Goal: Task Accomplishment & Management: Use online tool/utility

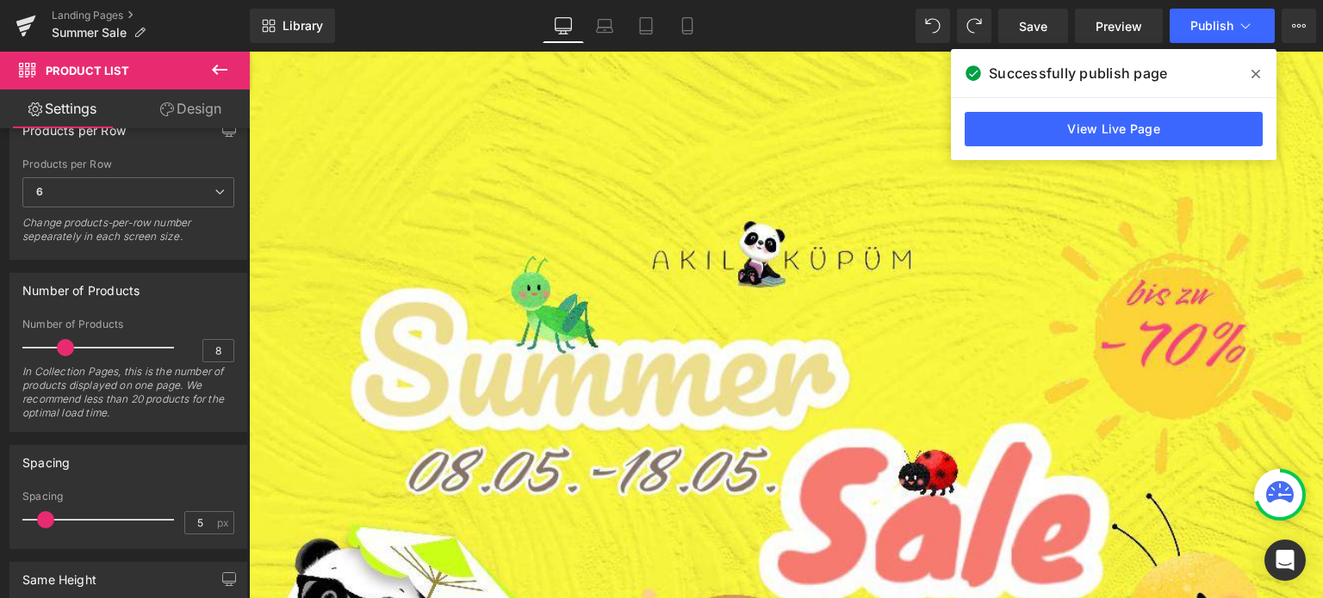
click at [1256, 63] on span at bounding box center [1256, 74] width 28 height 28
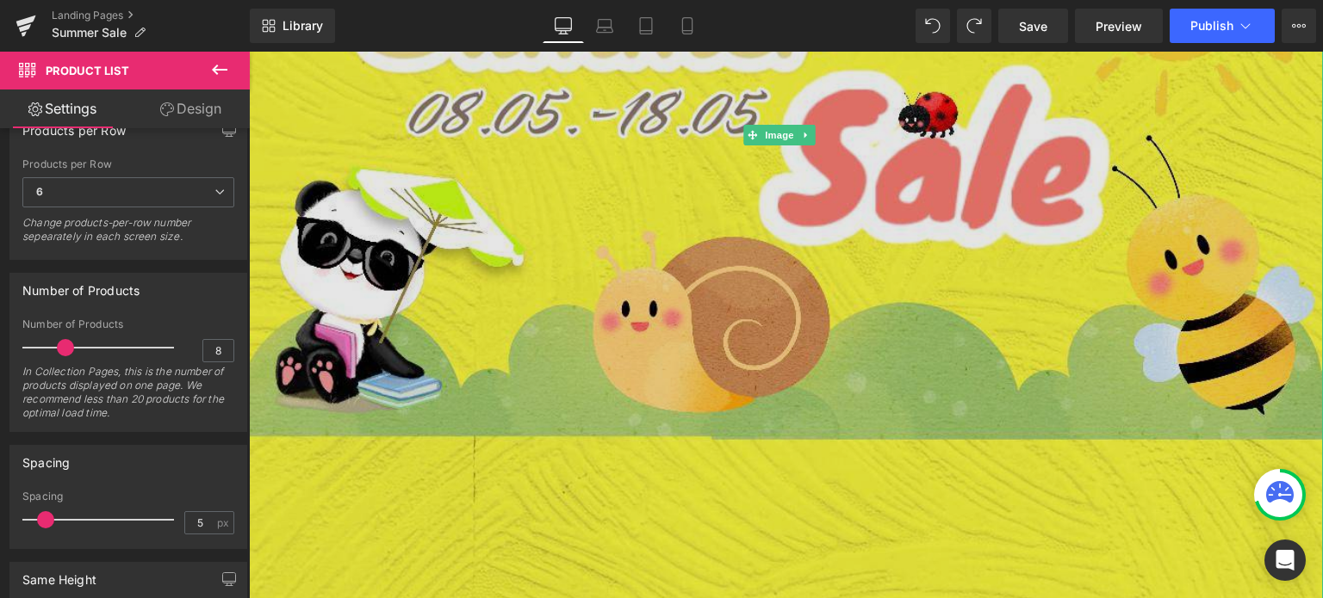
scroll to position [613, 0]
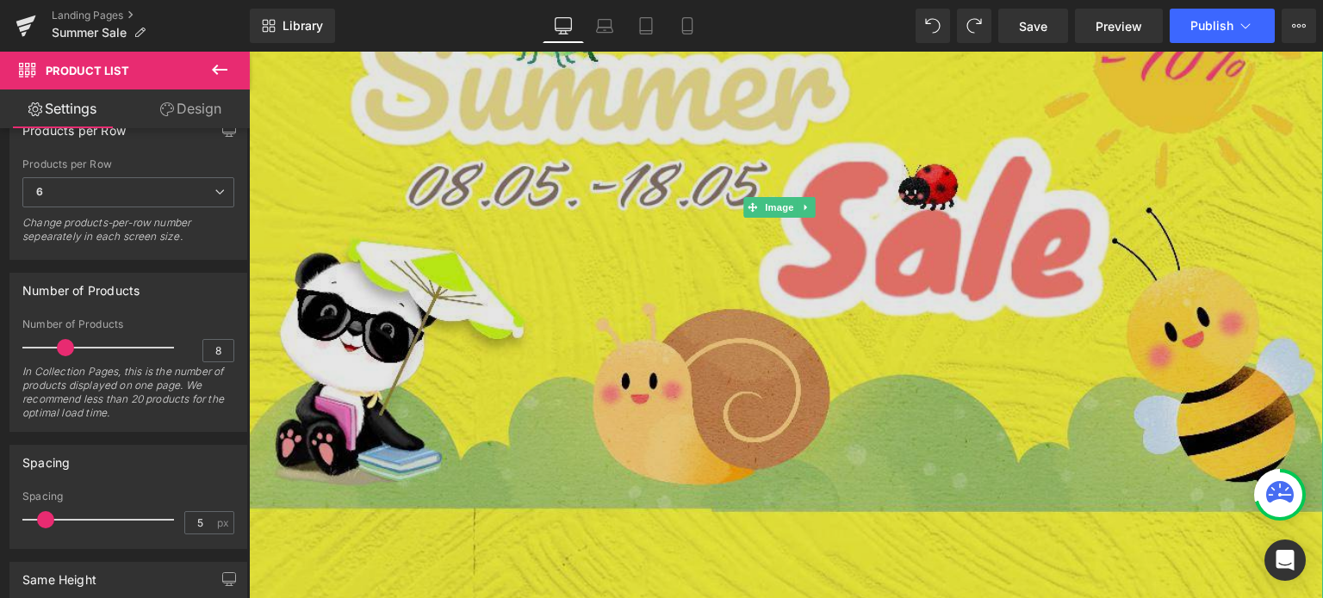
scroll to position [537, 0]
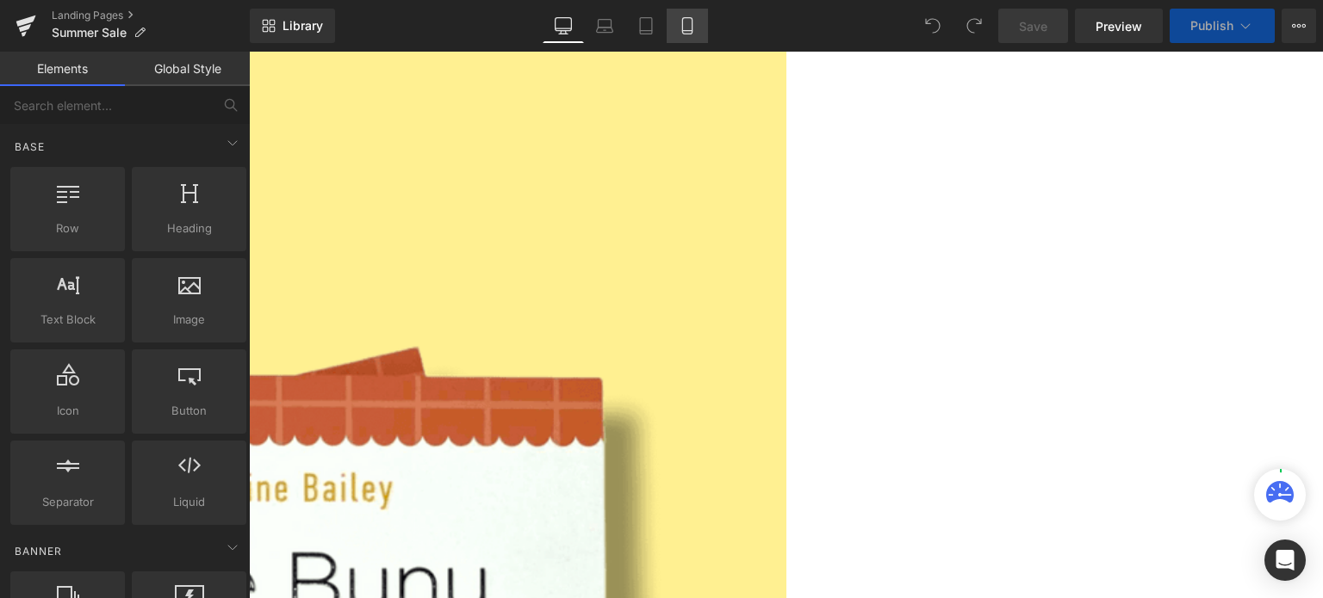
scroll to position [1274, 0]
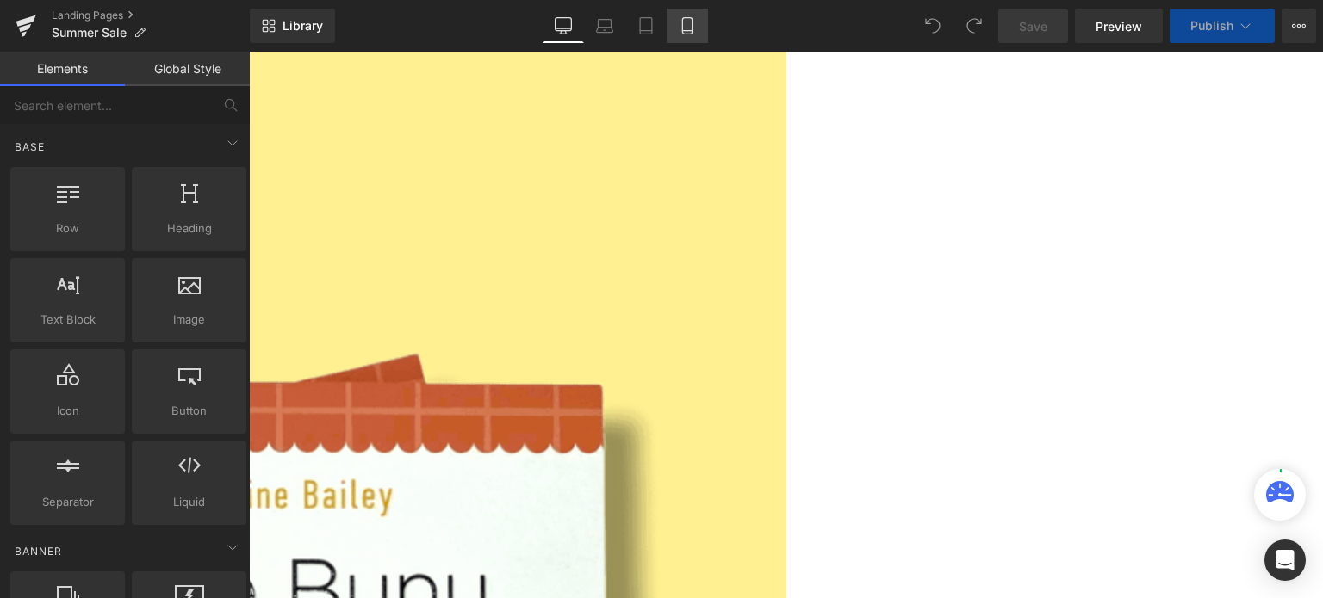
click at [679, 25] on icon at bounding box center [687, 25] width 17 height 17
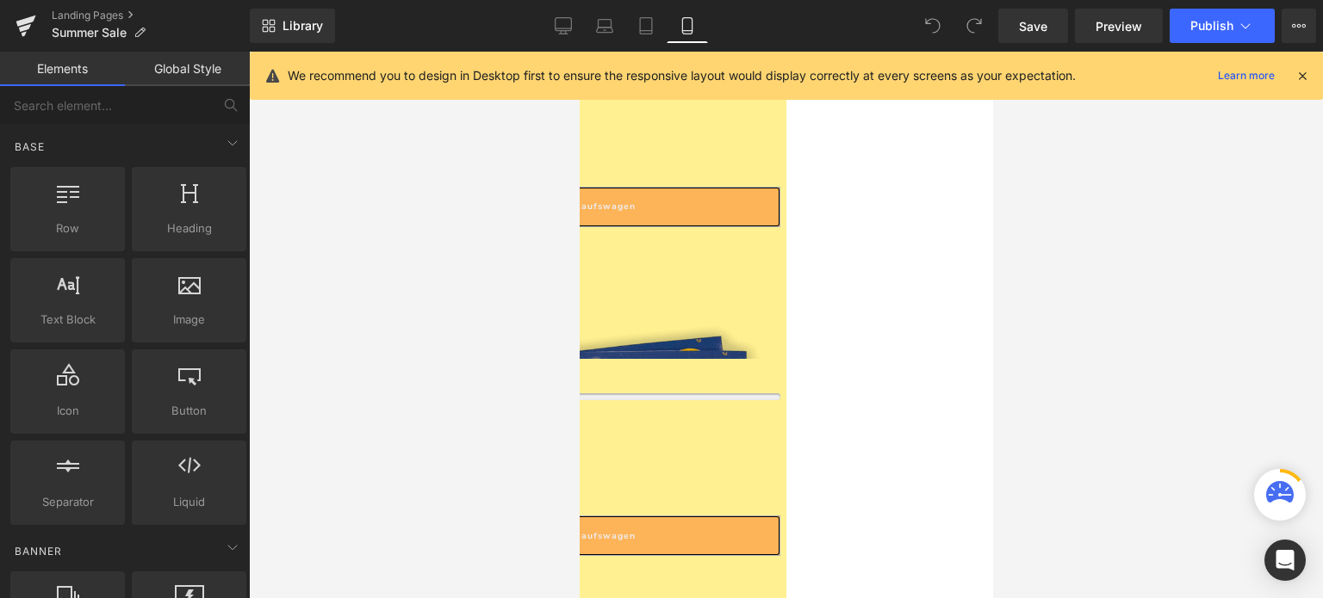
scroll to position [1650, 0]
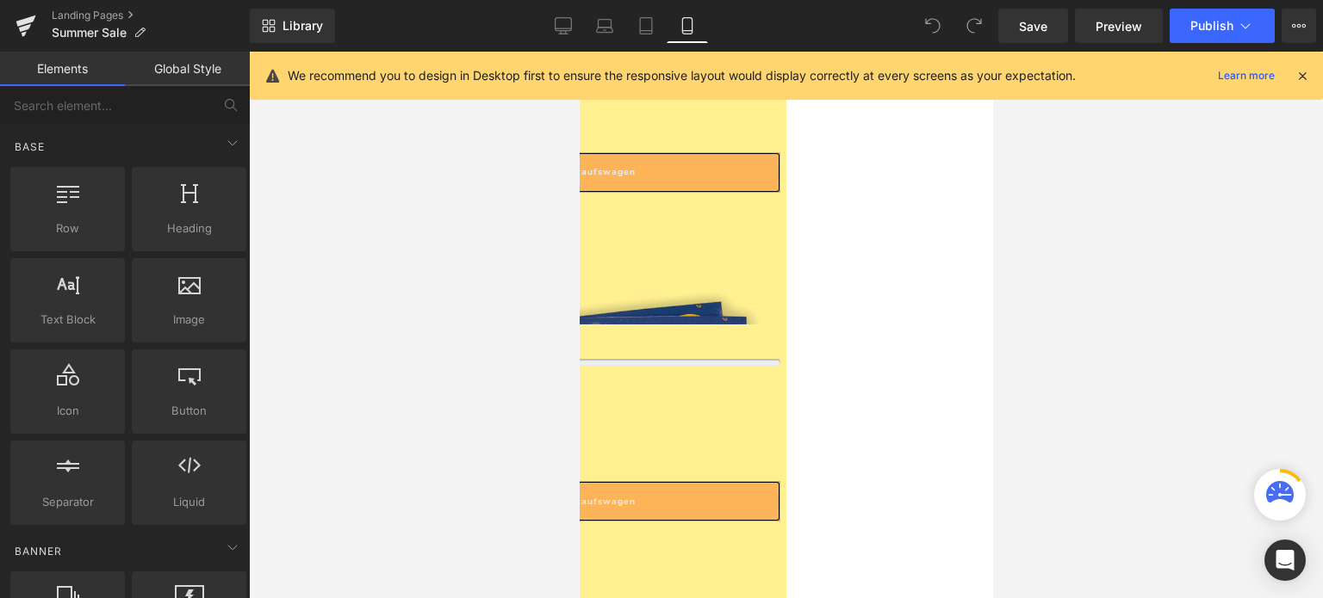
click at [579, 52] on link at bounding box center [579, 52] width 0 height 0
click at [579, 52] on icon at bounding box center [579, 52] width 0 height 0
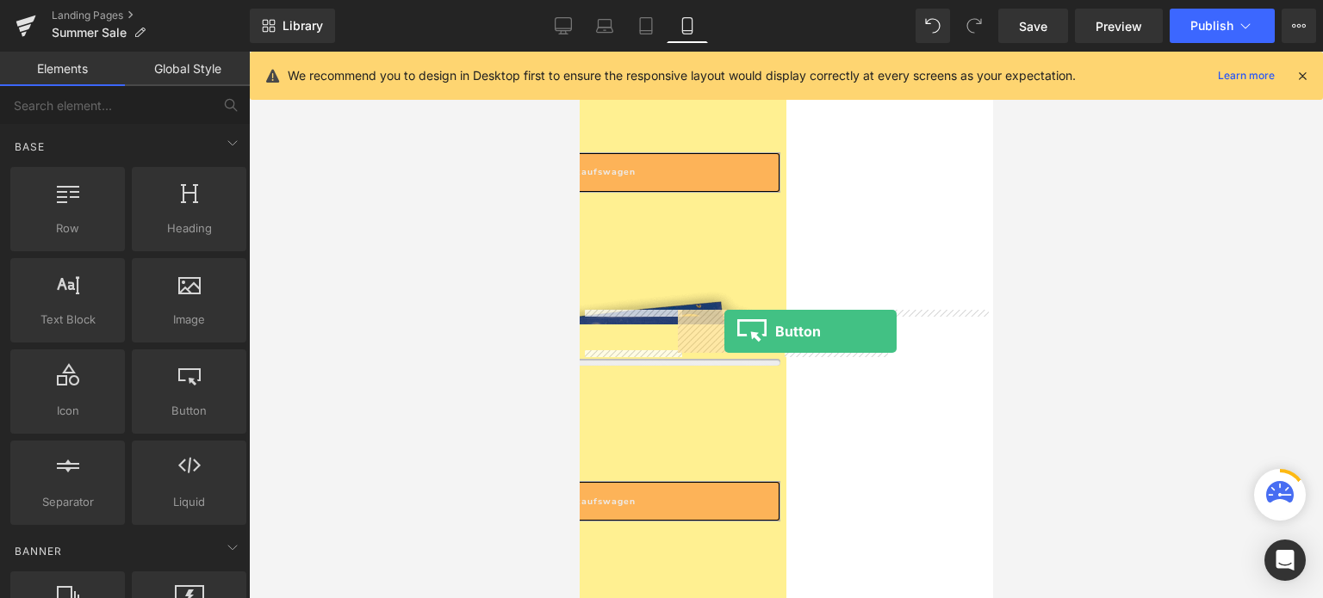
drag, startPoint x: 765, startPoint y: 443, endPoint x: 723, endPoint y: 332, distance: 118.5
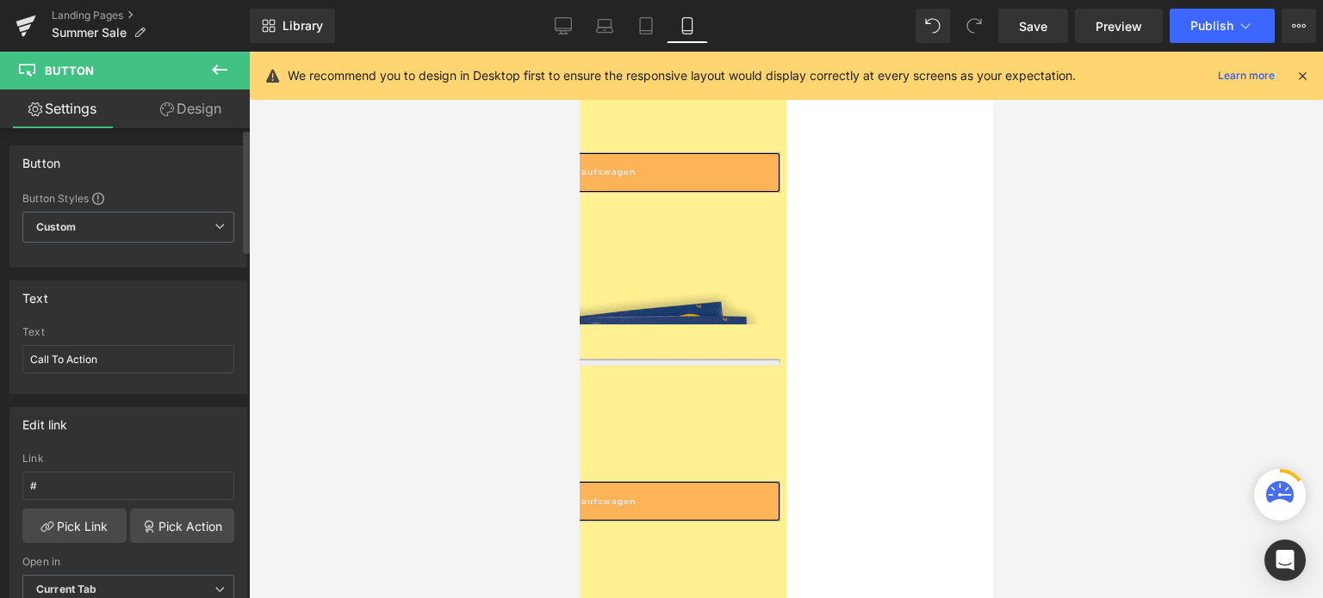
scroll to position [67, 0]
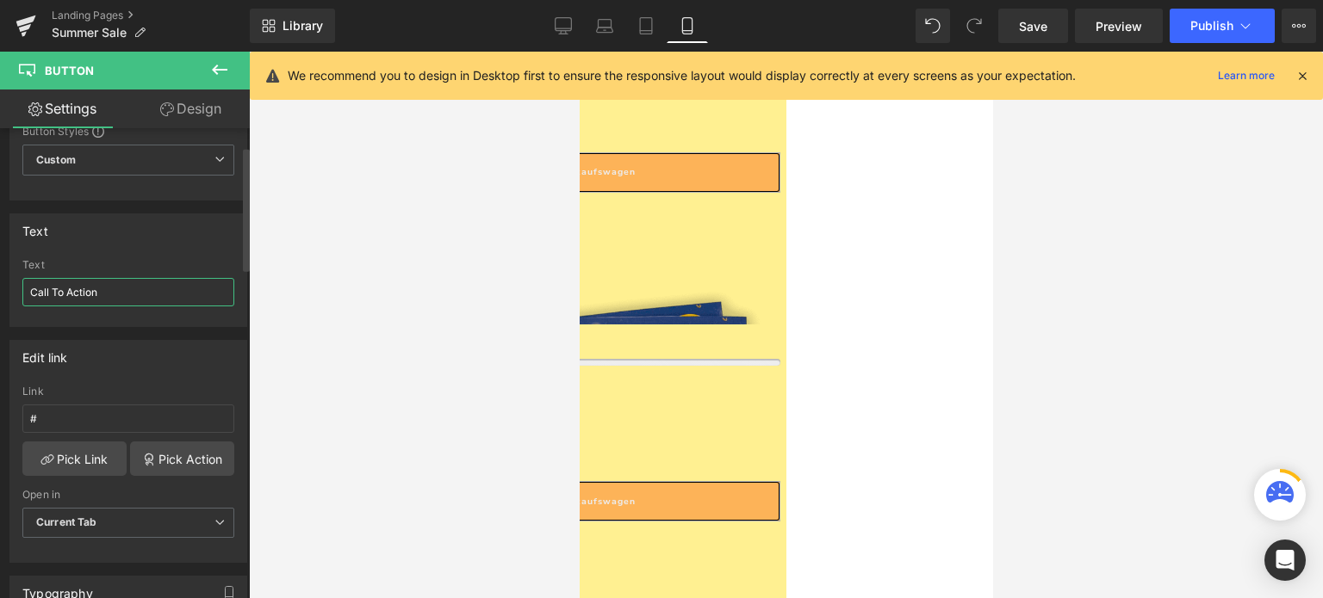
click at [93, 292] on input "Call To Action" at bounding box center [128, 292] width 212 height 28
type input "e"
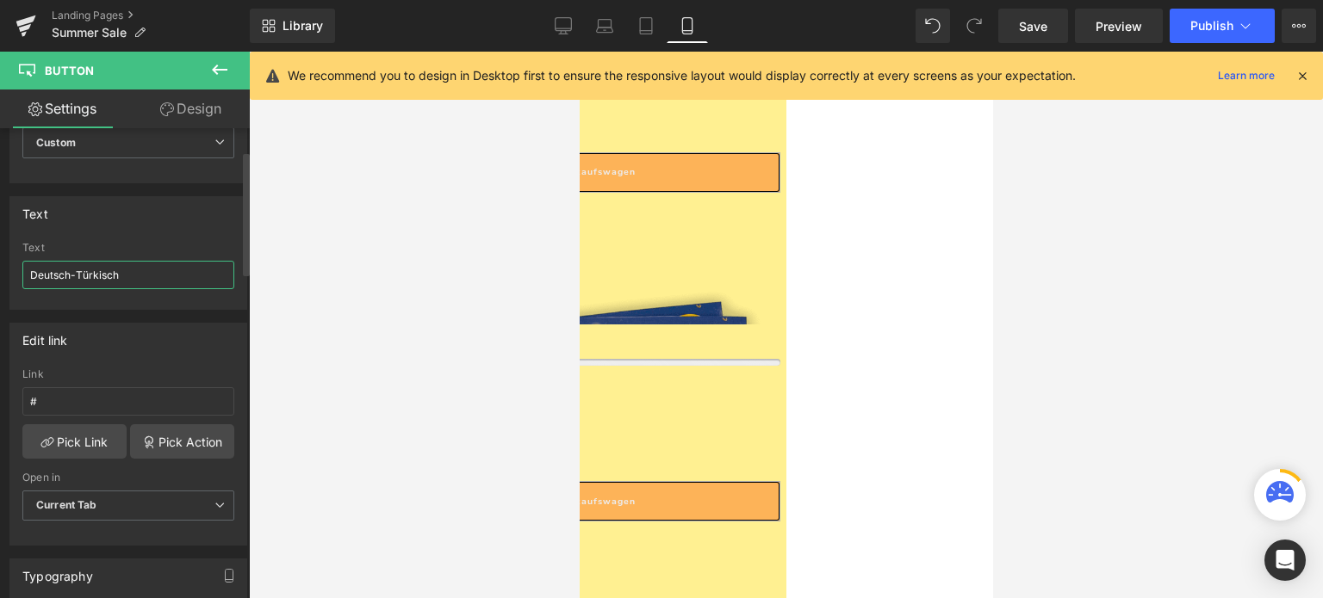
scroll to position [84, 0]
type input "Deutsch-Türkisch"
click at [90, 440] on link "Pick Link" at bounding box center [74, 442] width 104 height 34
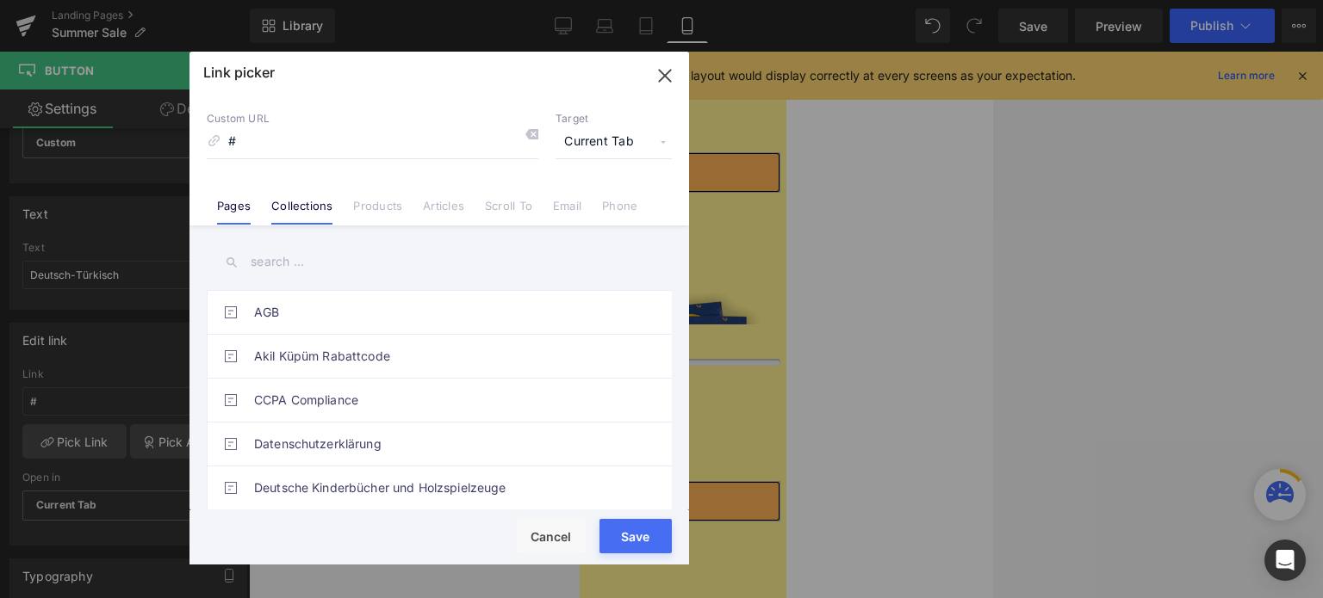
click at [305, 213] on link "Collections" at bounding box center [301, 212] width 61 height 26
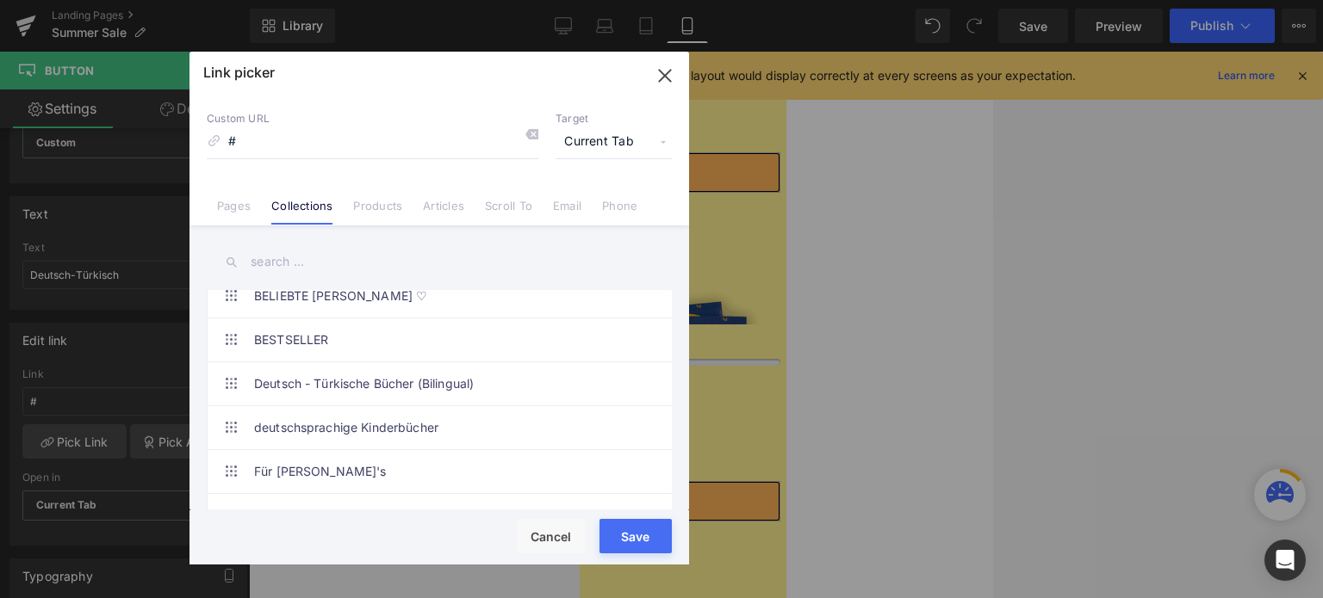
scroll to position [324, 0]
click at [354, 390] on link "Deutsch - Türkische Bücher (Bilingual)" at bounding box center [443, 384] width 379 height 43
type input "/collections/turkisch-deutsche-bucher"
click at [629, 532] on div "Loading Product Data" at bounding box center [661, 530] width 124 height 19
click at [638, 540] on button "Save" at bounding box center [635, 536] width 72 height 34
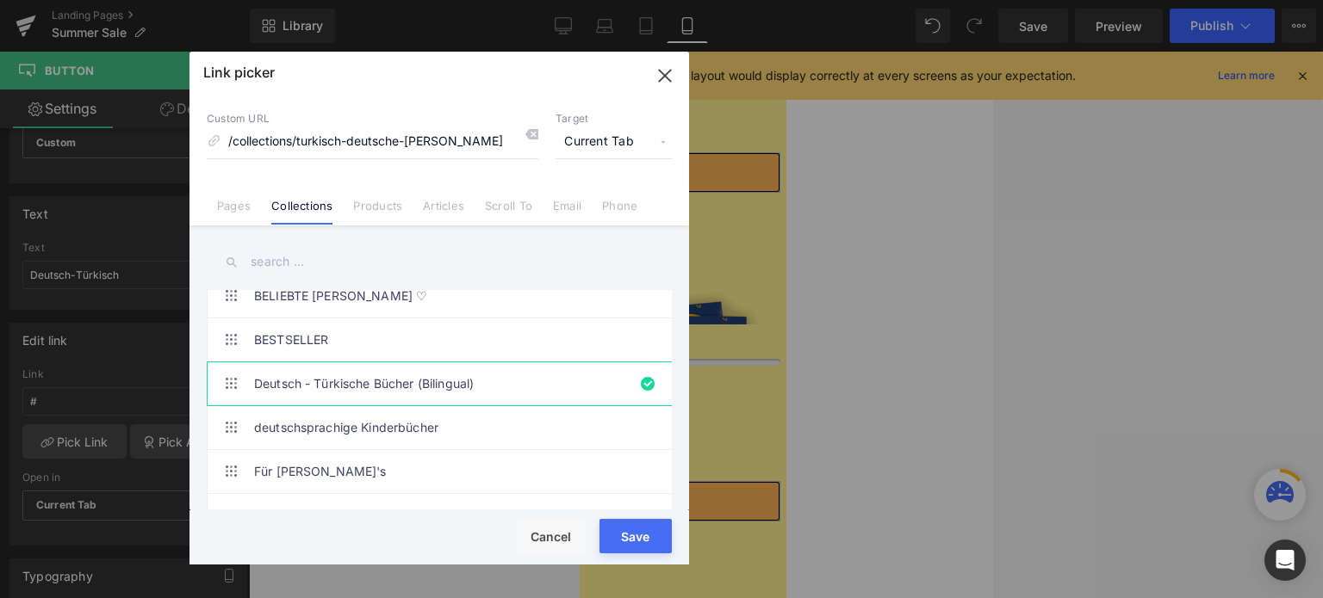
type input "/collections/turkisch-deutsche-bucher"
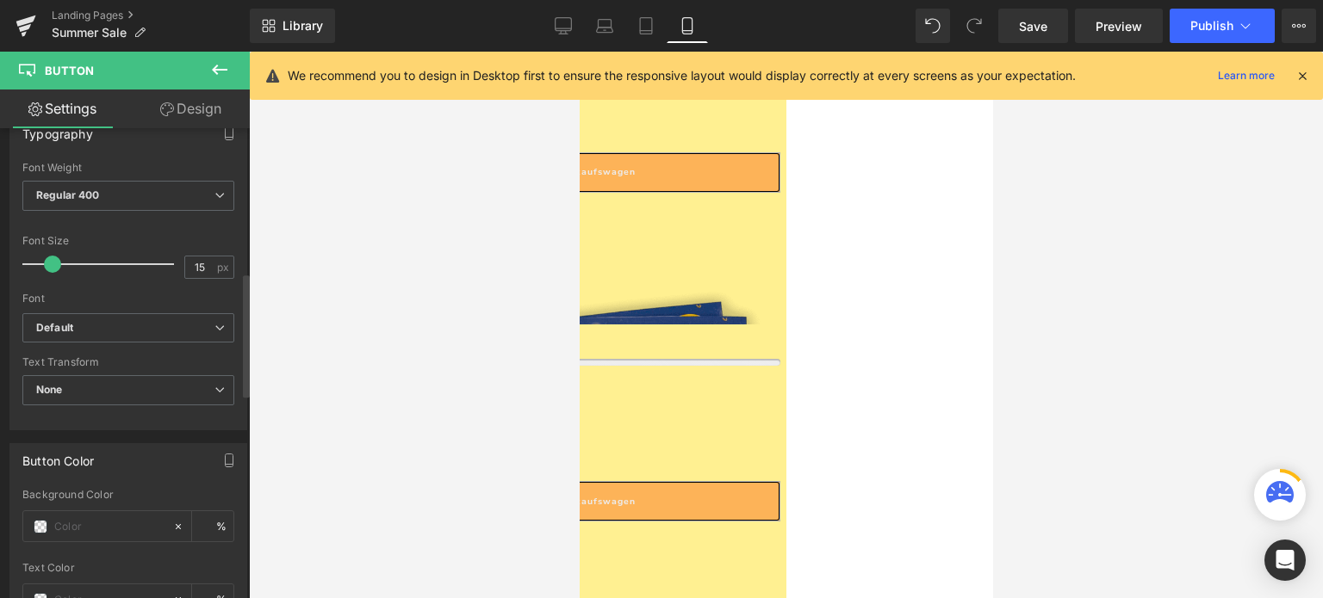
scroll to position [643, 0]
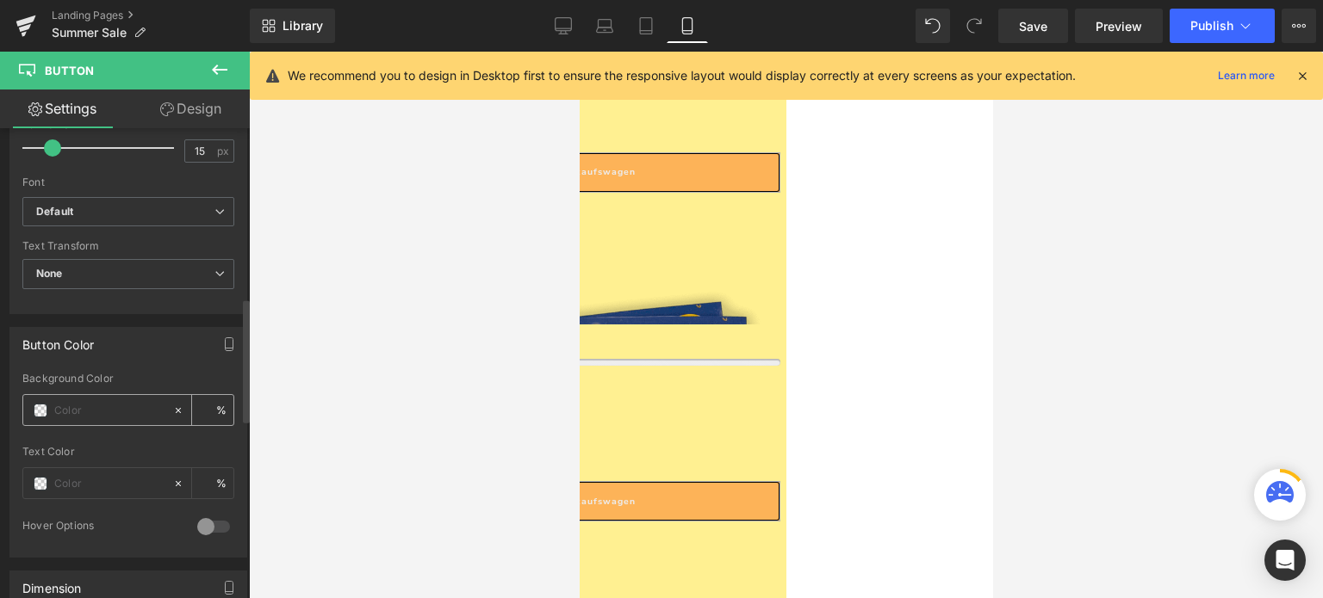
click at [37, 413] on div at bounding box center [97, 410] width 149 height 30
click at [41, 406] on span at bounding box center [41, 411] width 14 height 14
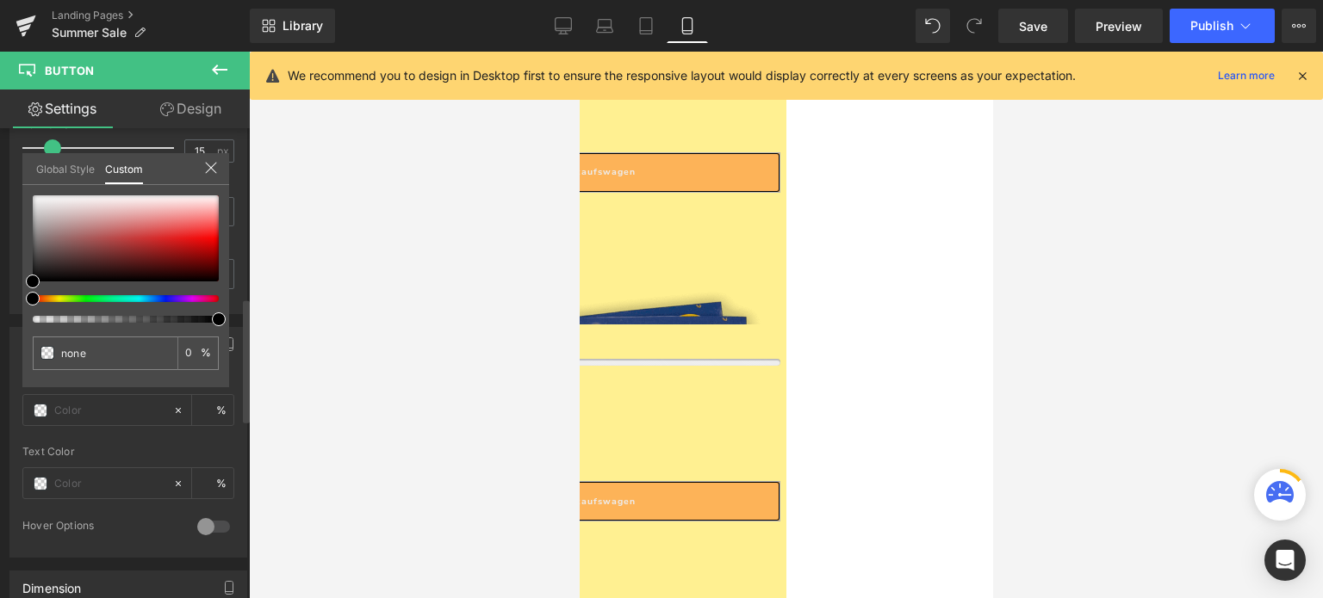
type input "#000000"
type input "100"
type input "#000000"
type input "100"
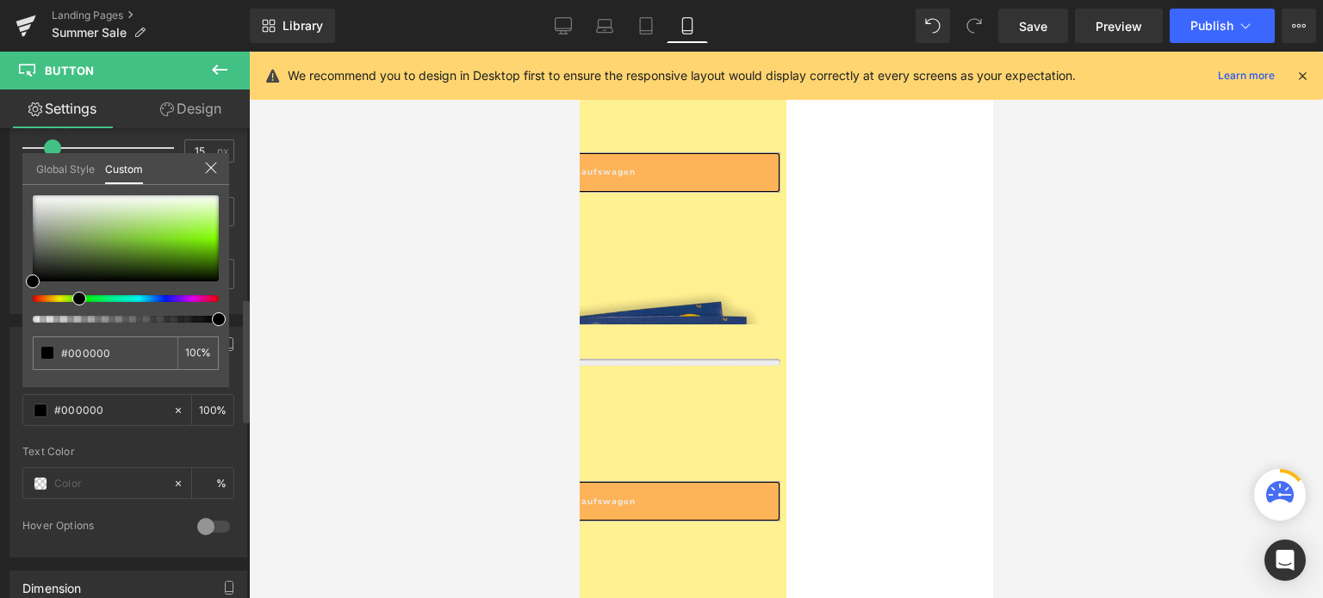
click at [72, 301] on div at bounding box center [119, 298] width 186 height 7
type input "#77ad41"
click at [117, 240] on div at bounding box center [126, 238] width 186 height 86
type input "#9bd85e"
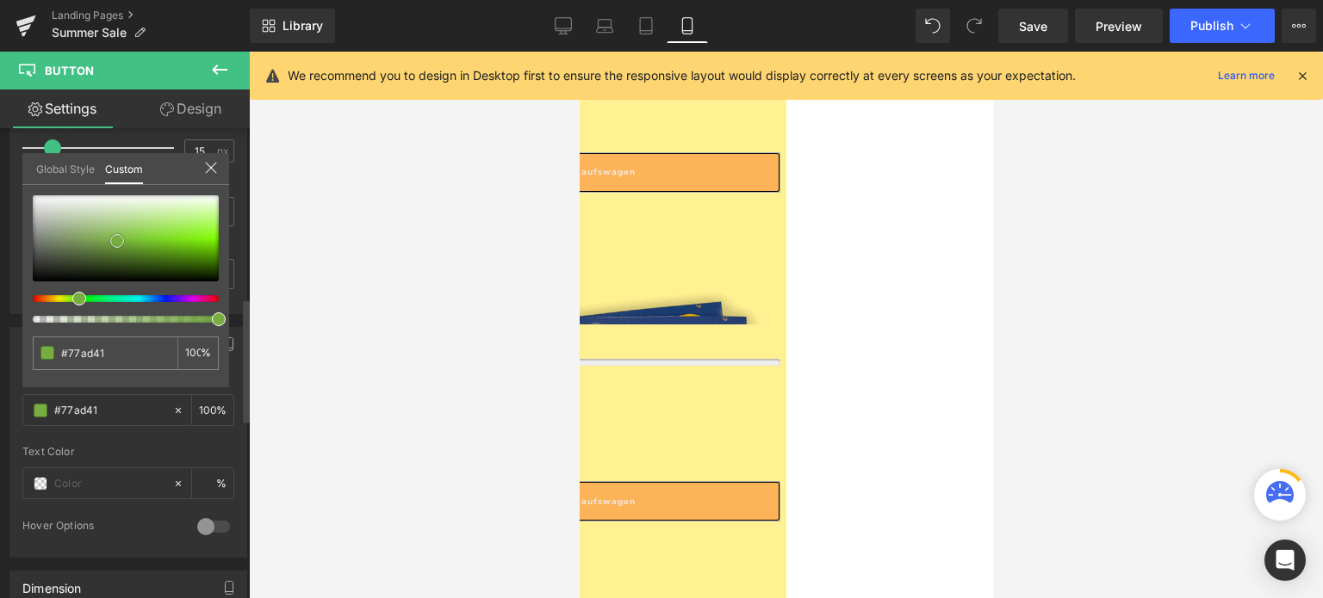
type input "#9bd85e"
click at [146, 228] on div at bounding box center [126, 238] width 186 height 86
type input "#68a22f"
click at [134, 245] on div at bounding box center [126, 238] width 186 height 86
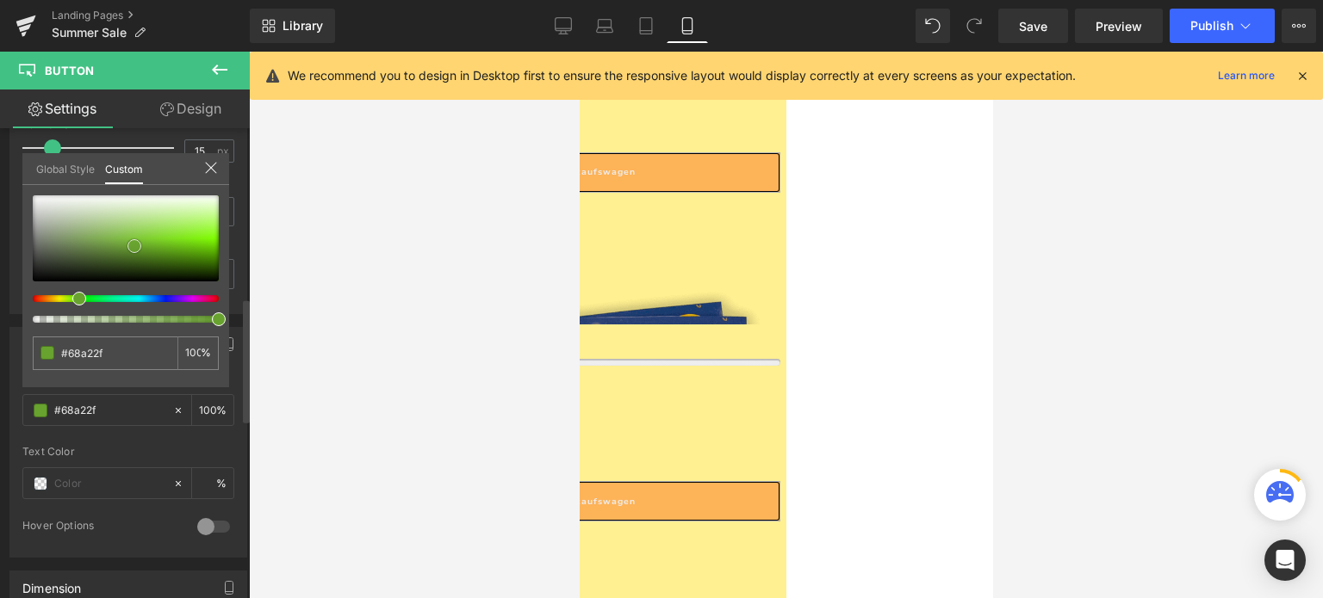
type input "#70b629"
click at [149, 243] on div at bounding box center [126, 238] width 186 height 86
click at [170, 244] on div at bounding box center [126, 238] width 186 height 86
type input "#6dbe1c"
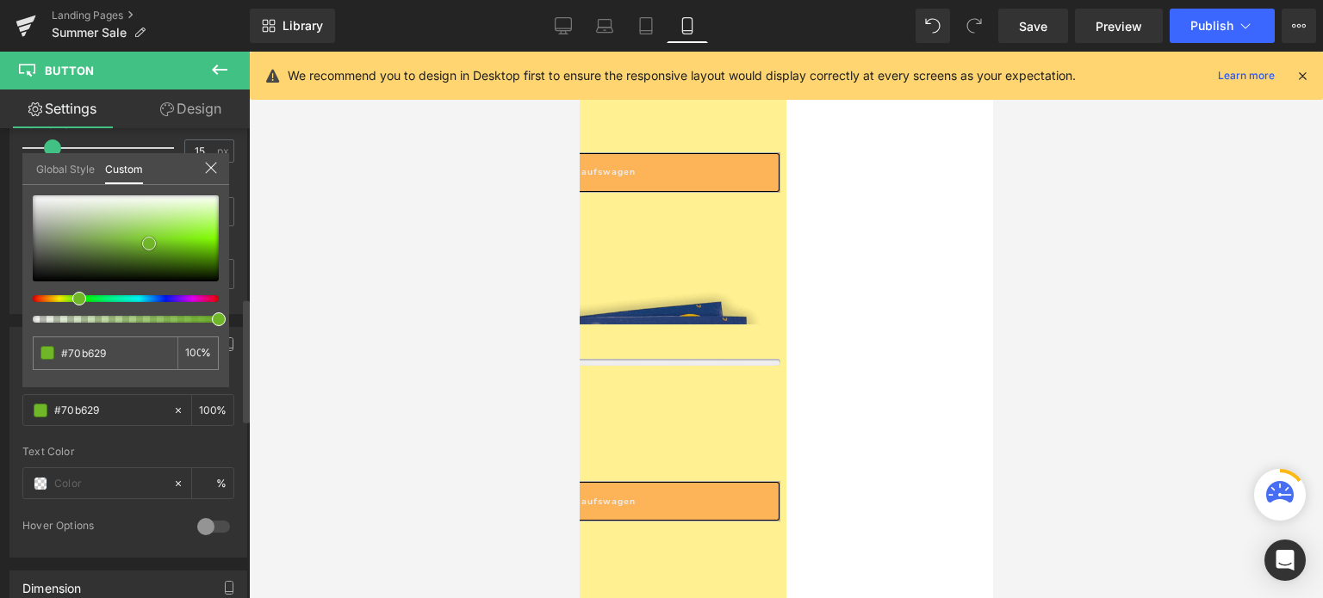
type input "#6dbe1c"
type input "#63b510"
click at [185, 247] on div at bounding box center [126, 238] width 186 height 86
type input "#5ea517"
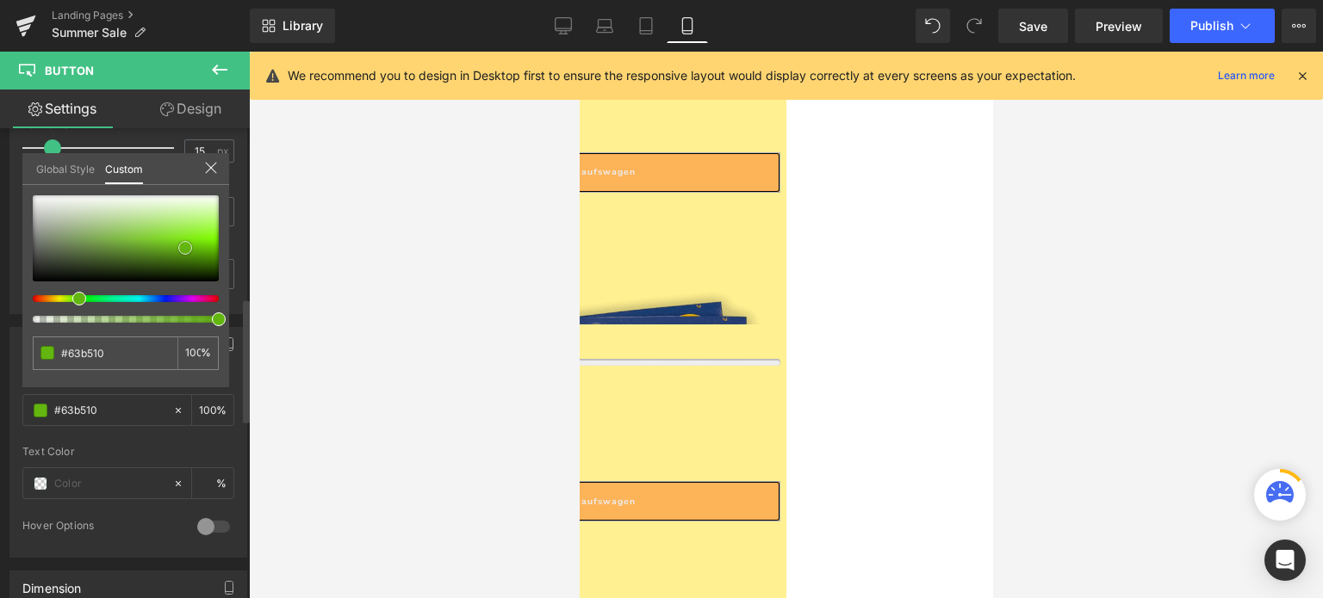
type input "#5ea517"
click at [170, 249] on div at bounding box center [126, 238] width 186 height 86
click at [206, 249] on div at bounding box center [126, 238] width 186 height 86
type input "#5eb705"
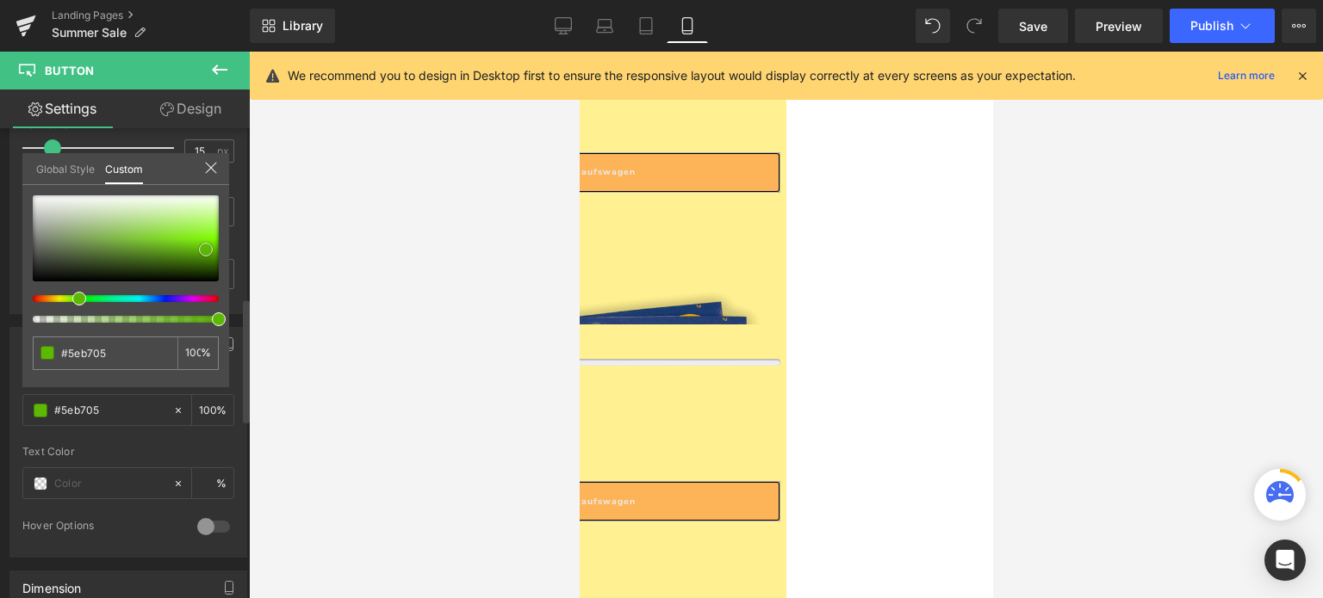
type input "#b5f871"
click at [202, 220] on div at bounding box center [126, 238] width 186 height 86
type input "#a8f15f"
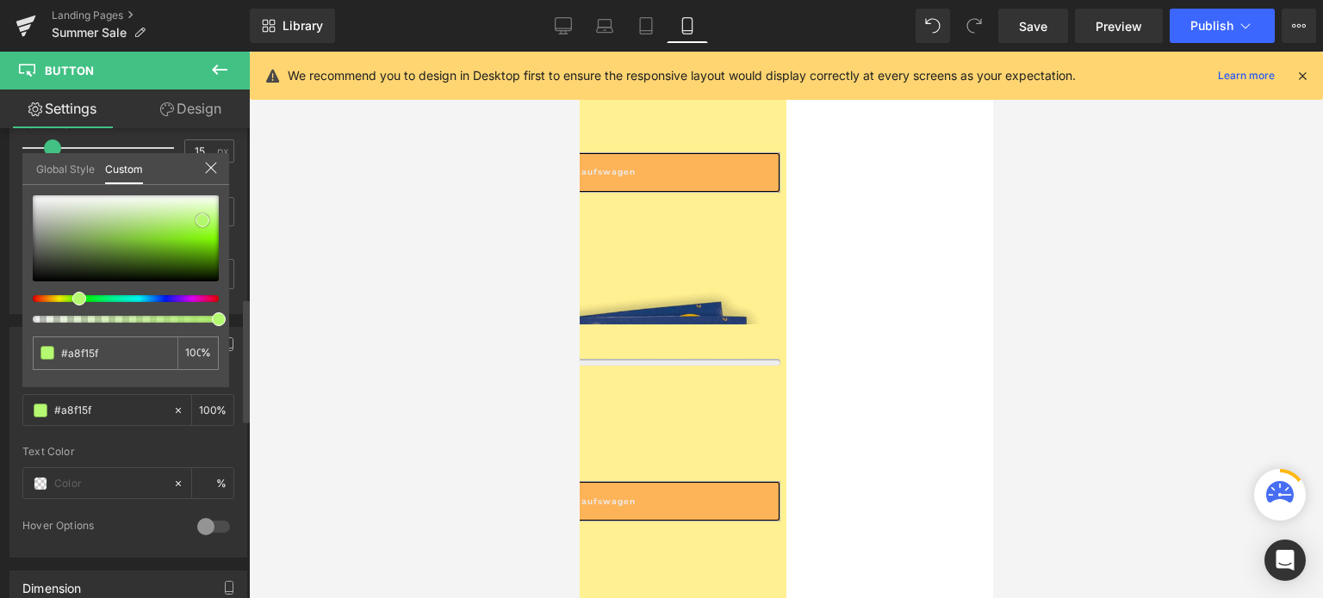
click at [189, 224] on div at bounding box center [126, 238] width 186 height 86
type input "#a8e967"
click at [172, 224] on div at bounding box center [126, 238] width 186 height 86
type input "#a0db66"
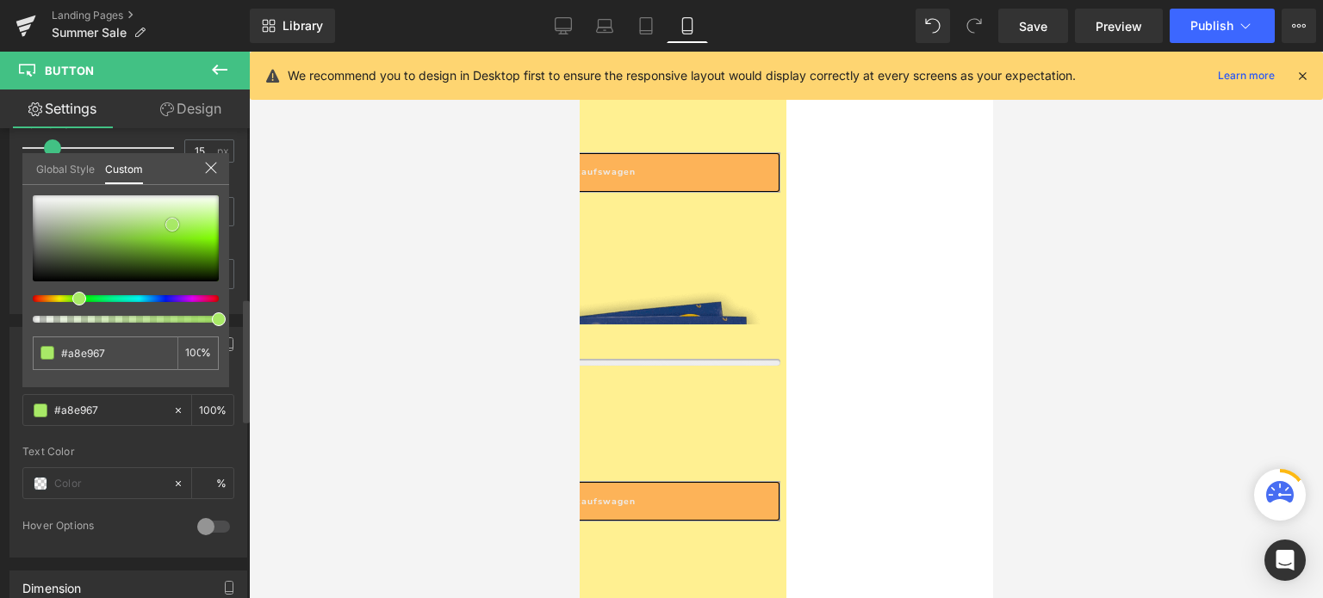
type input "#a0db66"
click at [151, 226] on div at bounding box center [126, 238] width 186 height 86
click at [315, 391] on div at bounding box center [786, 325] width 1074 height 547
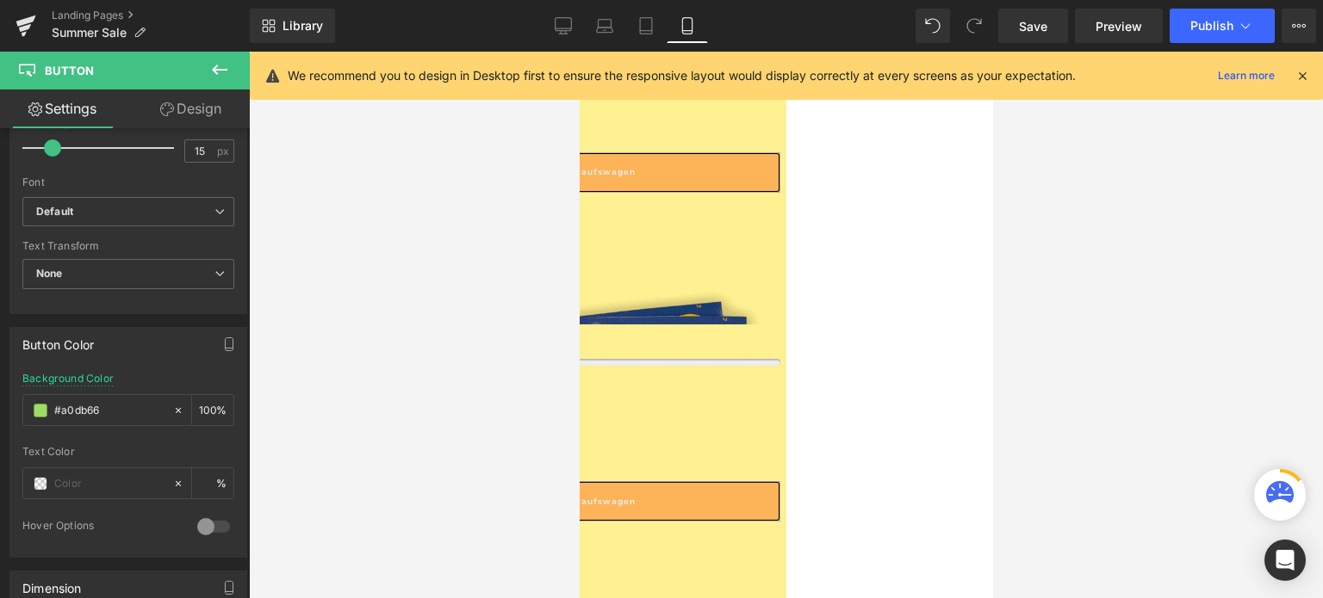
click at [579, 52] on link at bounding box center [579, 52] width 0 height 0
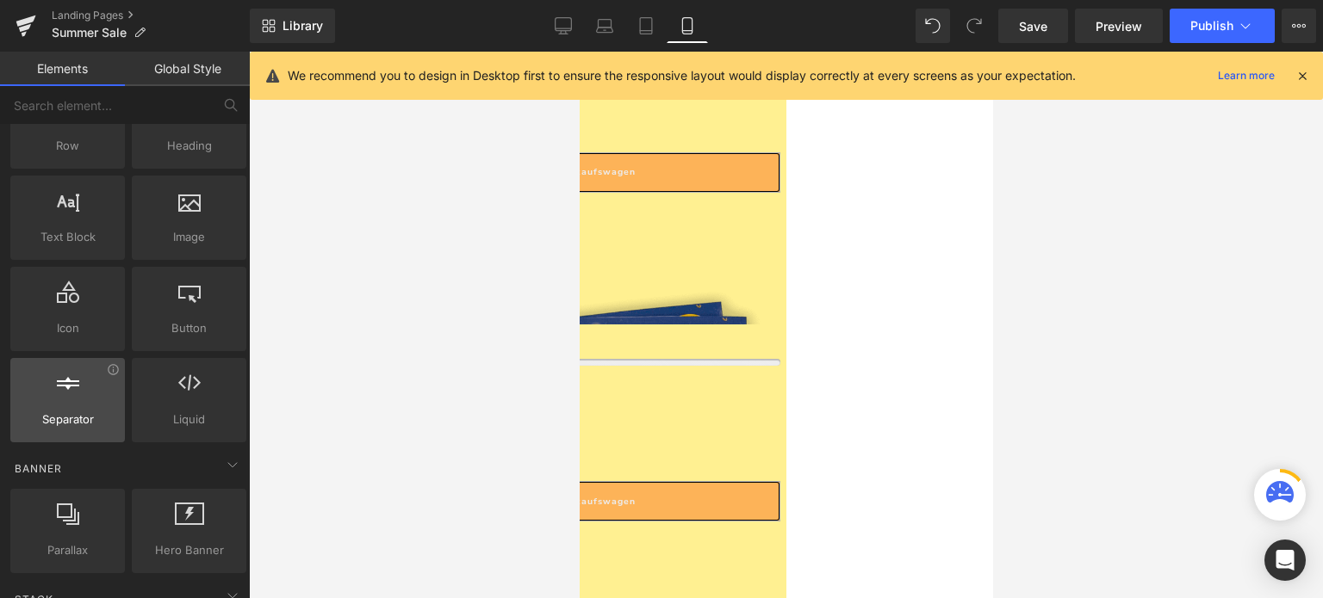
scroll to position [0, 0]
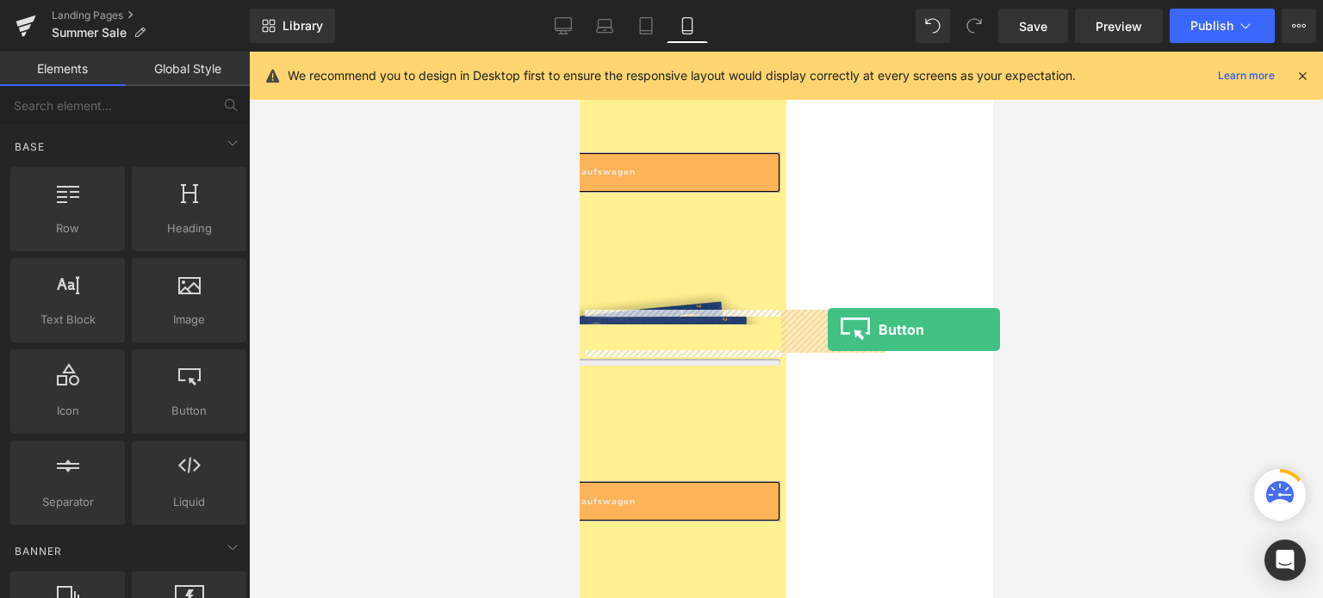
drag, startPoint x: 747, startPoint y: 468, endPoint x: 827, endPoint y: 330, distance: 158.9
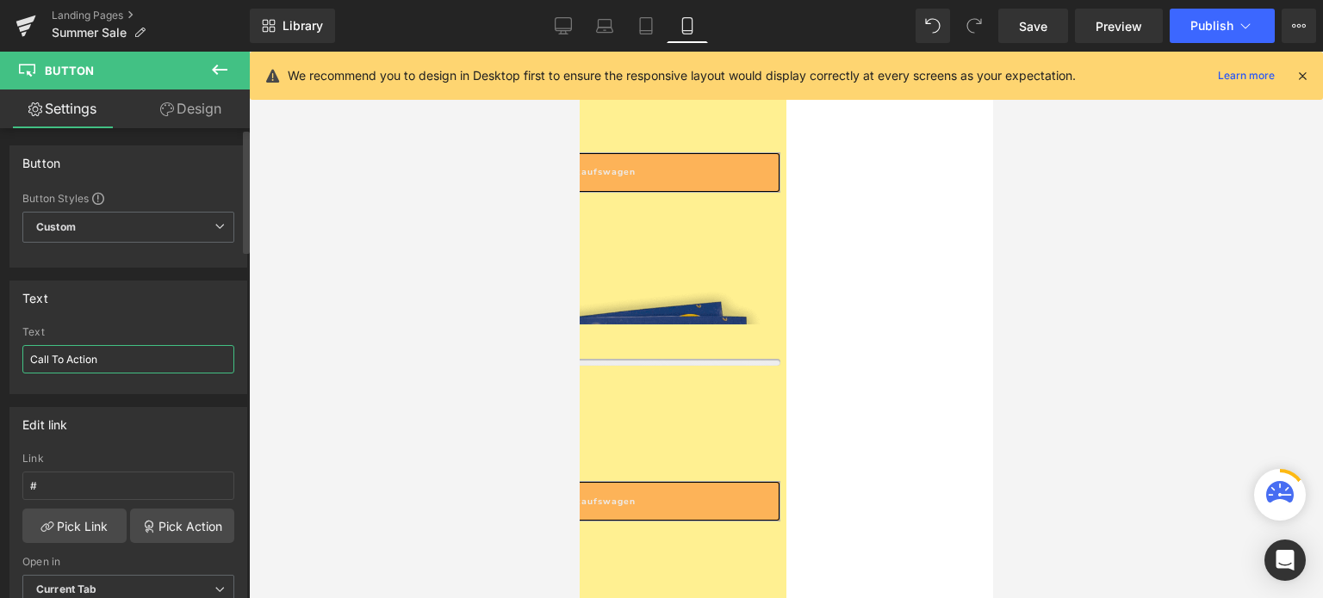
click at [99, 351] on input "Call To Action" at bounding box center [128, 359] width 212 height 28
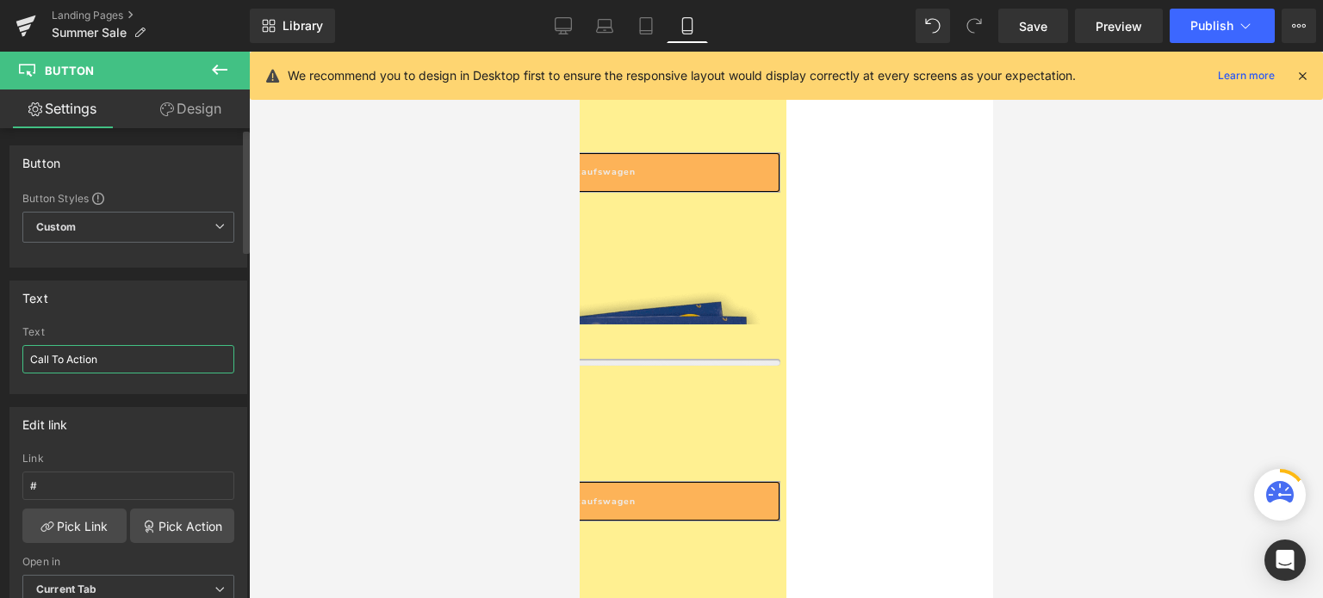
click at [99, 351] on input "Call To Action" at bounding box center [128, 359] width 212 height 28
type input "D"
type input "deutschsprachig"
click at [214, 302] on div "Text" at bounding box center [128, 298] width 236 height 33
click at [84, 356] on input "deutschsprachig" at bounding box center [128, 359] width 212 height 28
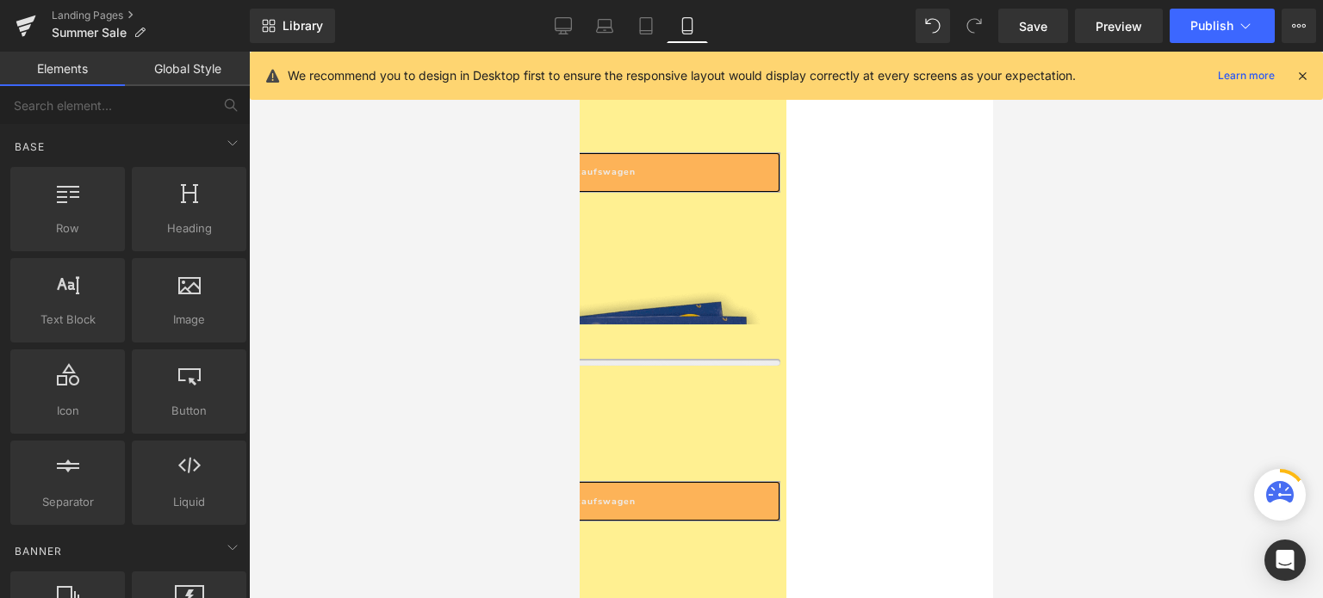
click at [579, 52] on link at bounding box center [579, 52] width 0 height 0
click at [331, 340] on div at bounding box center [786, 325] width 1074 height 547
click at [579, 52] on span "Button" at bounding box center [579, 52] width 0 height 0
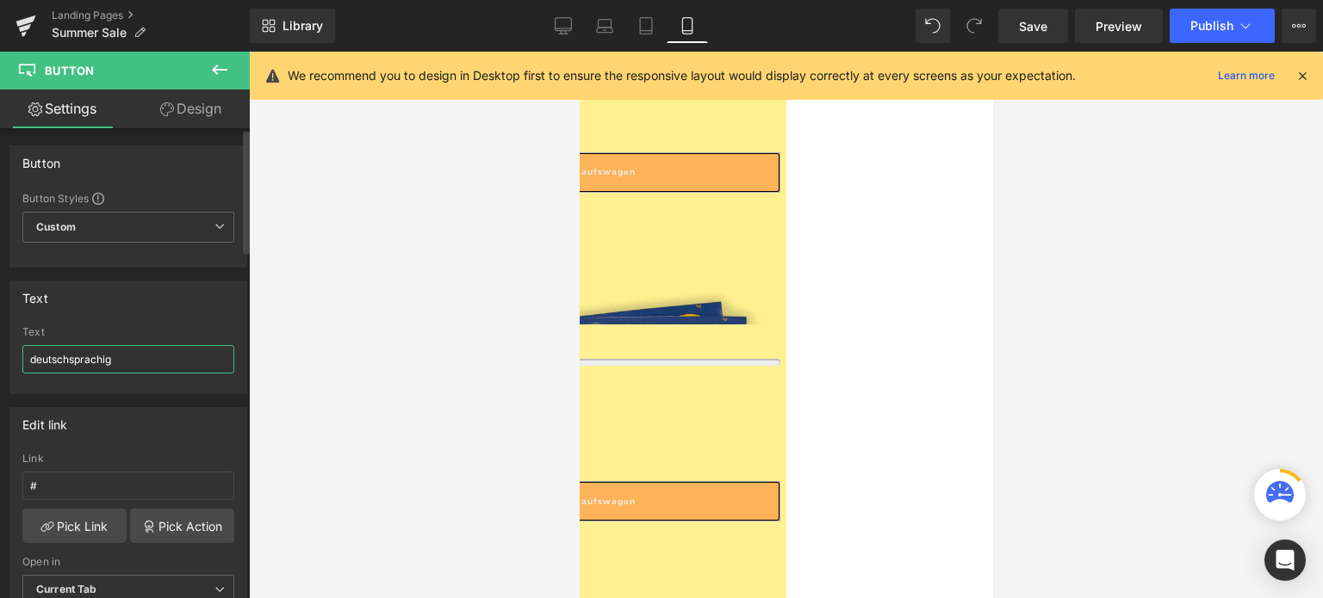
click at [114, 364] on input "deutschsprachig" at bounding box center [128, 359] width 212 height 28
type input "Deutsch"
click at [140, 408] on div "Edit link" at bounding box center [128, 424] width 236 height 33
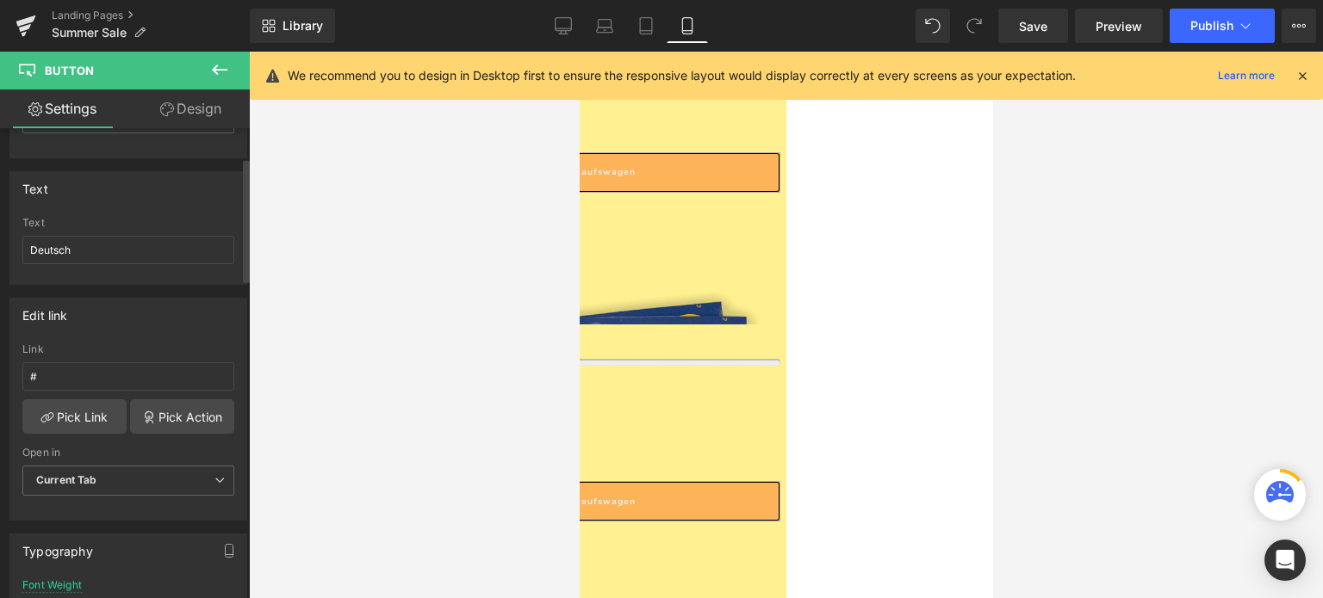
scroll to position [110, 0]
click at [100, 416] on link "Pick Link" at bounding box center [74, 416] width 104 height 34
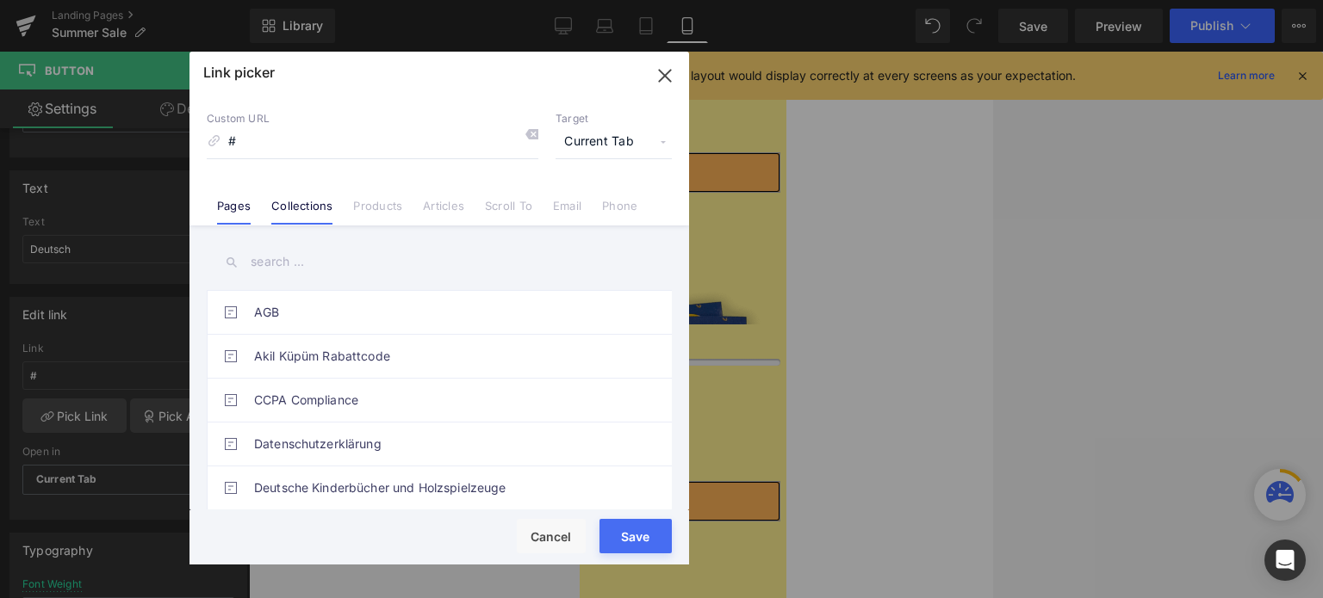
click at [310, 197] on li "Collections" at bounding box center [302, 199] width 82 height 30
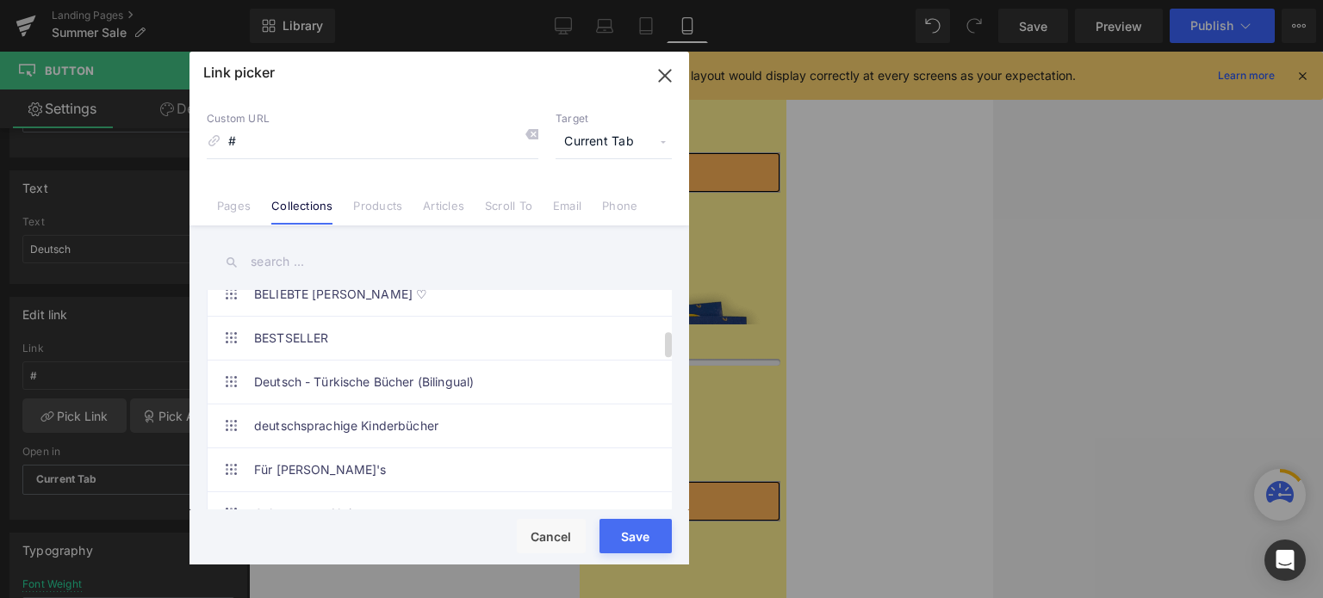
scroll to position [334, 0]
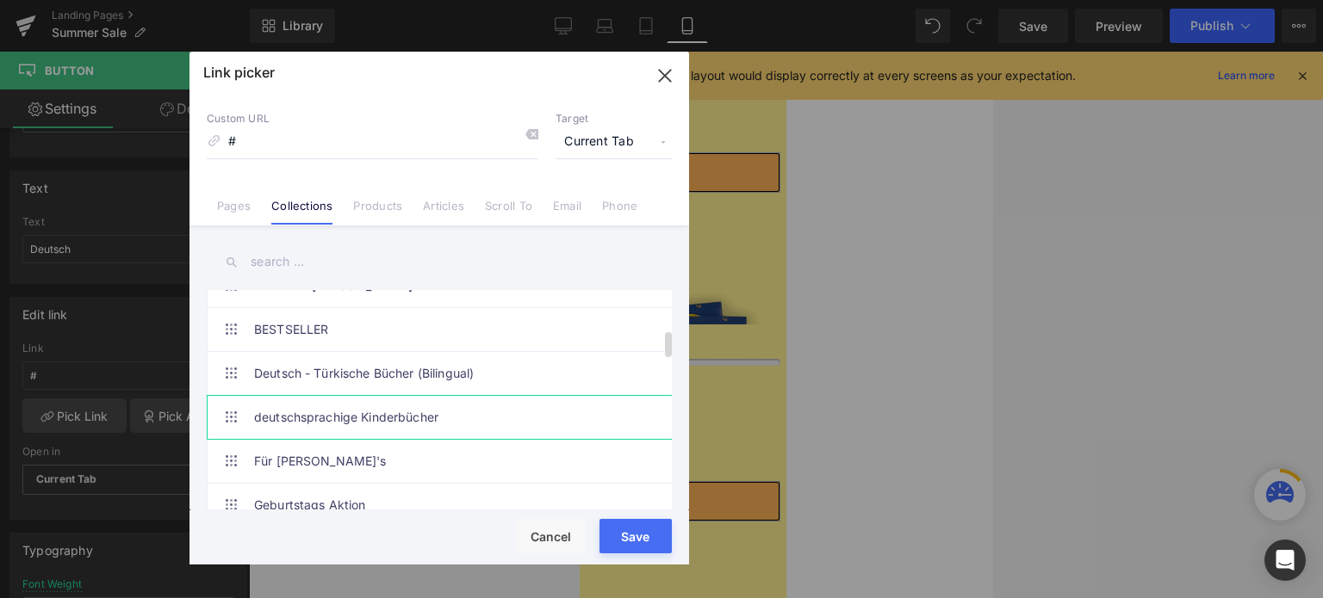
click at [403, 396] on link "deutschsprachige Kinderbücher" at bounding box center [443, 417] width 379 height 43
type input "/collections/deutschsprachige-kinderbucher"
click at [637, 542] on button "Save" at bounding box center [635, 536] width 72 height 34
type input "/collections/deutschsprachige-kinderbucher"
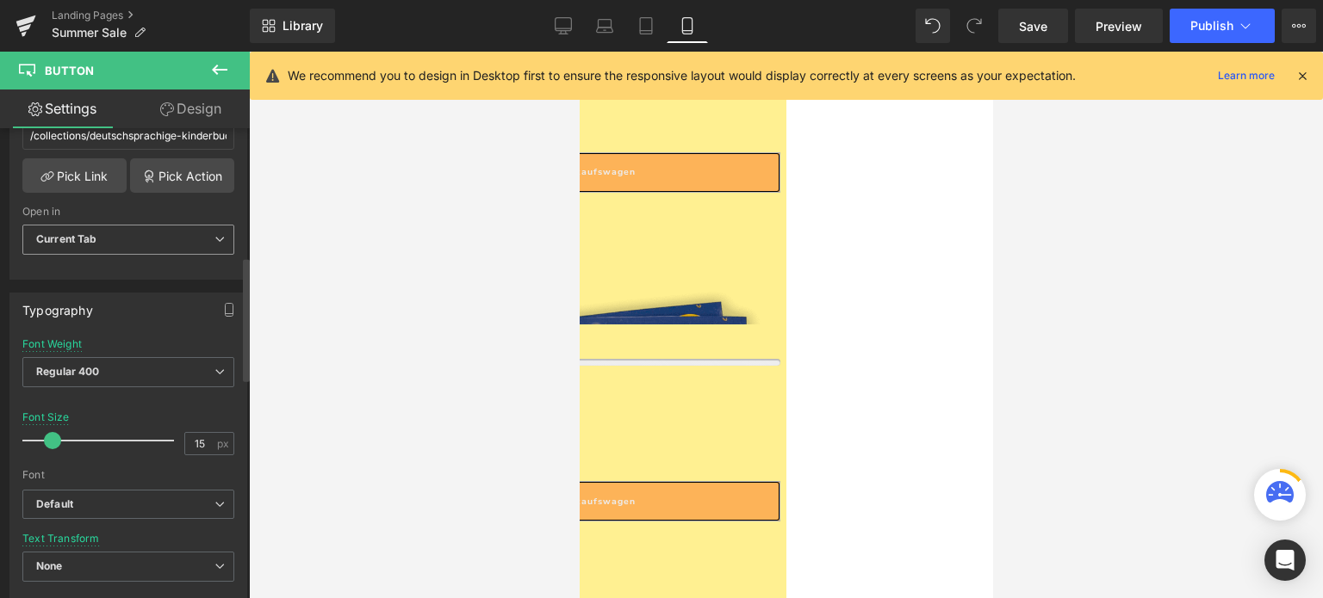
scroll to position [602, 0]
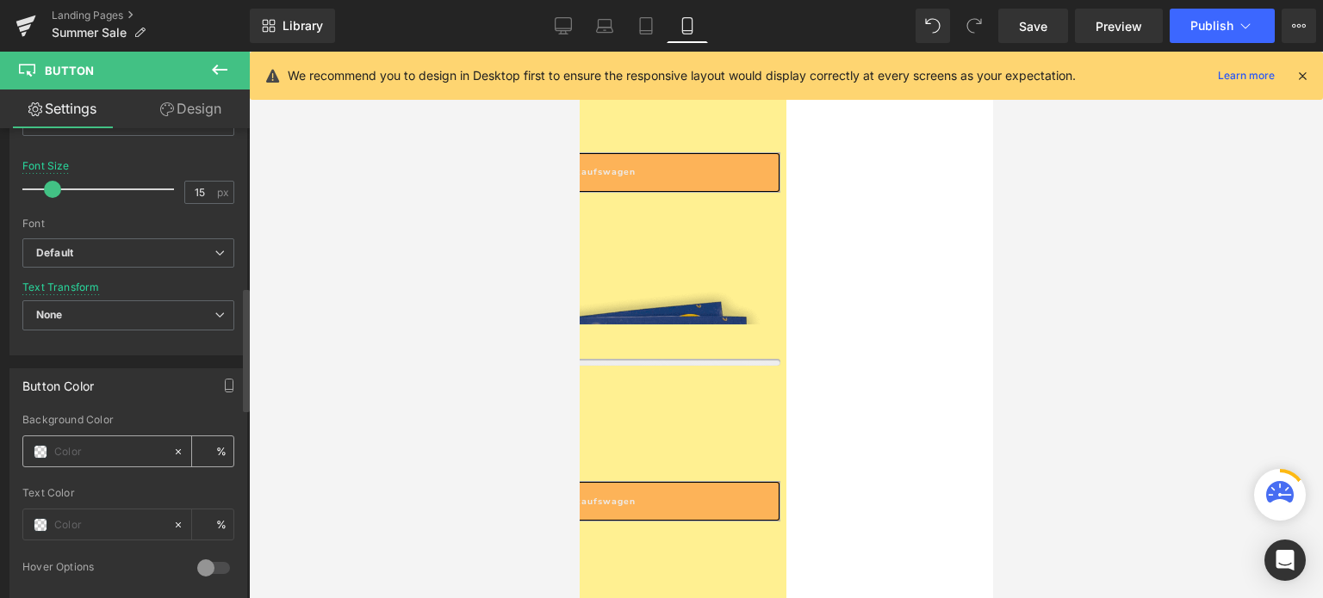
click at [35, 445] on span at bounding box center [41, 452] width 14 height 14
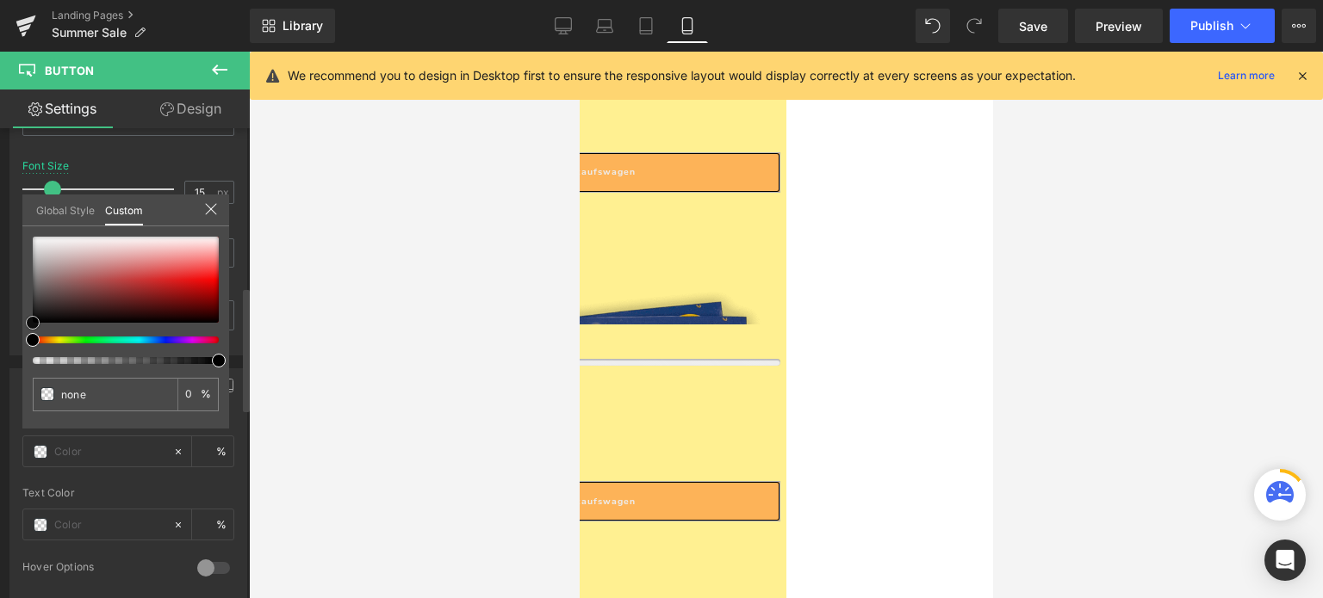
type input "#c5b3b3"
type input "100"
type input "#c5b3b3"
type input "100"
click at [59, 258] on div at bounding box center [126, 280] width 186 height 86
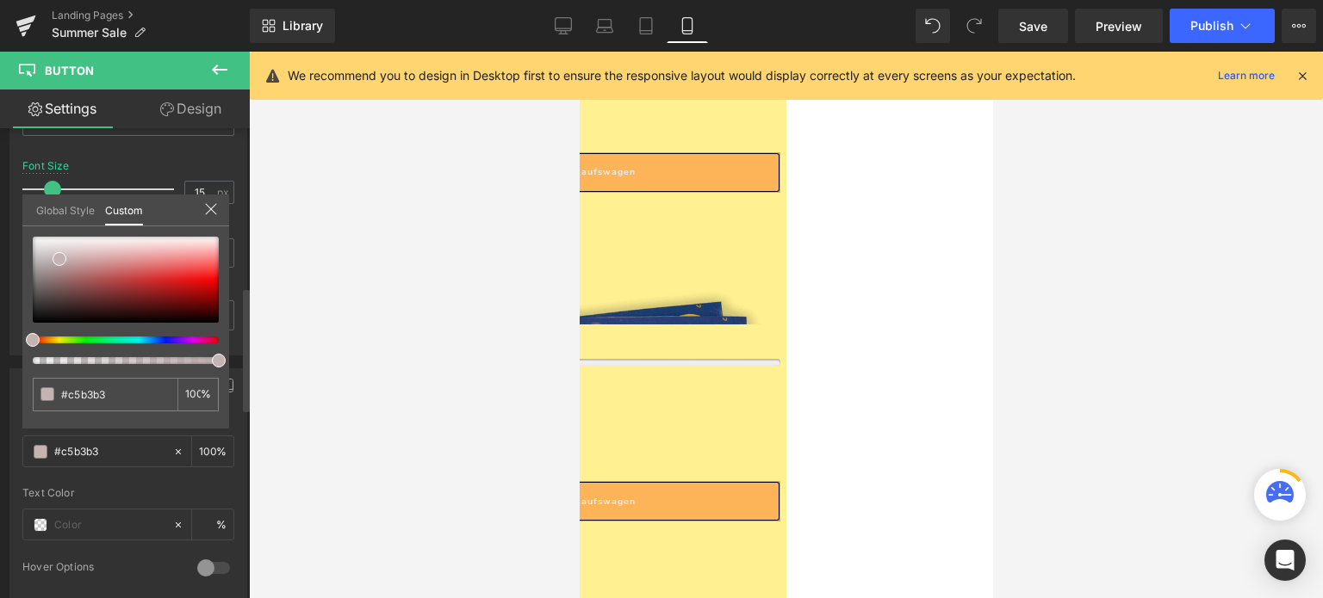
type input "#c5c1b4"
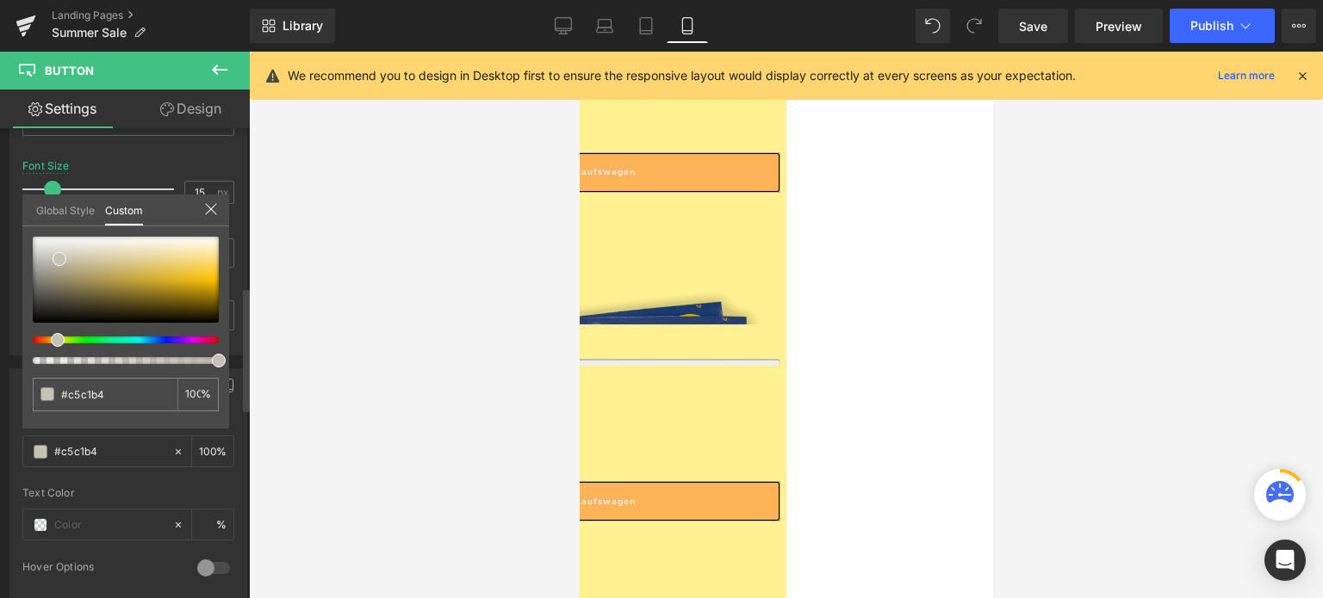
click at [51, 337] on div at bounding box center [119, 340] width 186 height 7
type input "#c5beb4"
click at [46, 337] on div at bounding box center [119, 340] width 186 height 7
type input "#cdae83"
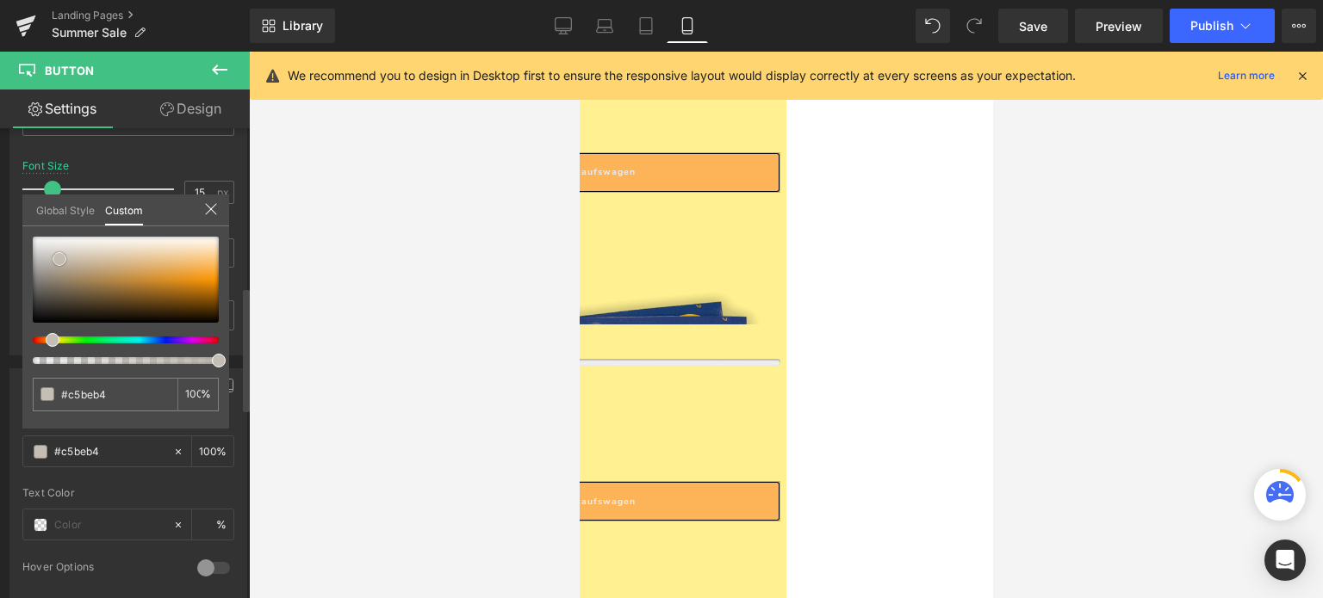
type input "#cdae83"
click at [114, 265] on div at bounding box center [126, 280] width 186 height 86
type input "#c88b36"
click at [139, 279] on div at bounding box center [126, 280] width 186 height 86
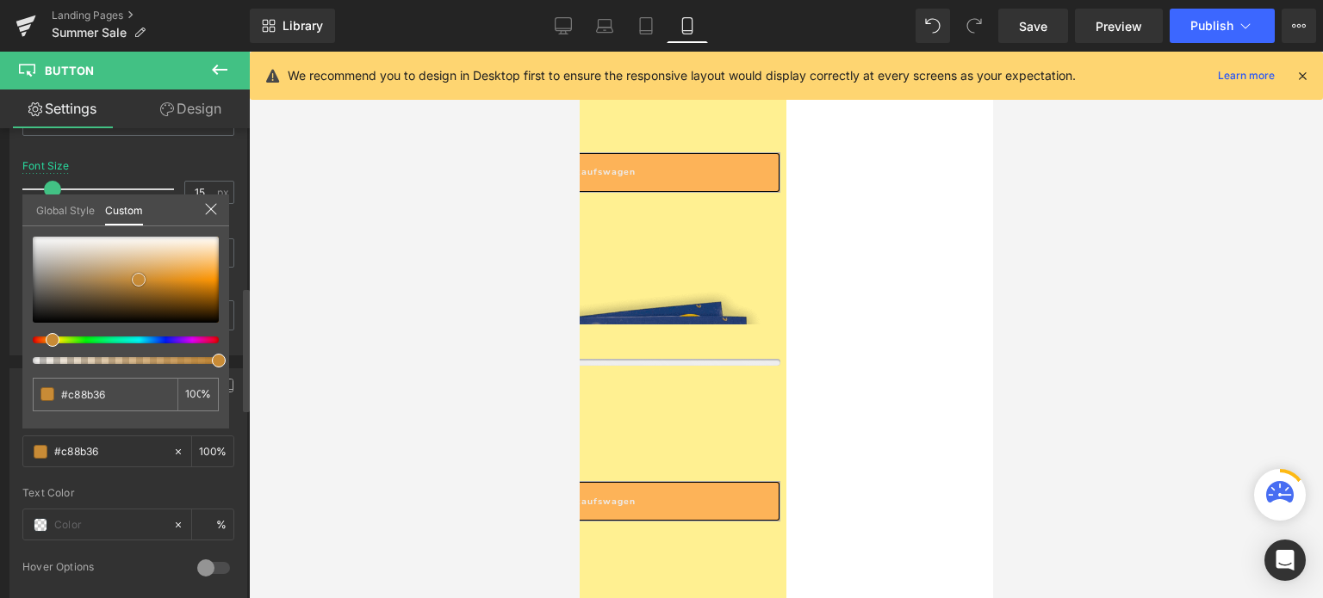
type input "#f0c17e"
click at [180, 260] on div at bounding box center [126, 280] width 186 height 86
type input "#efa53d"
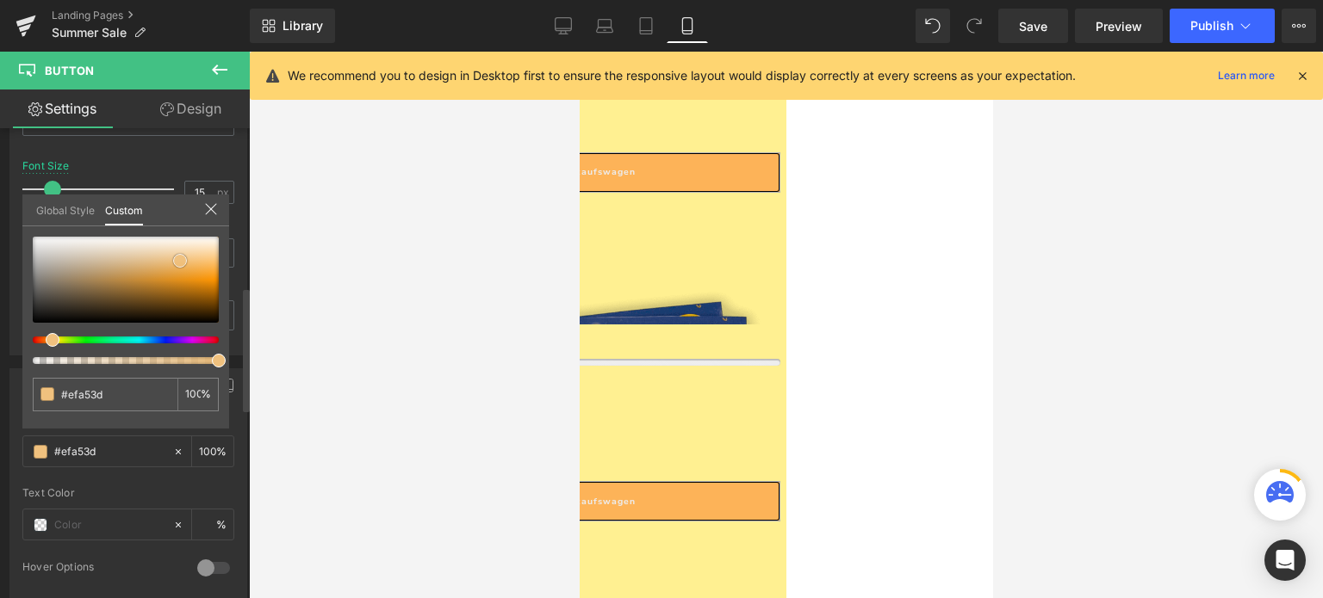
click at [190, 271] on div at bounding box center [126, 280] width 186 height 86
type input "#efcb3d"
type input "#efb73d"
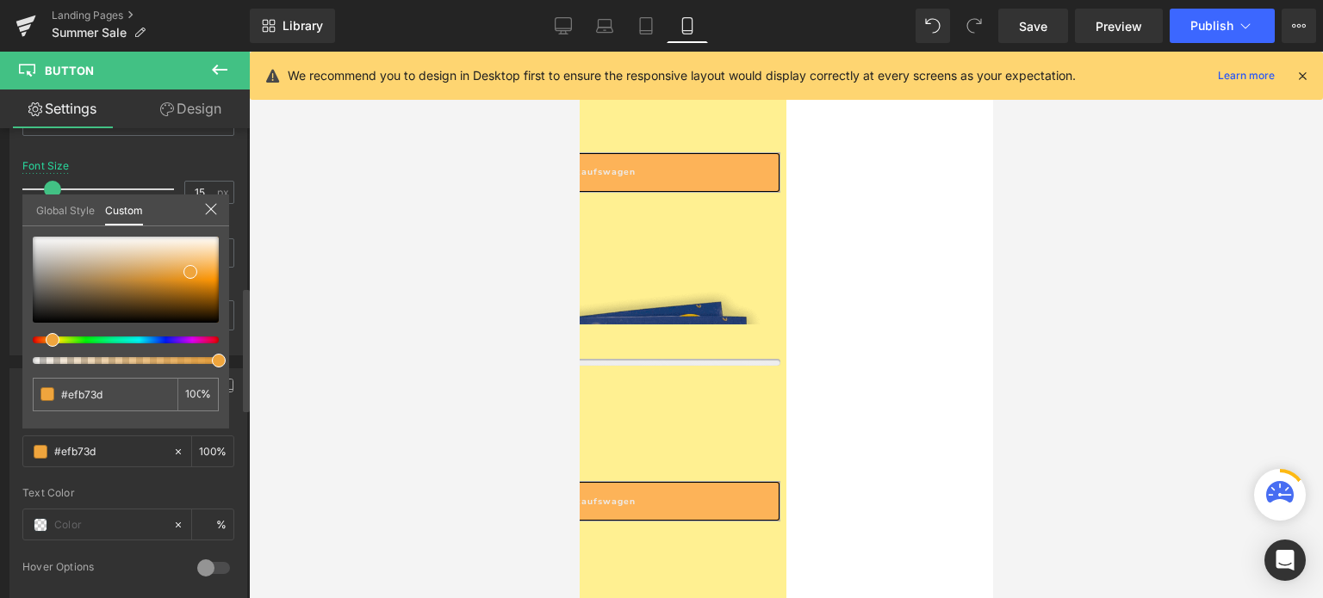
type input "#ef9f3d"
type input "#ef903d"
type input "#ef813d"
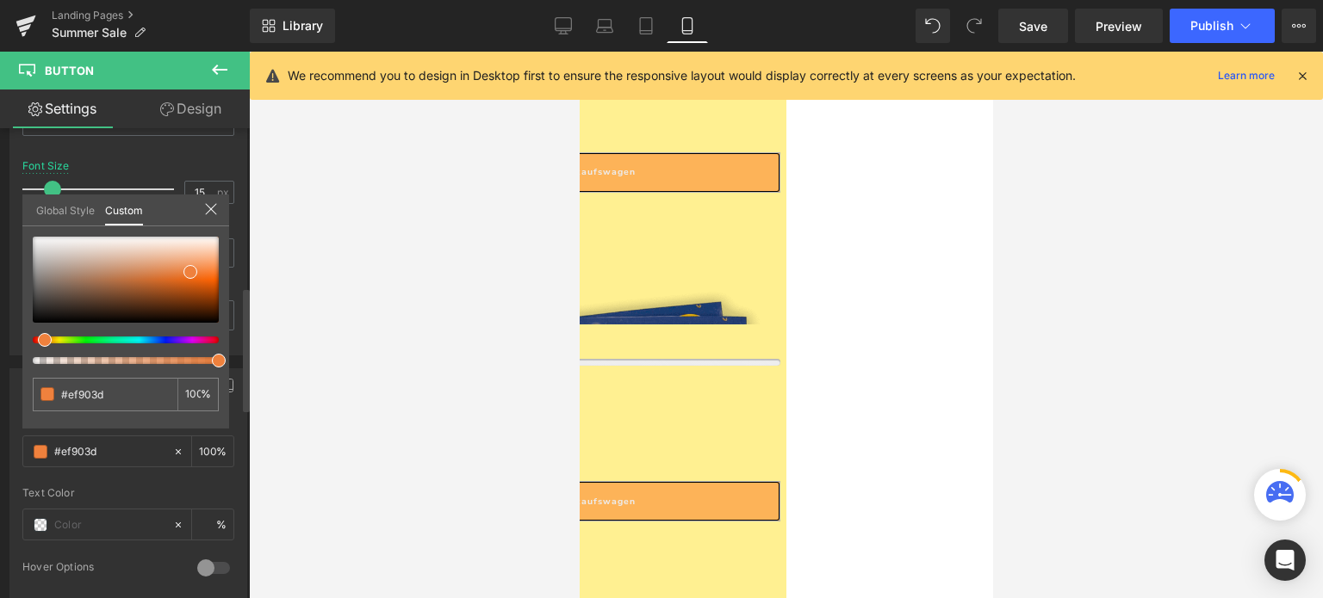
type input "#ef813d"
type input "#ef7b3d"
type input "#ef783d"
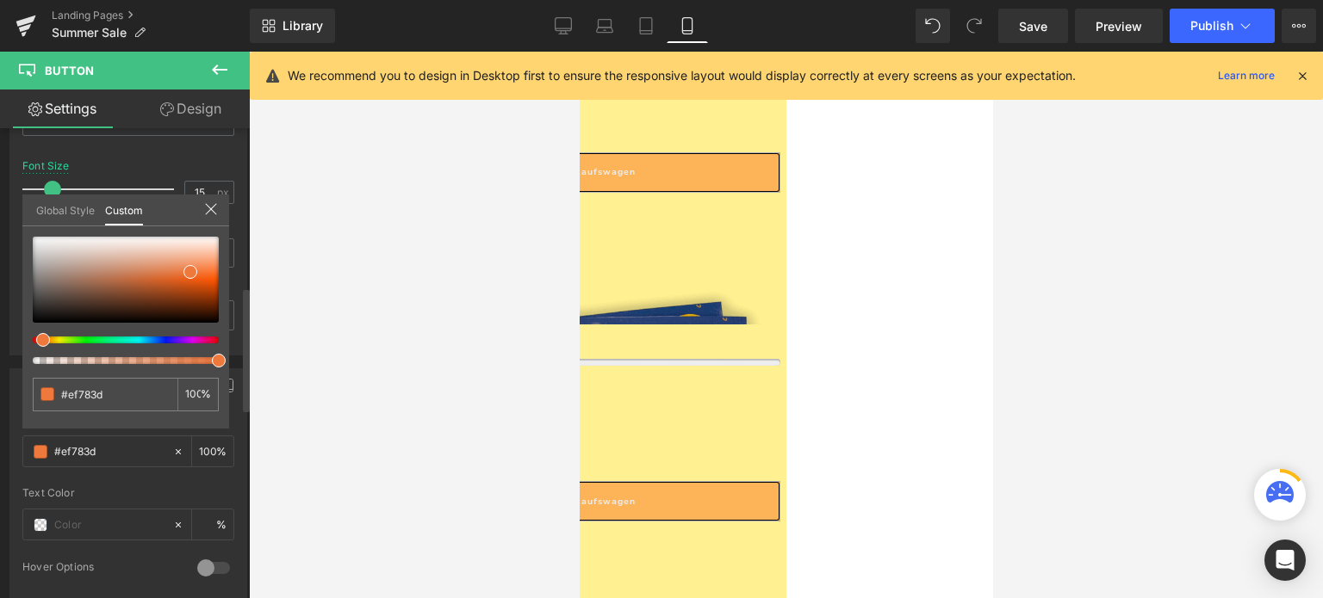
type input "#ef723d"
type input "#ef6c3d"
type input "#ef643d"
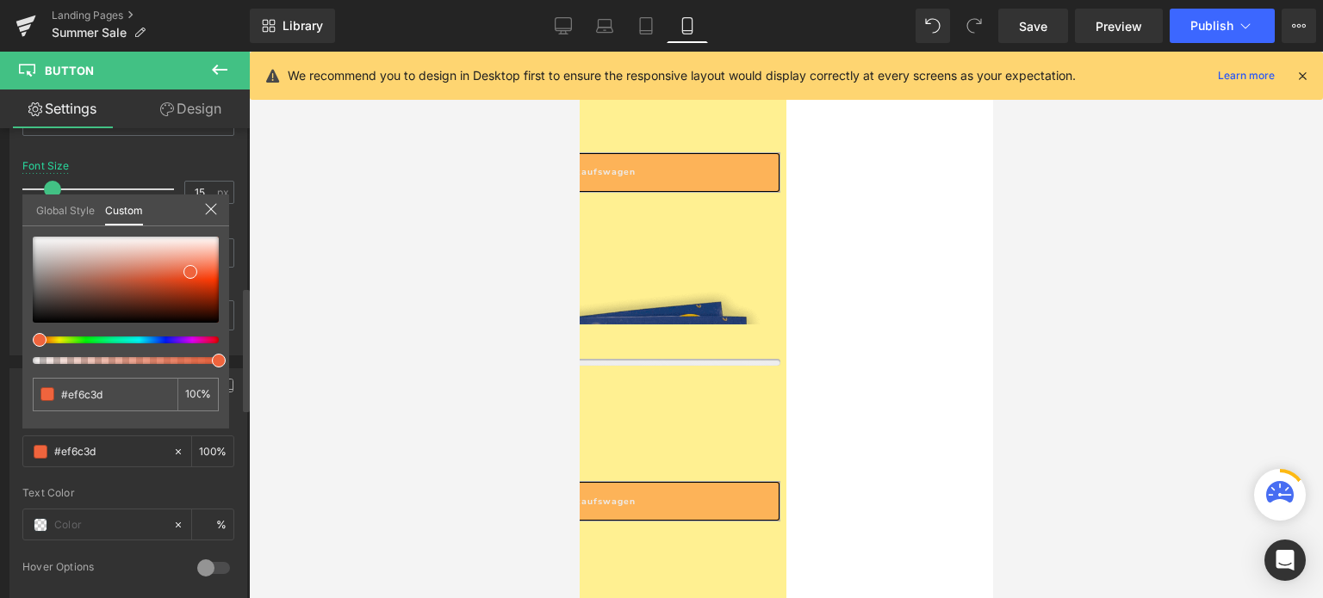
type input "#ef643d"
type input "#ef6a3d"
type input "#ef6c3d"
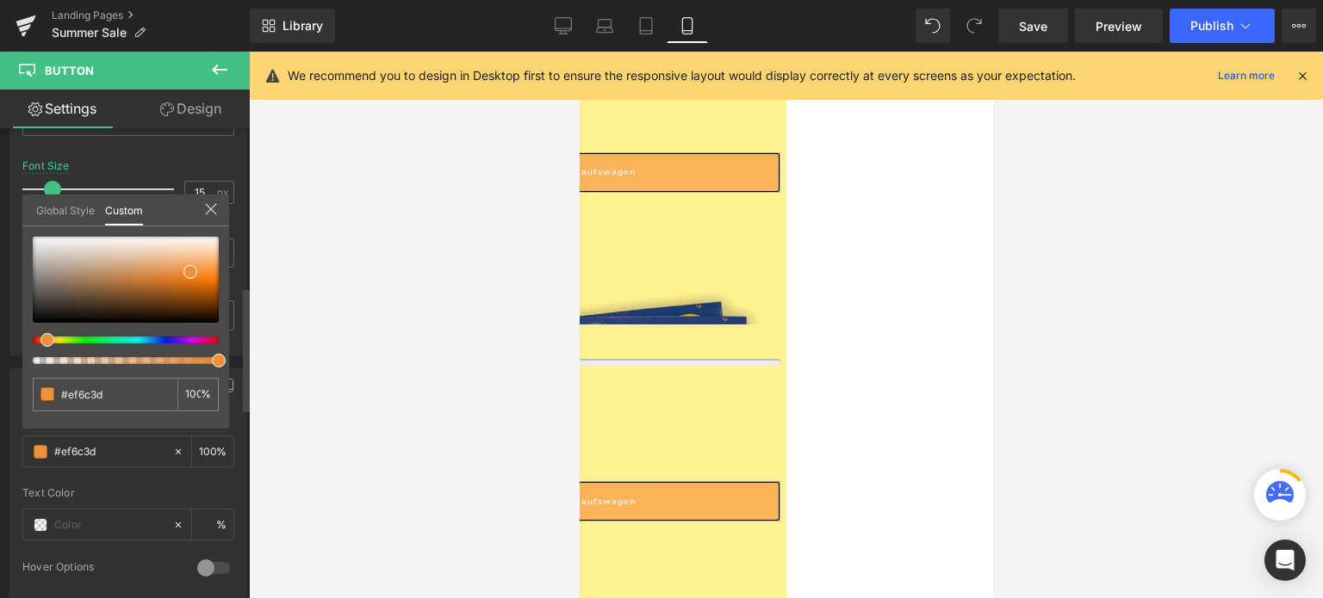
type input "#ef783d"
type input "#ef903d"
type input "#efa53d"
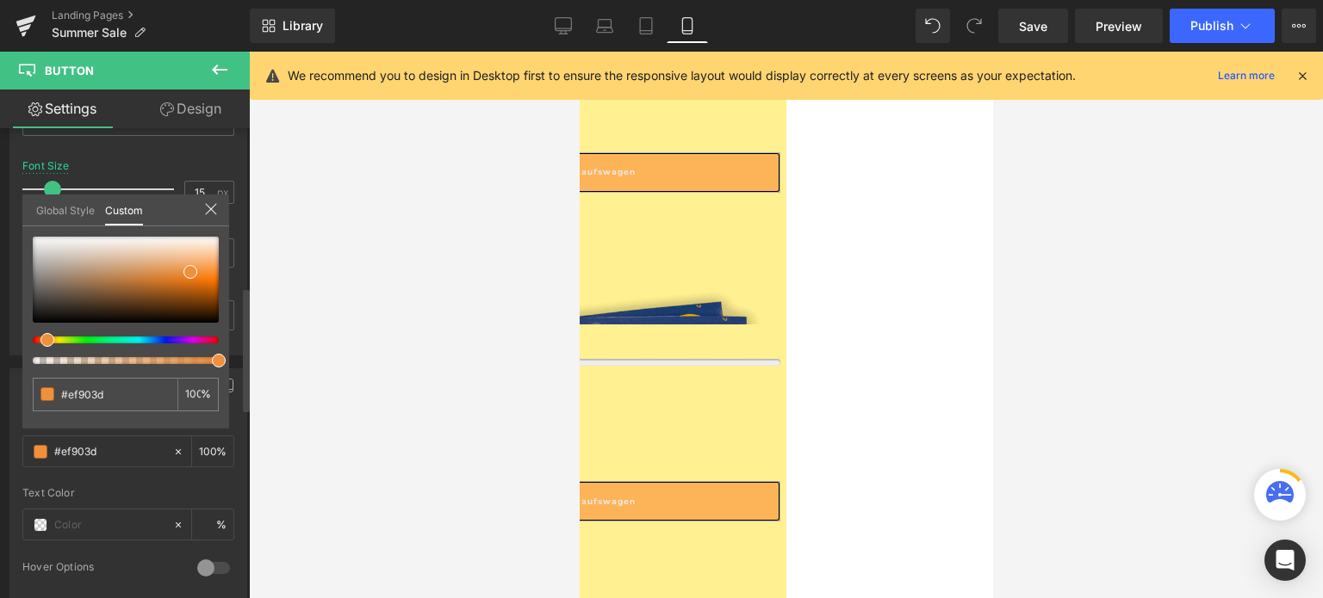
type input "#efa53d"
type input "#efae3d"
type input "#efbc3d"
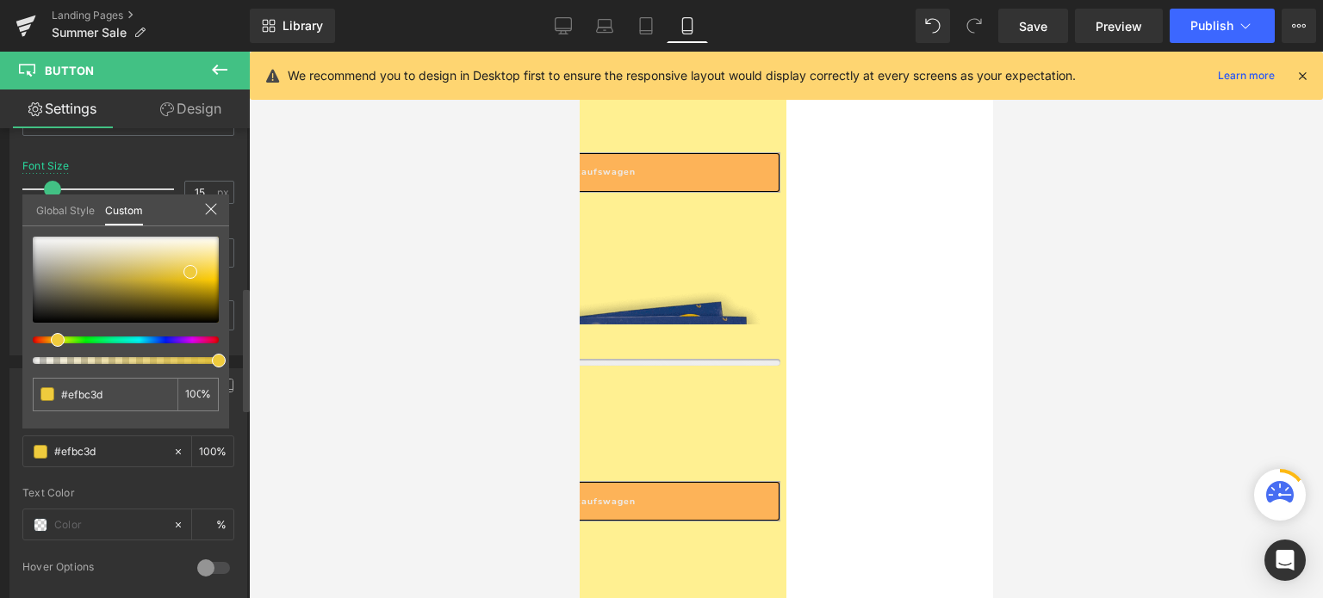
type input "#efc53d"
type input "#efd13d"
type input "#efda3d"
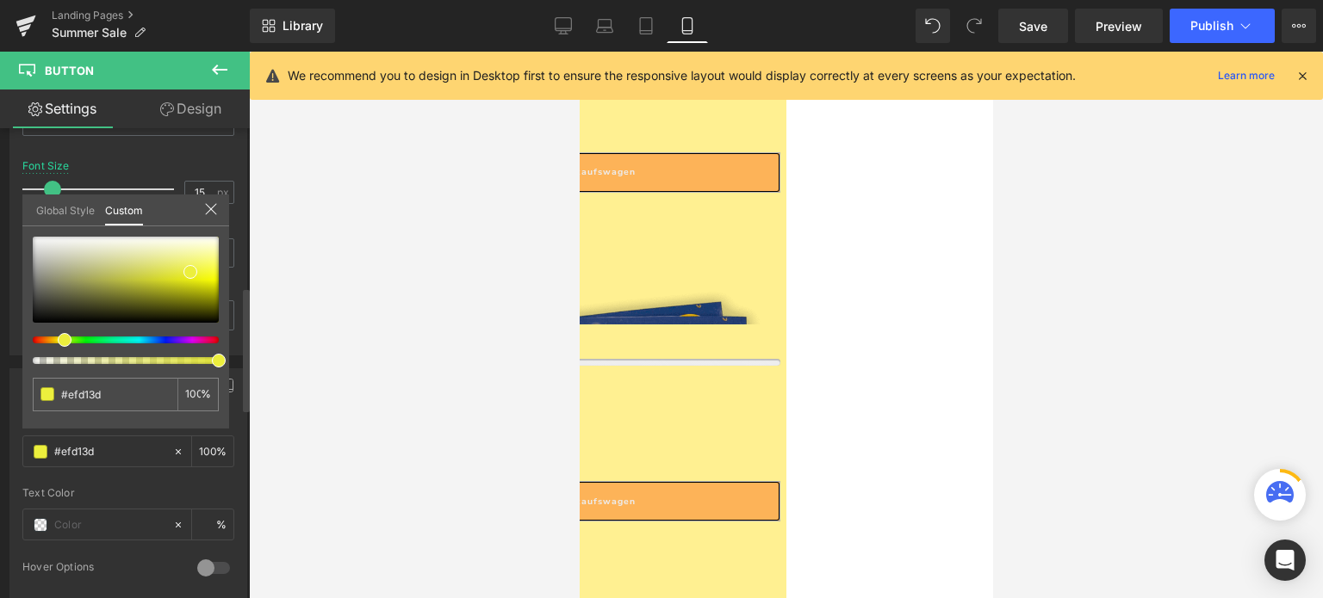
type input "#efda3d"
type input "#efe93d"
type input "#e6ef3d"
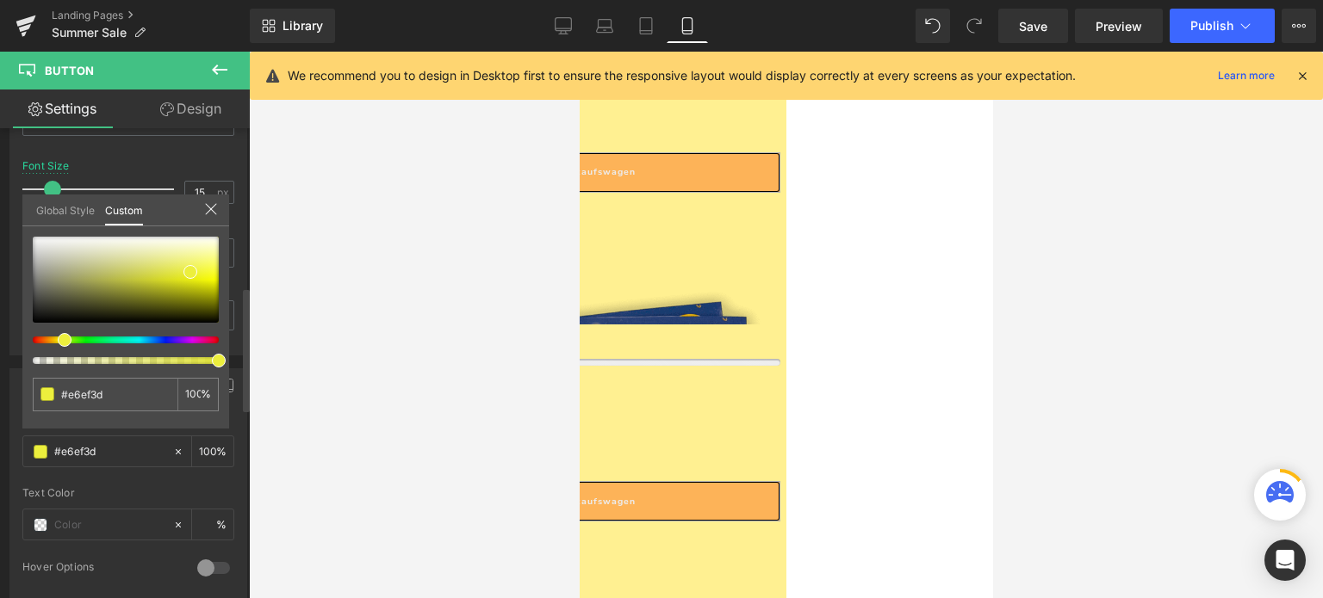
type input "#d7ef3d"
type input "#d1ef3d"
type input "#c2ef3d"
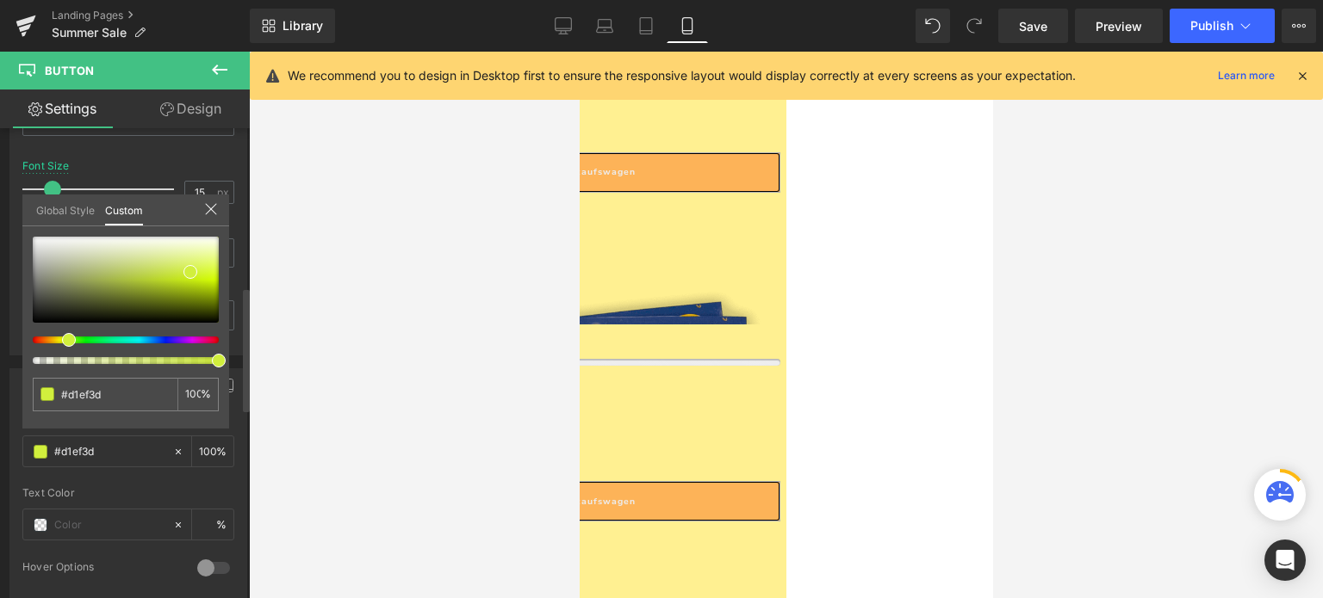
type input "#c2ef3d"
type input "#bfef3d"
type input "#b4ef3d"
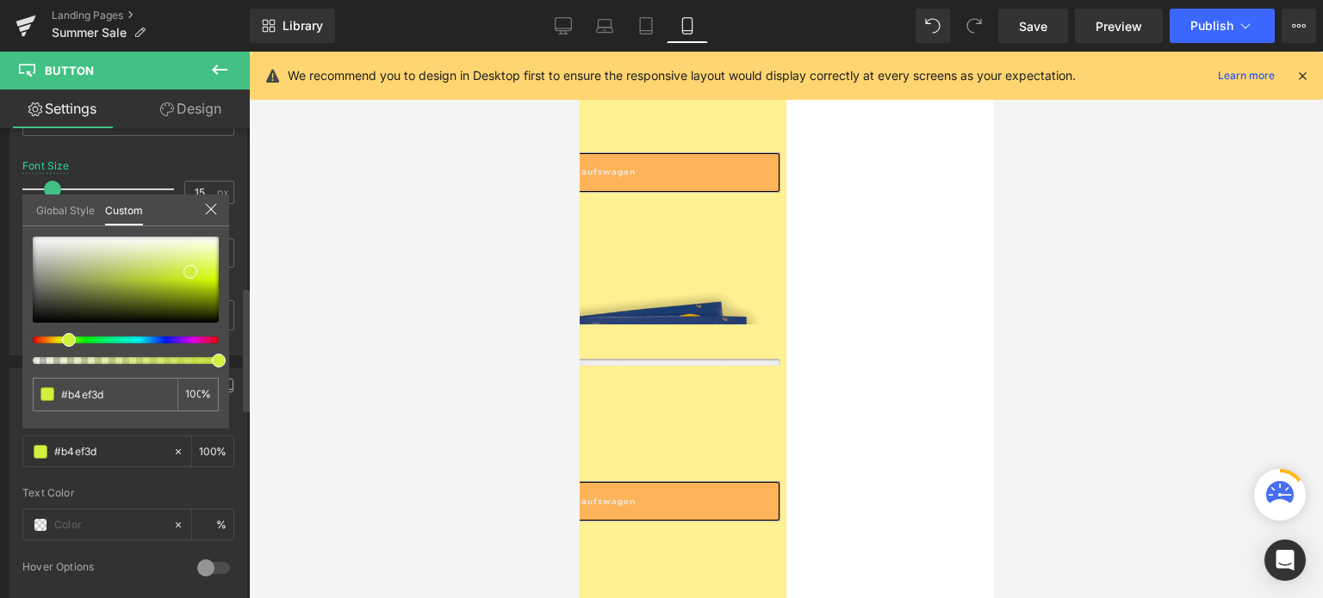
type input "#b1ef3d"
type input "#abef3d"
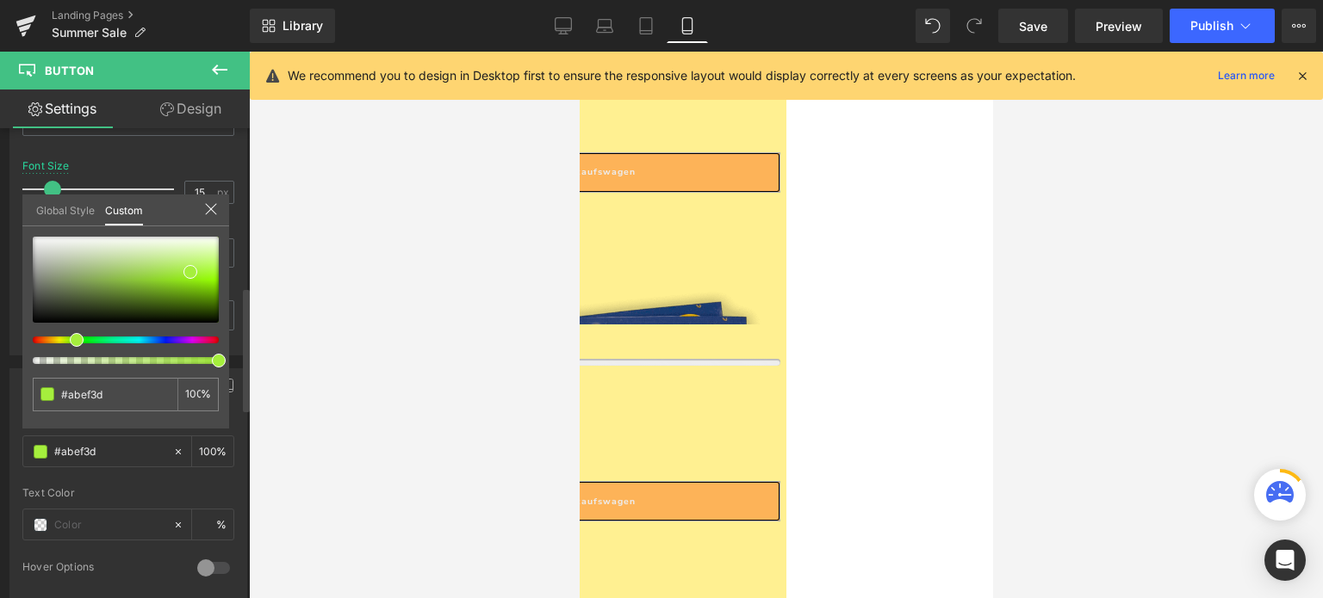
type input "#a5ef3d"
type input "#a2ef3d"
type input "#9cef3d"
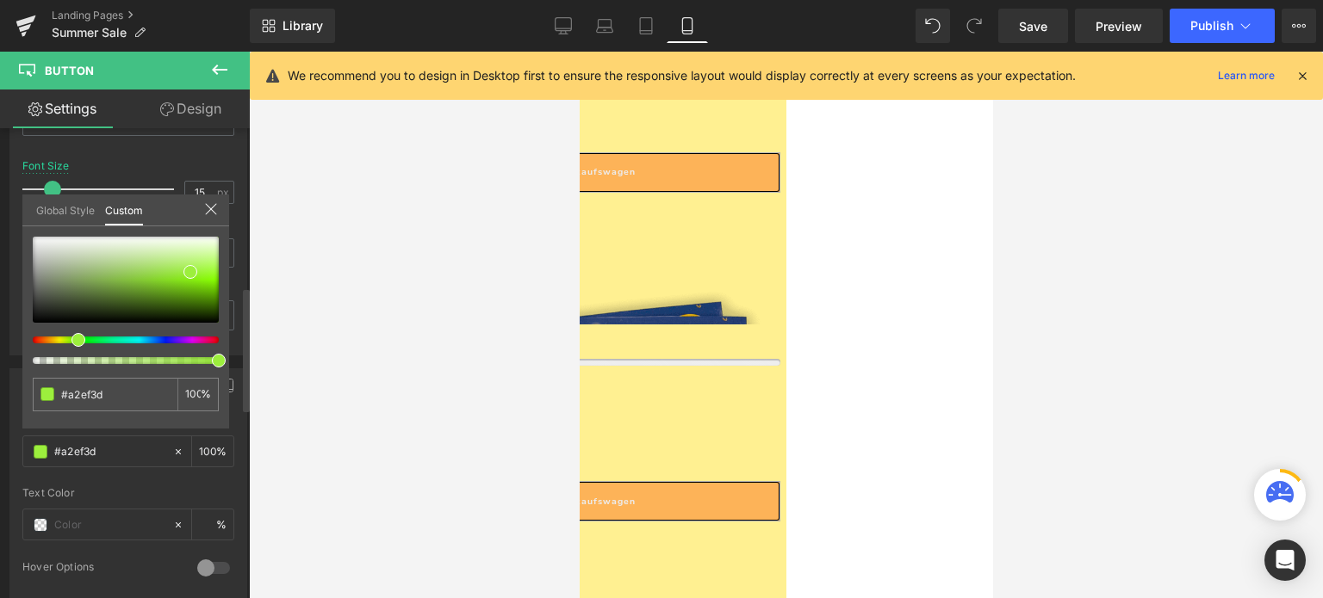
type input "#9cef3d"
type input "#96ef3d"
type input "#87ef3d"
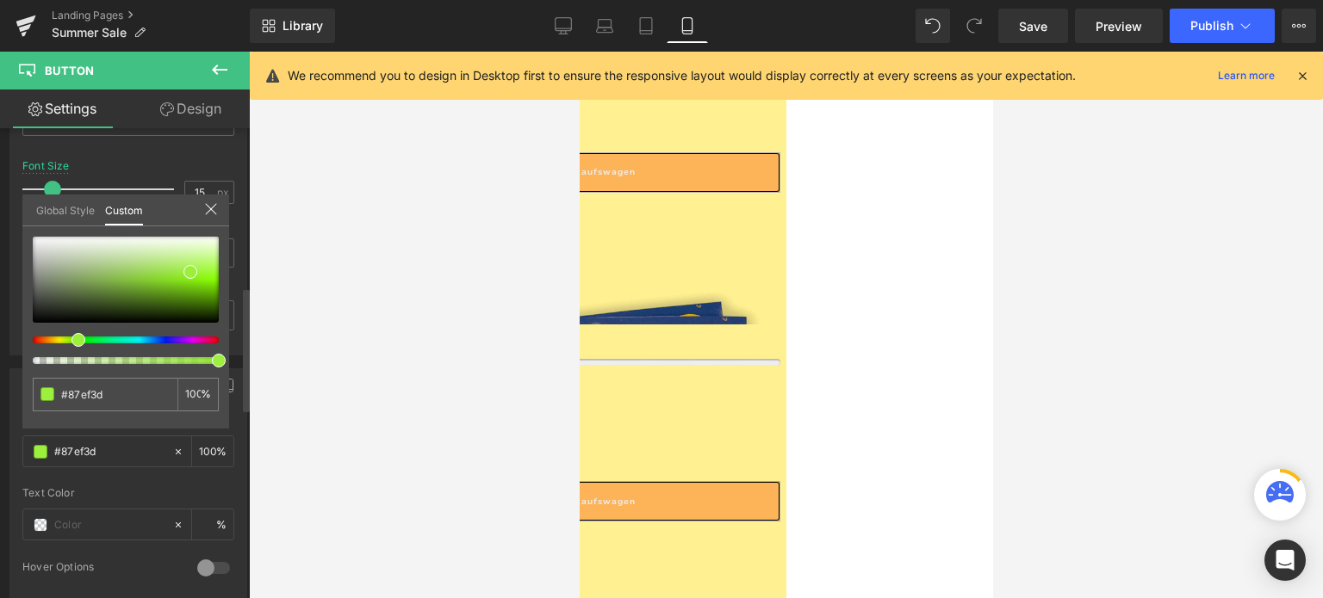
type input "#84ef3d"
type input "#78ef3d"
type input "#75ef3d"
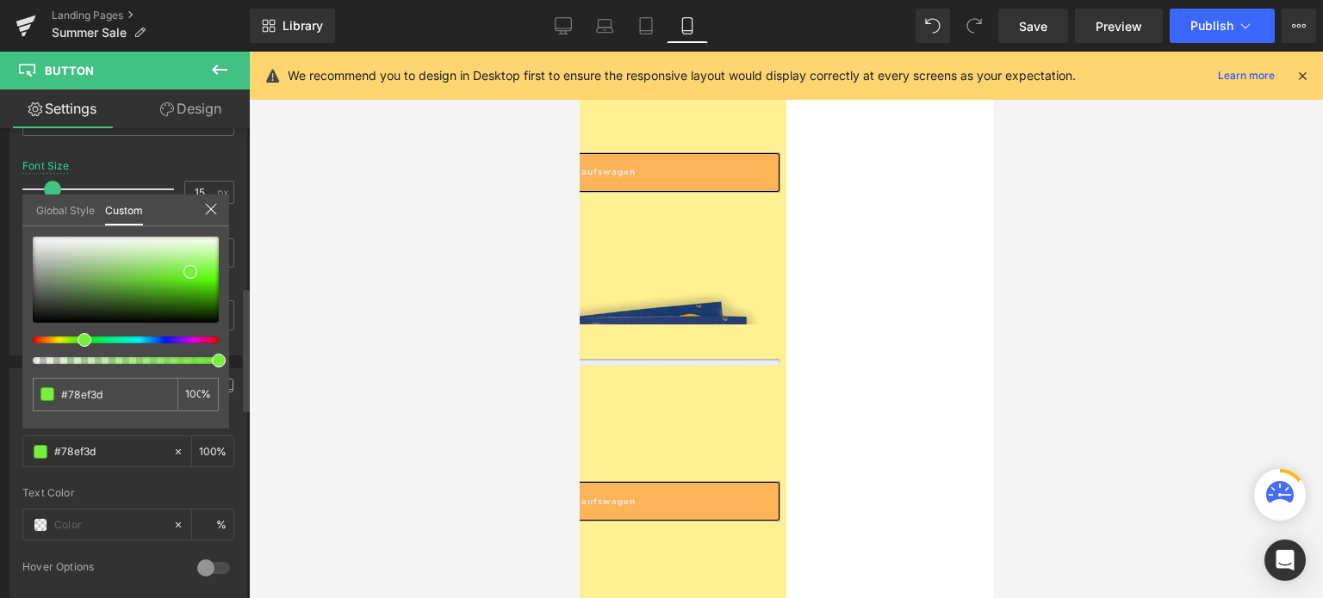
type input "#75ef3d"
type input "#6fef3d"
type input "#67ef3d"
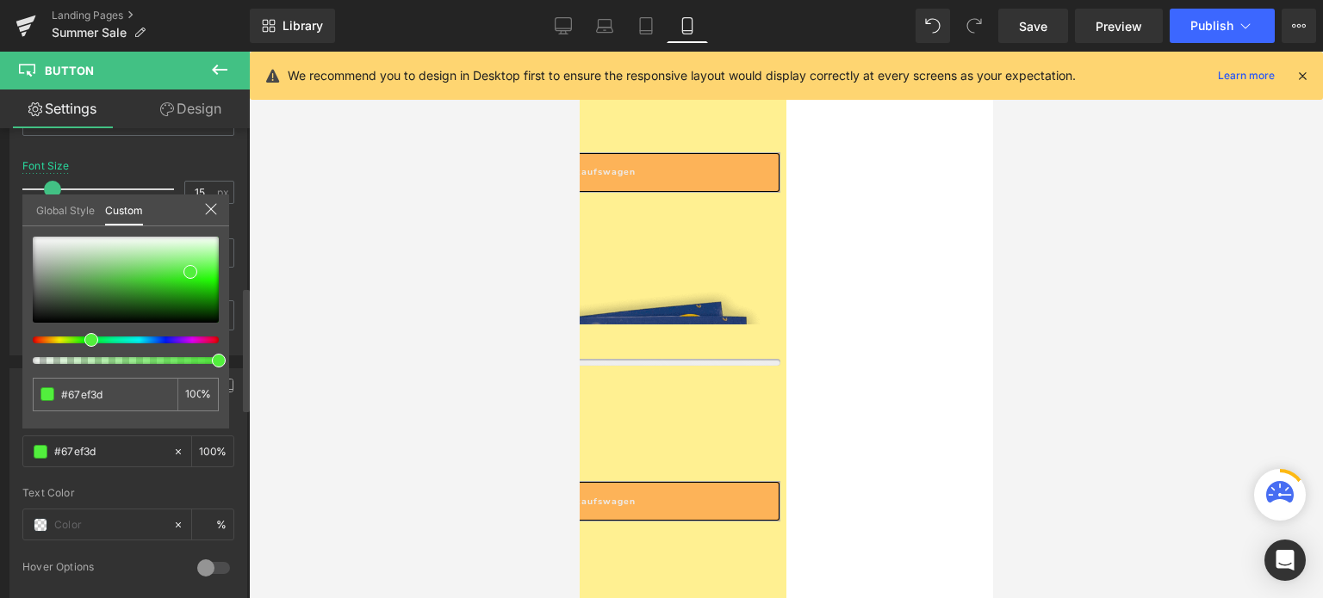
type input "#61ef3d"
type input "#52ef3d"
type input "#4cef3d"
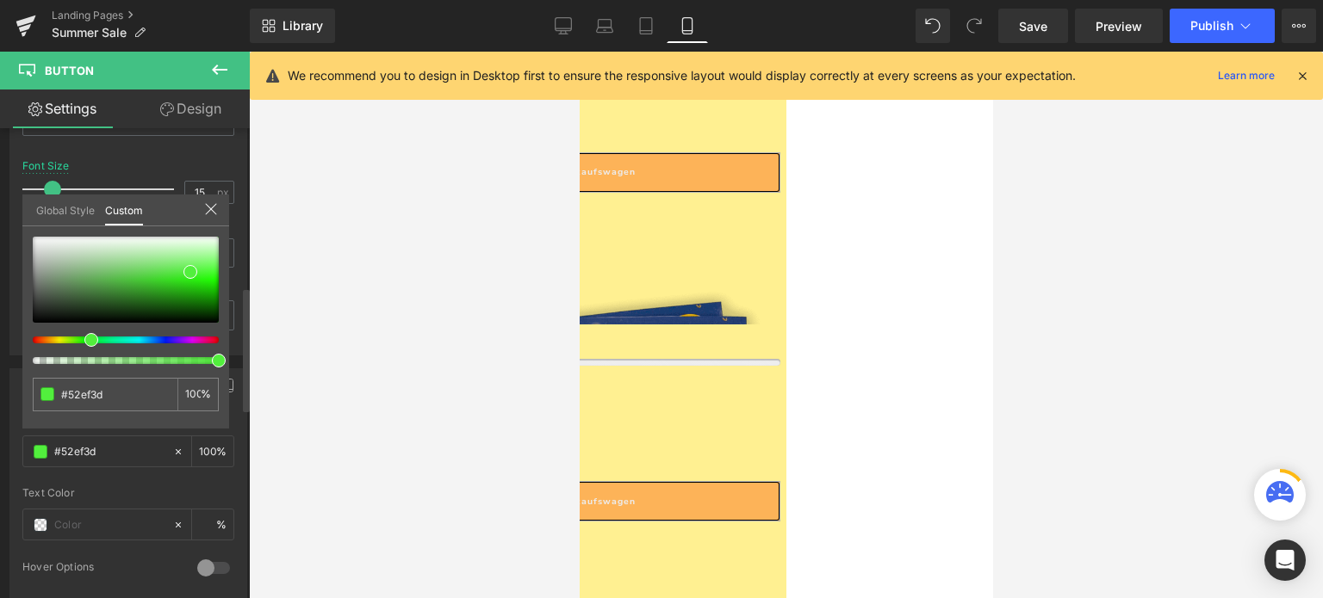
type input "#4cef3d"
type input "#49ef3d"
type input "#3def40"
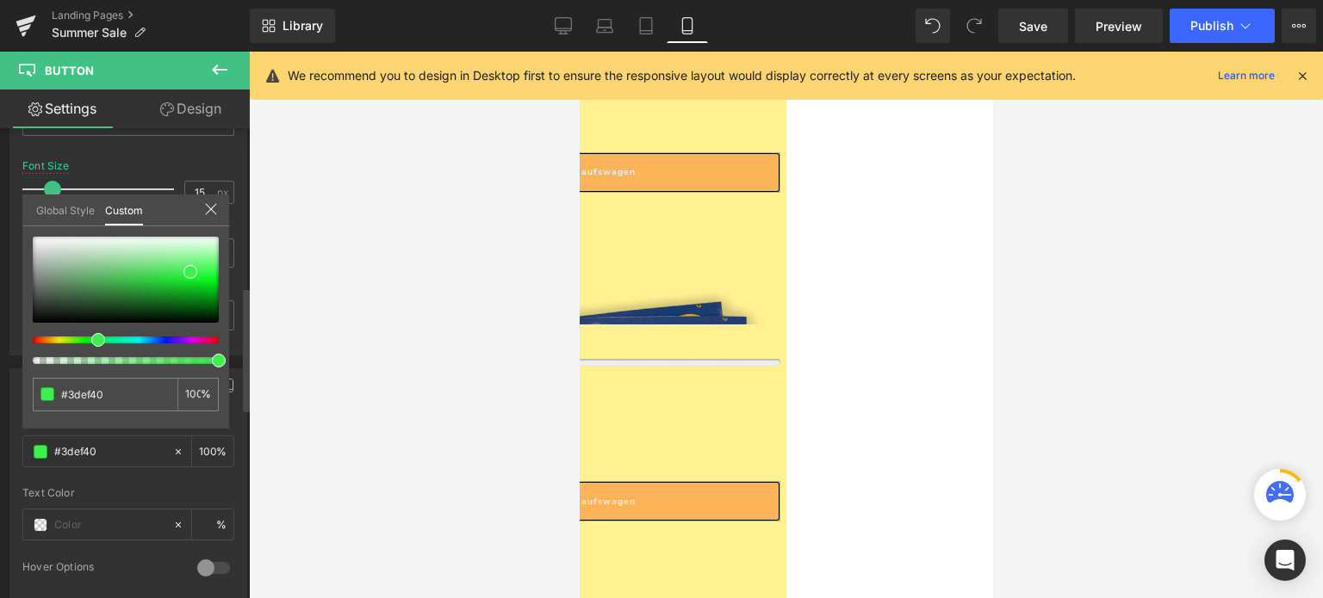
type input "#3def4c"
type input "#3def5b"
type input "#3def64"
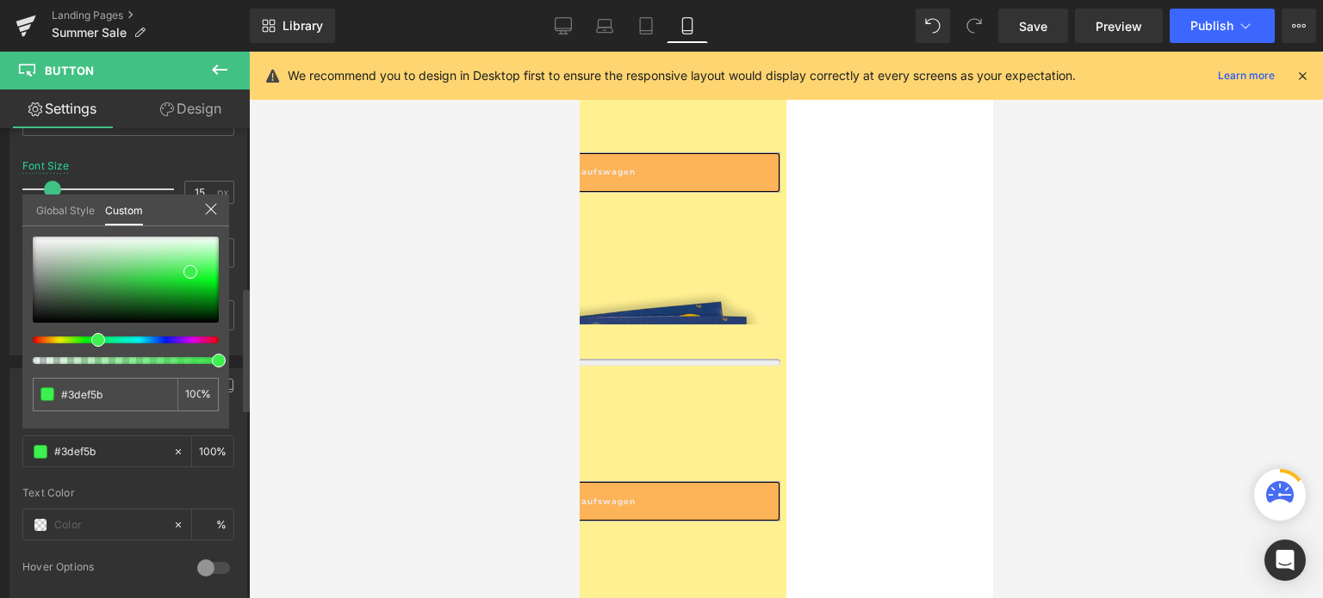
type input "#3def64"
type input "#3def6a"
type input "#3def78"
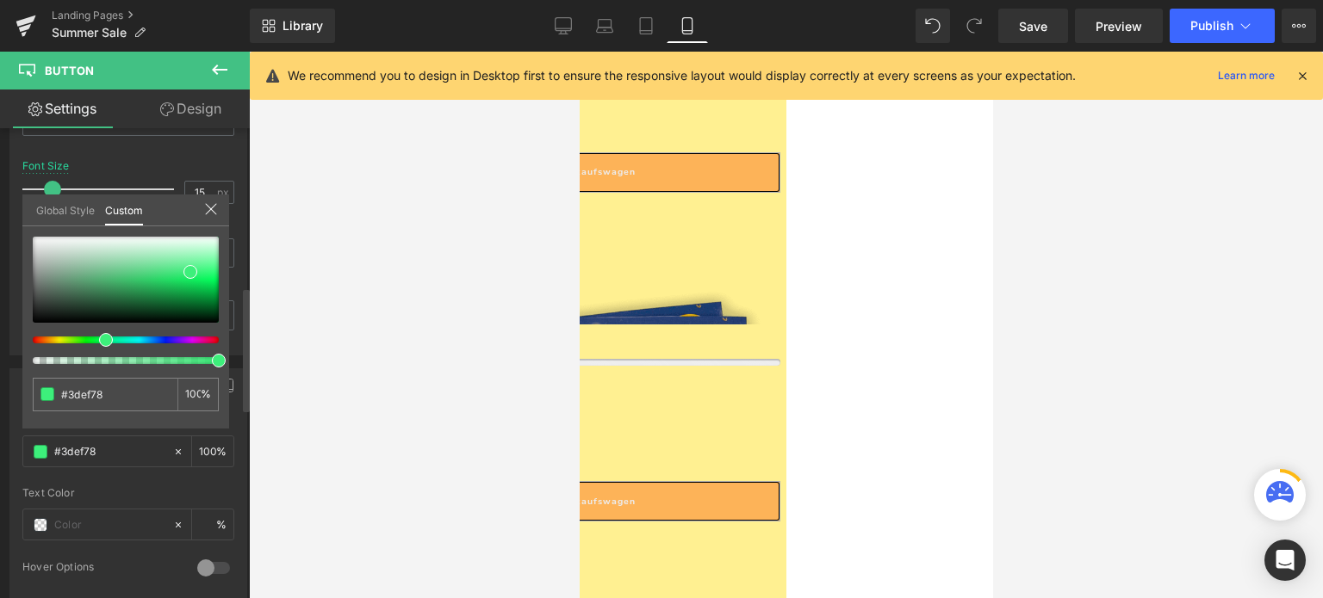
type input "#3def7b"
type input "#3def81"
type input "#3def90"
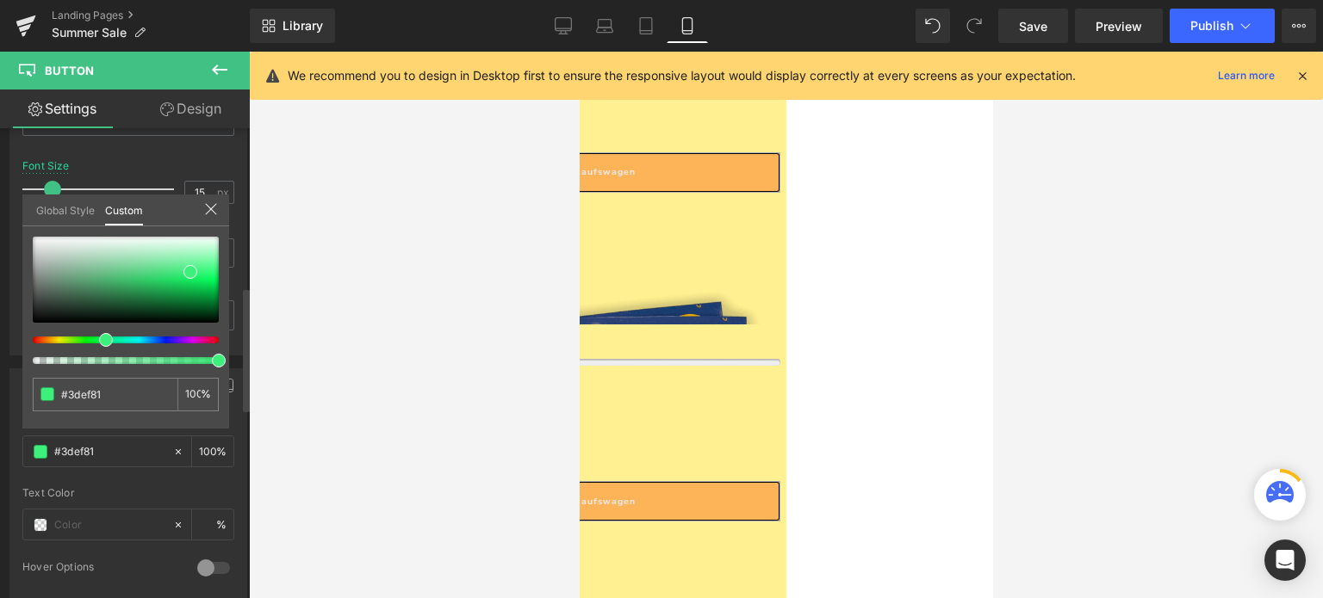
type input "#3def90"
type input "#3def9f"
type input "#3defae"
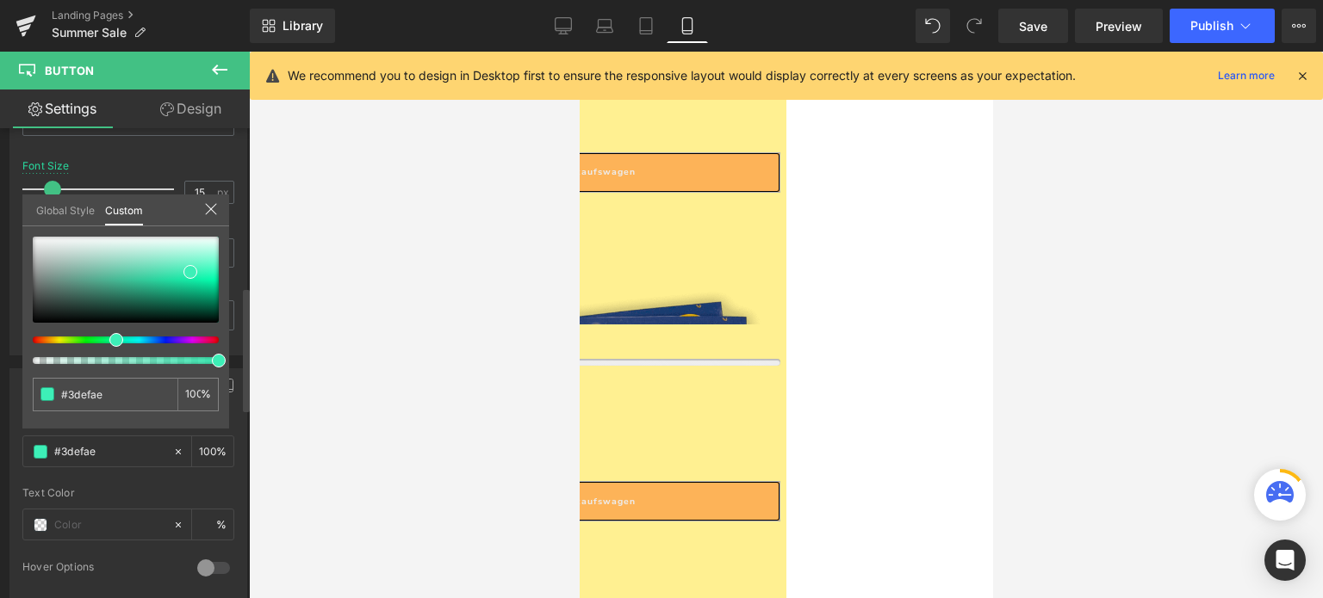
type input "#3defb7"
type input "#3defbc"
type input "#3defc2"
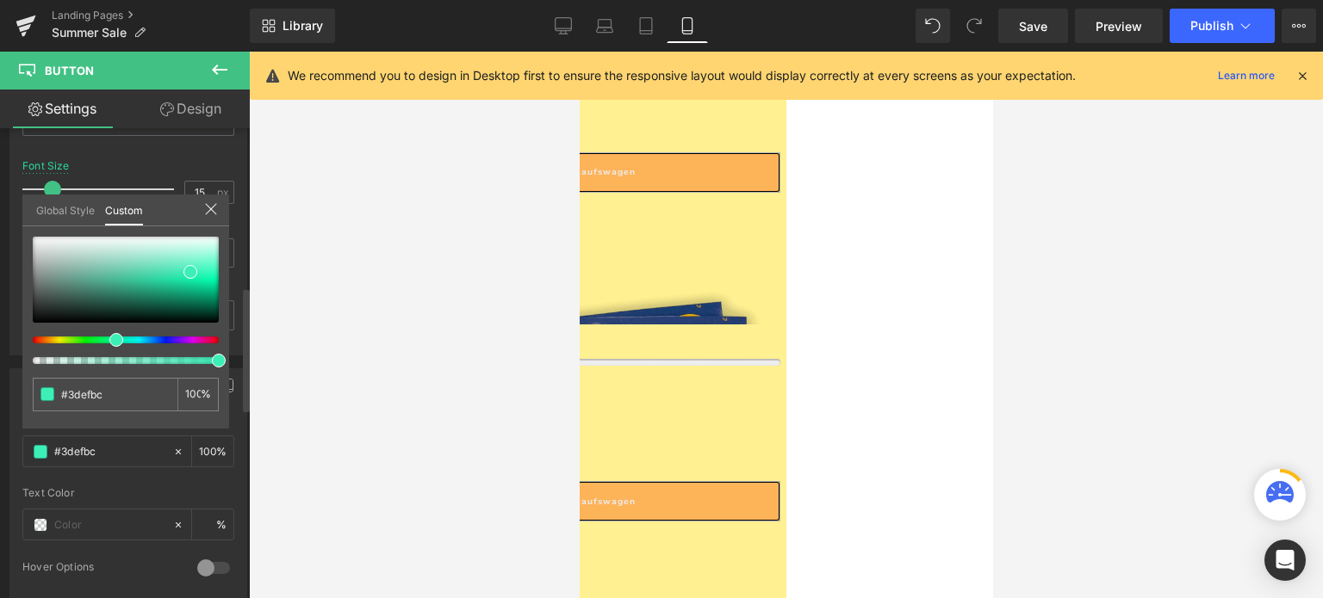
type input "#3defc2"
type input "#3defc5"
type input "#3defd1"
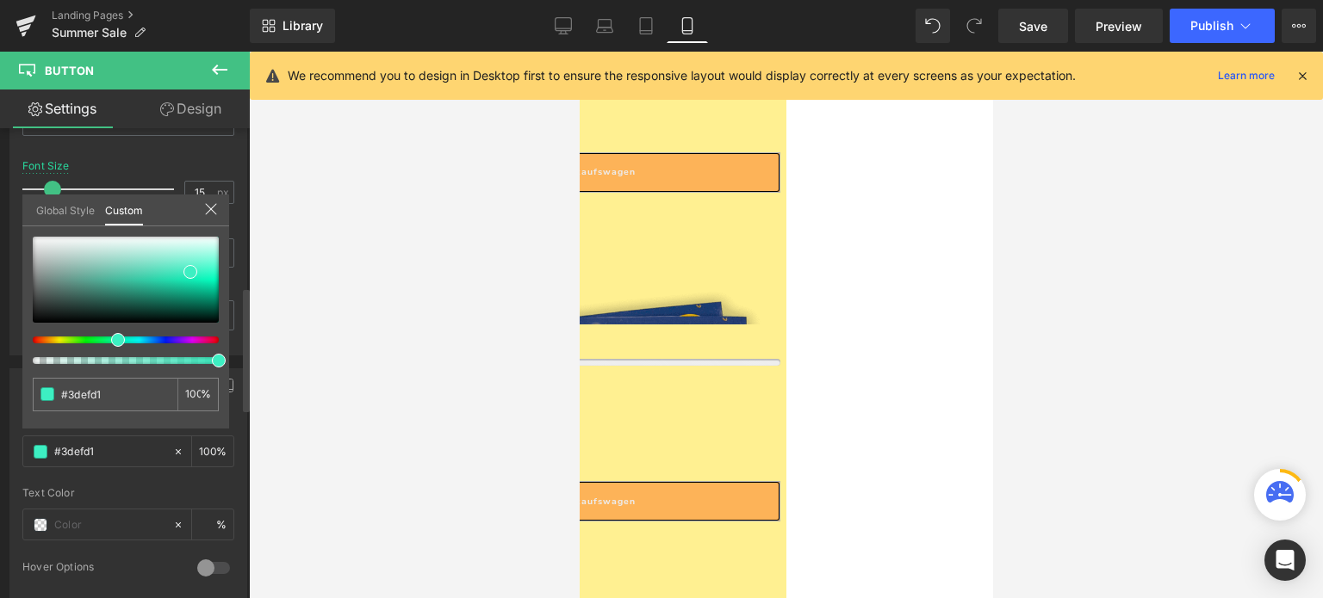
type input "#3defe3"
type input "#3decef"
type input "#3de6ef"
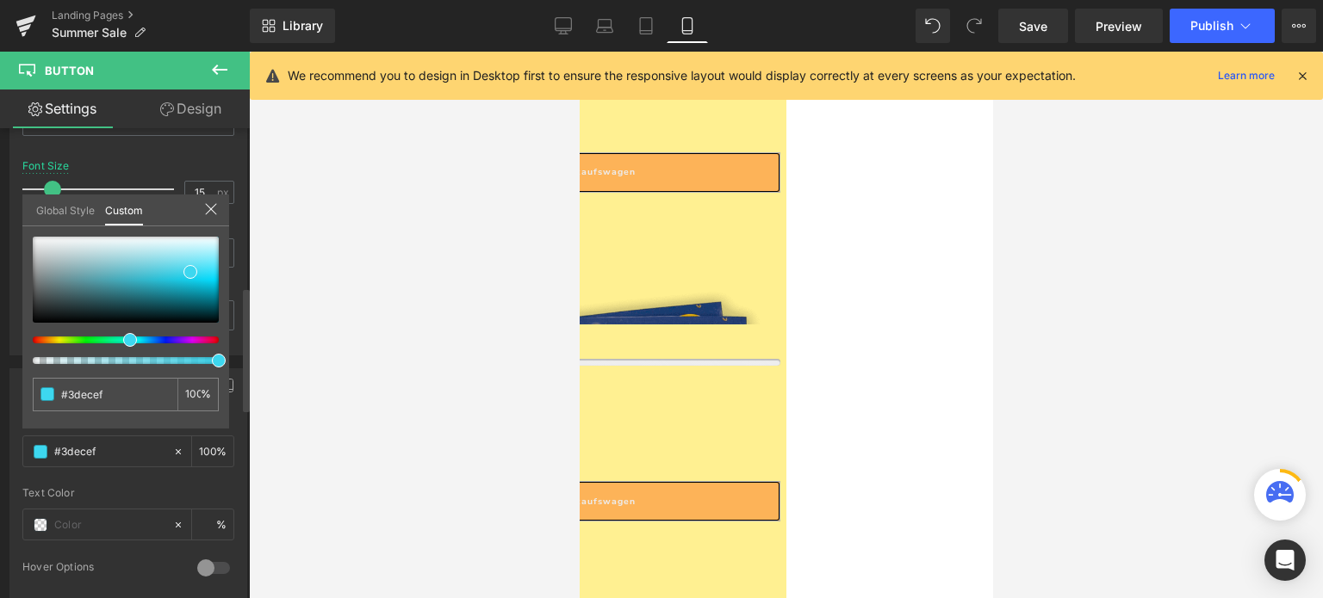
type input "#3de6ef"
type input "#3dd7ef"
type input "#3dceef"
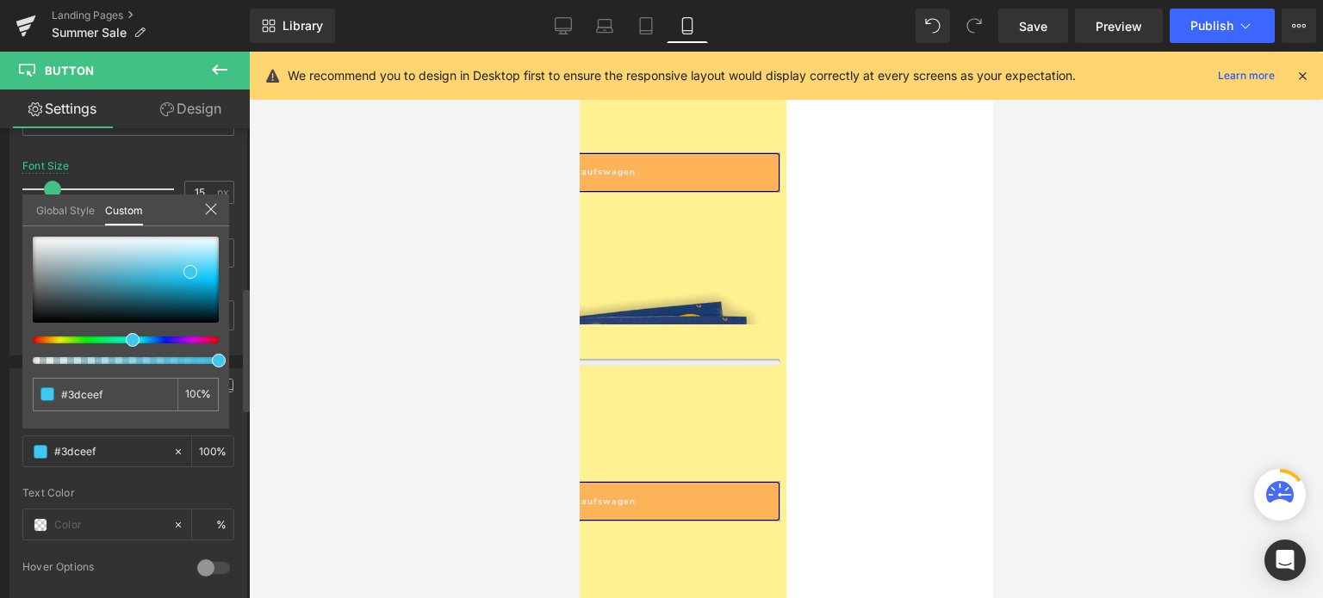
type input "#3dc2ef"
type input "#3db1ef"
type input "#3da2ef"
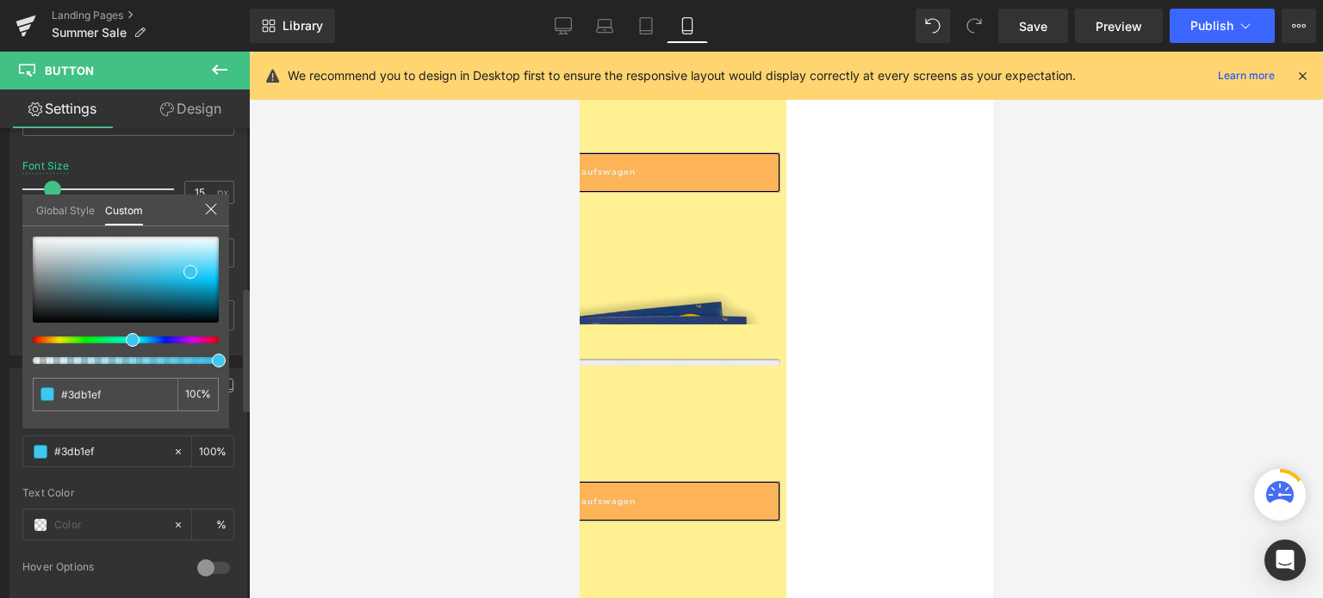
type input "#3da2ef"
type input "#3d9cef"
type input "#3d8def"
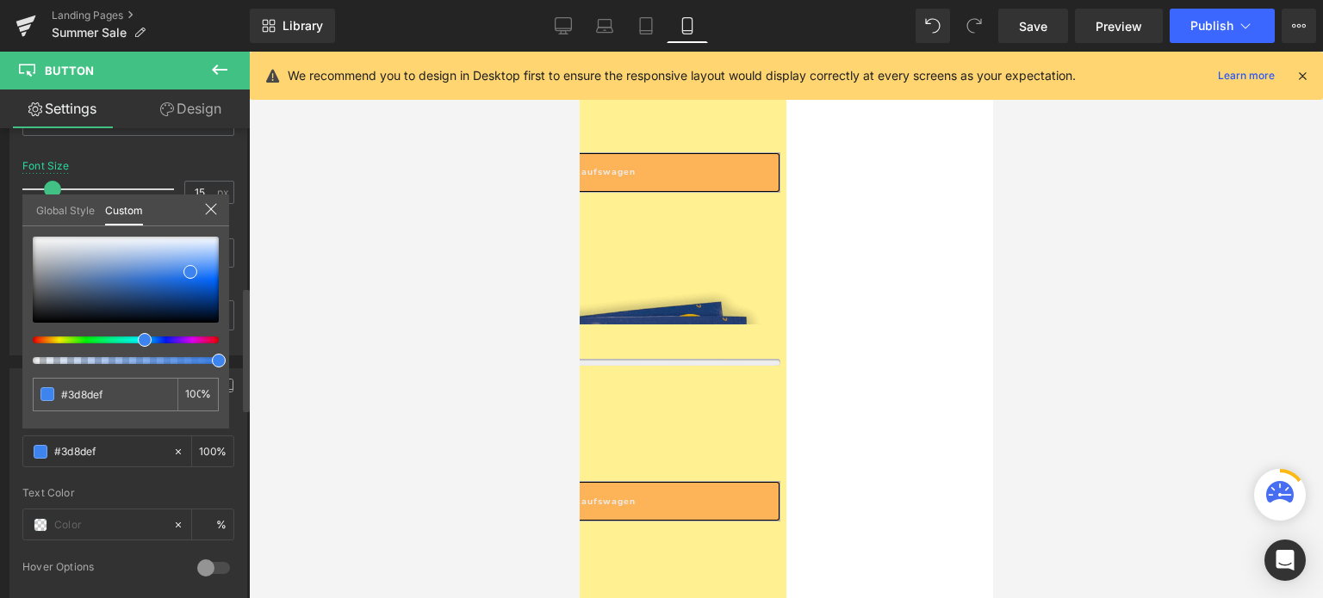
type input "#3d84ef"
type input "#3d7eef"
type input "#3d78ef"
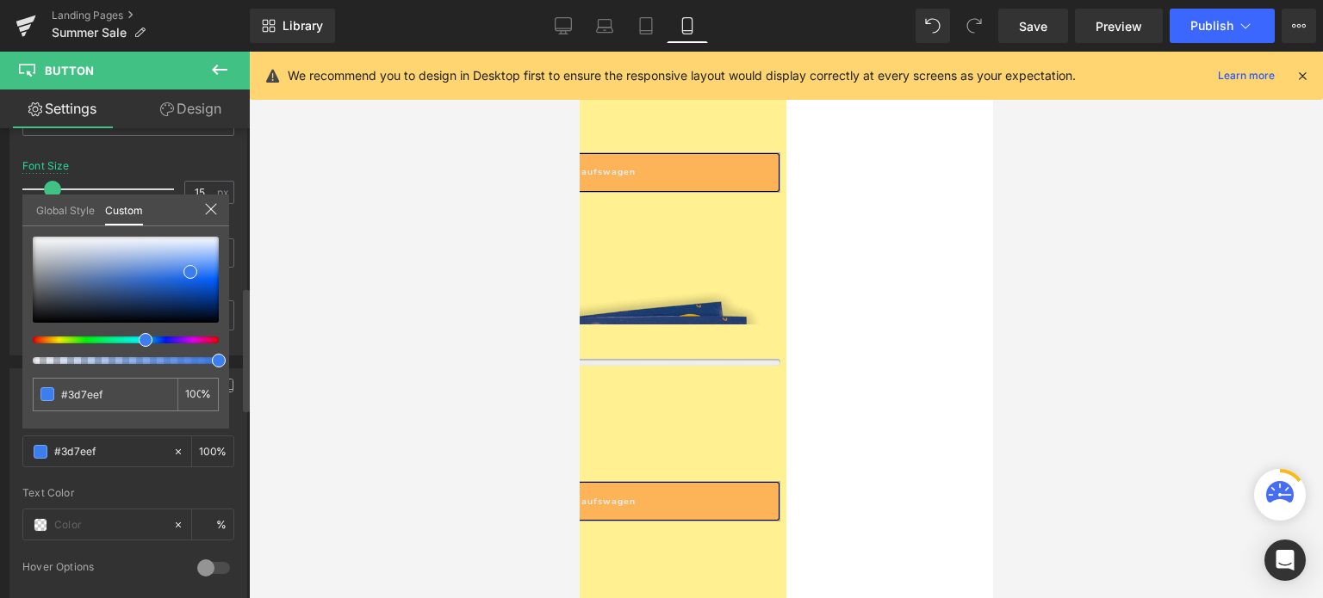
type input "#3d78ef"
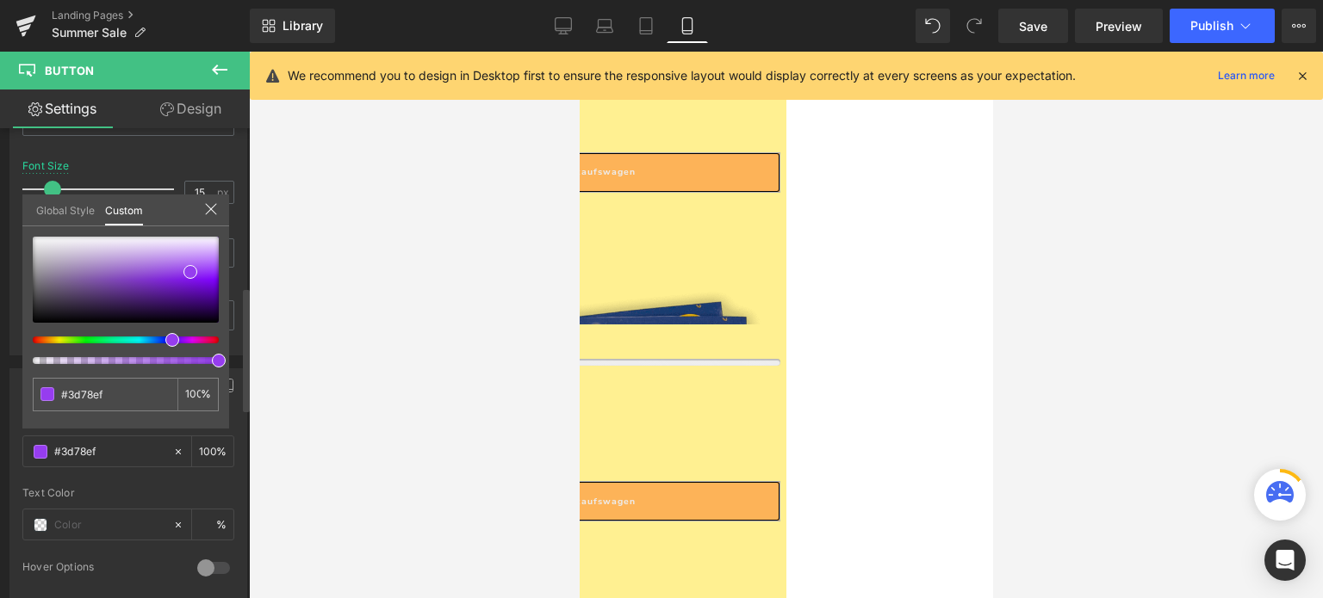
type input "#3d75ef"
type input "#a53def"
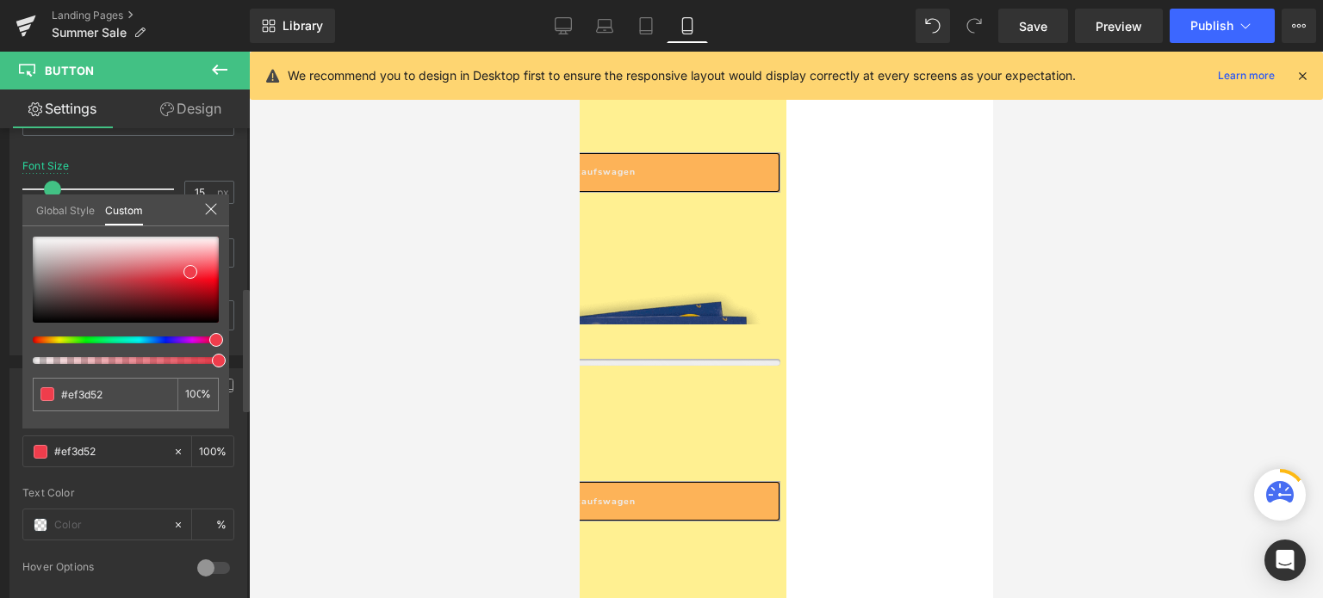
drag, startPoint x: 49, startPoint y: 338, endPoint x: 207, endPoint y: 329, distance: 157.9
click at [207, 329] on div at bounding box center [126, 300] width 186 height 127
click at [127, 274] on div at bounding box center [126, 280] width 186 height 86
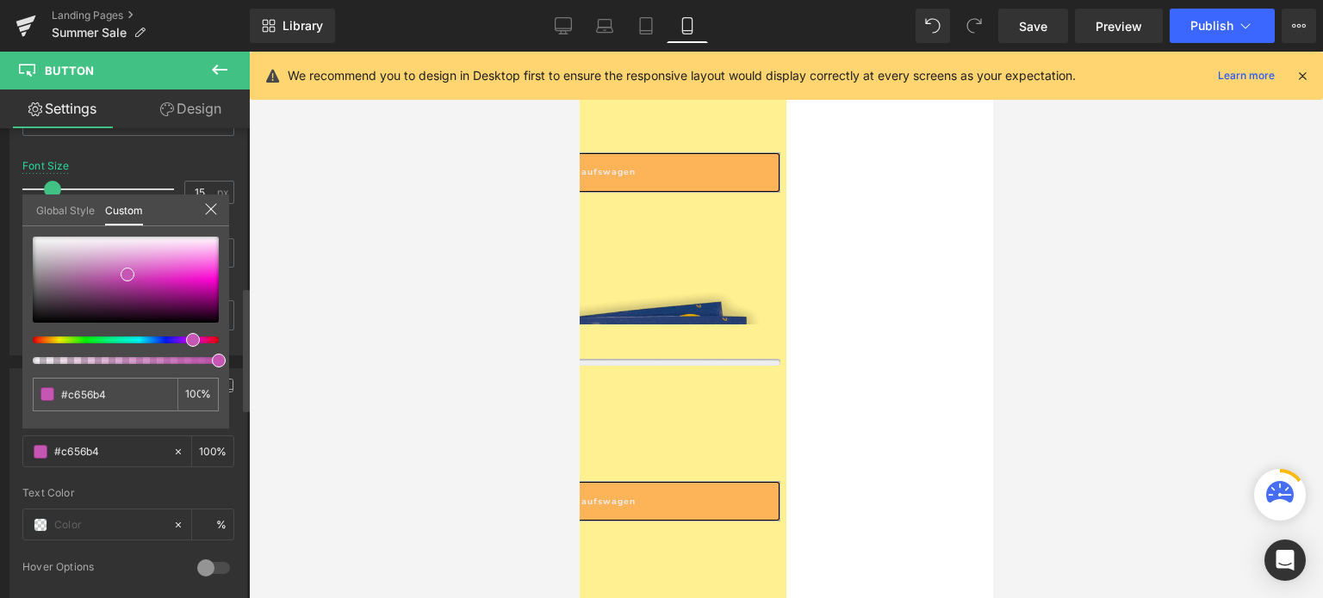
click at [186, 337] on div at bounding box center [119, 340] width 186 height 7
click at [168, 260] on div at bounding box center [126, 280] width 186 height 86
click at [124, 261] on div at bounding box center [126, 280] width 186 height 86
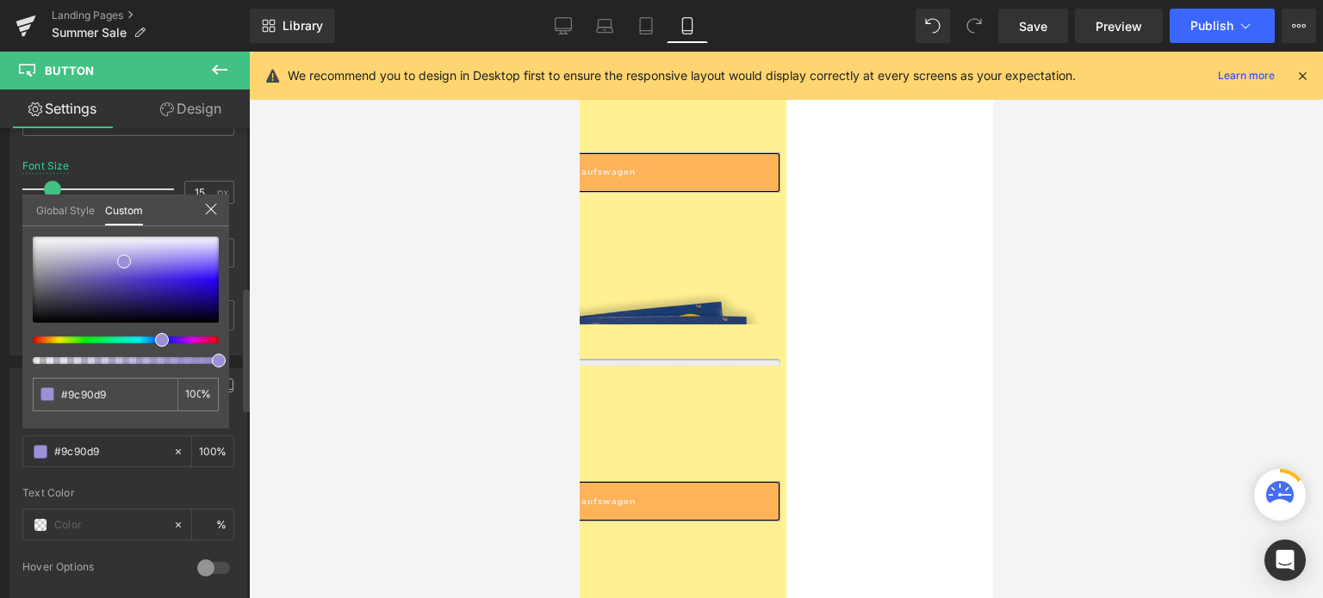
click at [155, 338] on div at bounding box center [119, 340] width 186 height 7
click at [395, 365] on div at bounding box center [786, 325] width 1074 height 547
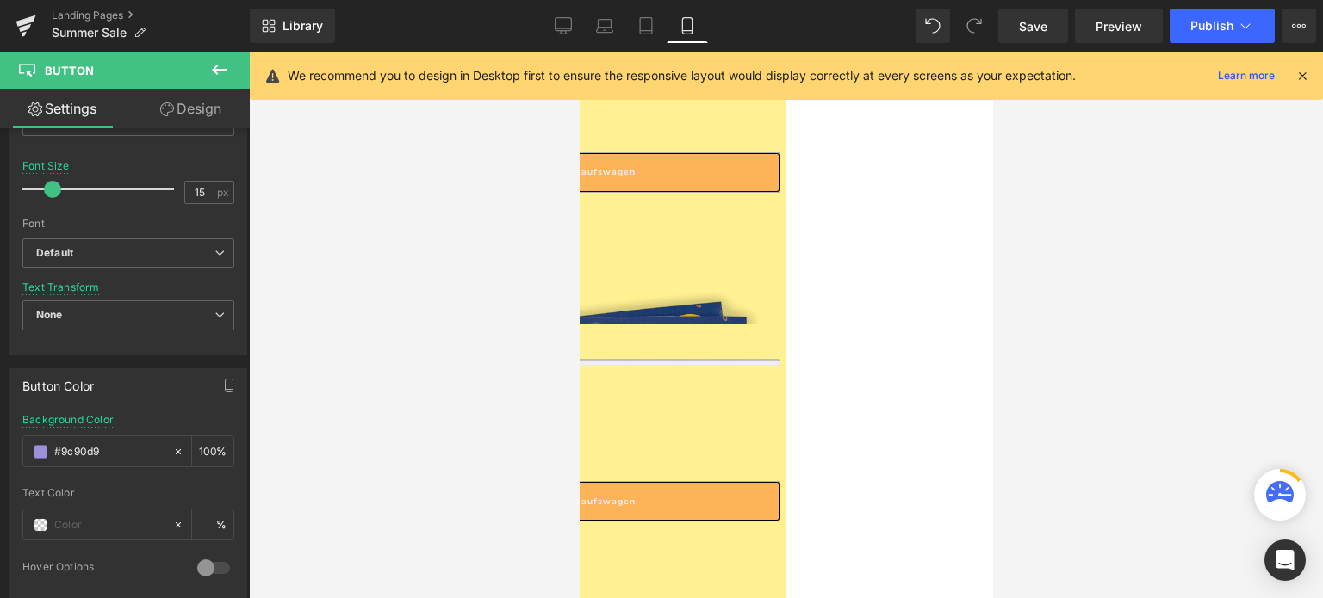
click at [579, 52] on span "Row" at bounding box center [579, 52] width 0 height 0
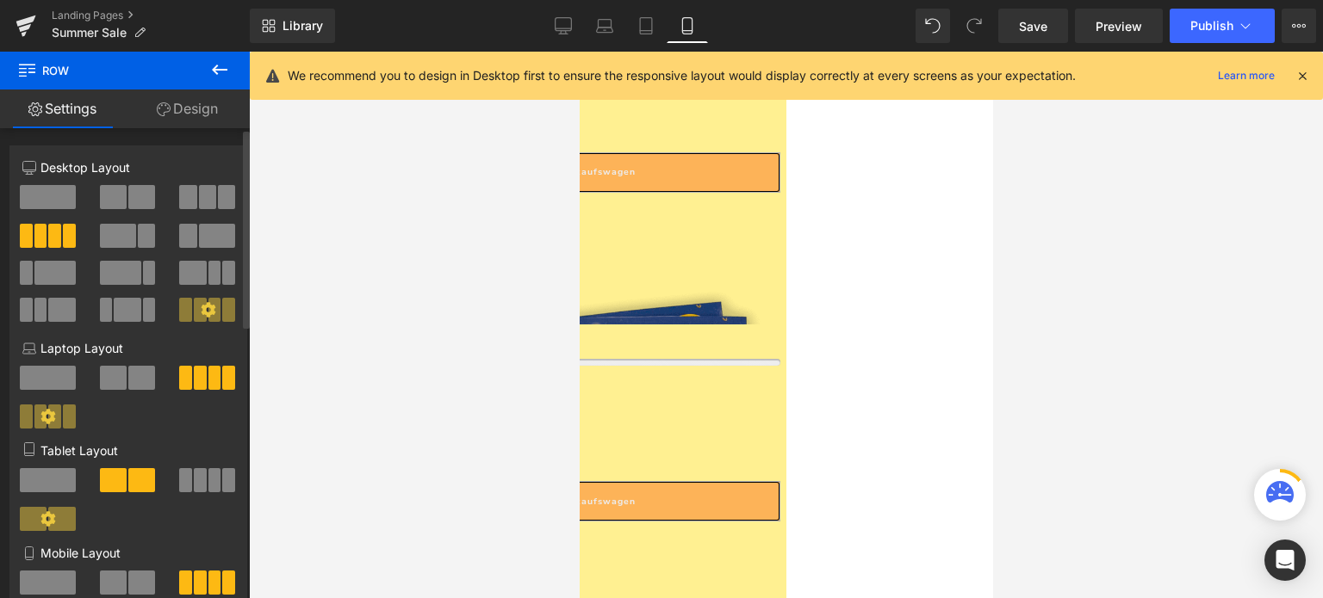
click at [207, 202] on span at bounding box center [207, 197] width 17 height 24
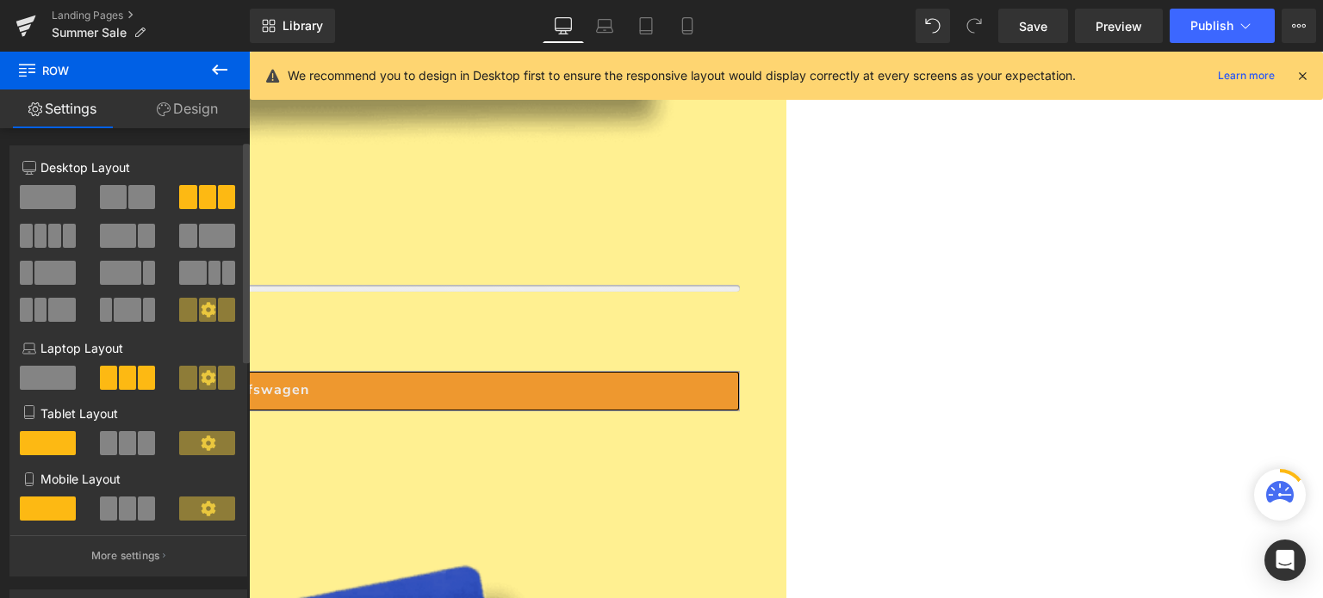
scroll to position [65, 0]
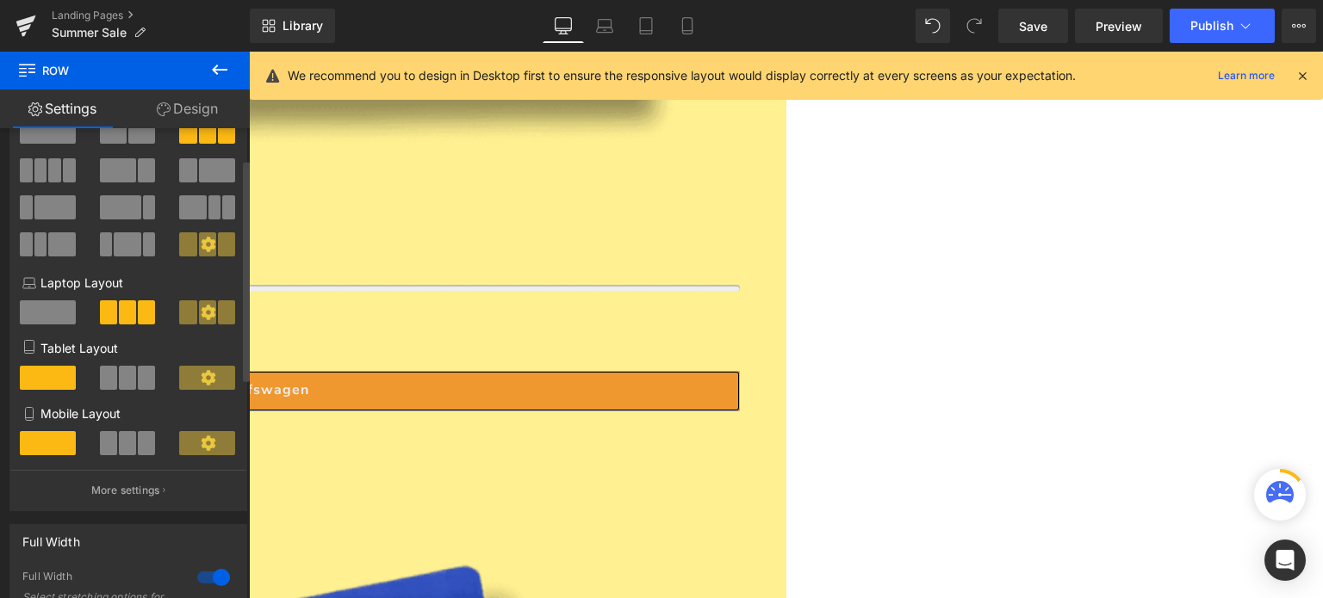
click at [138, 450] on span at bounding box center [146, 443] width 17 height 24
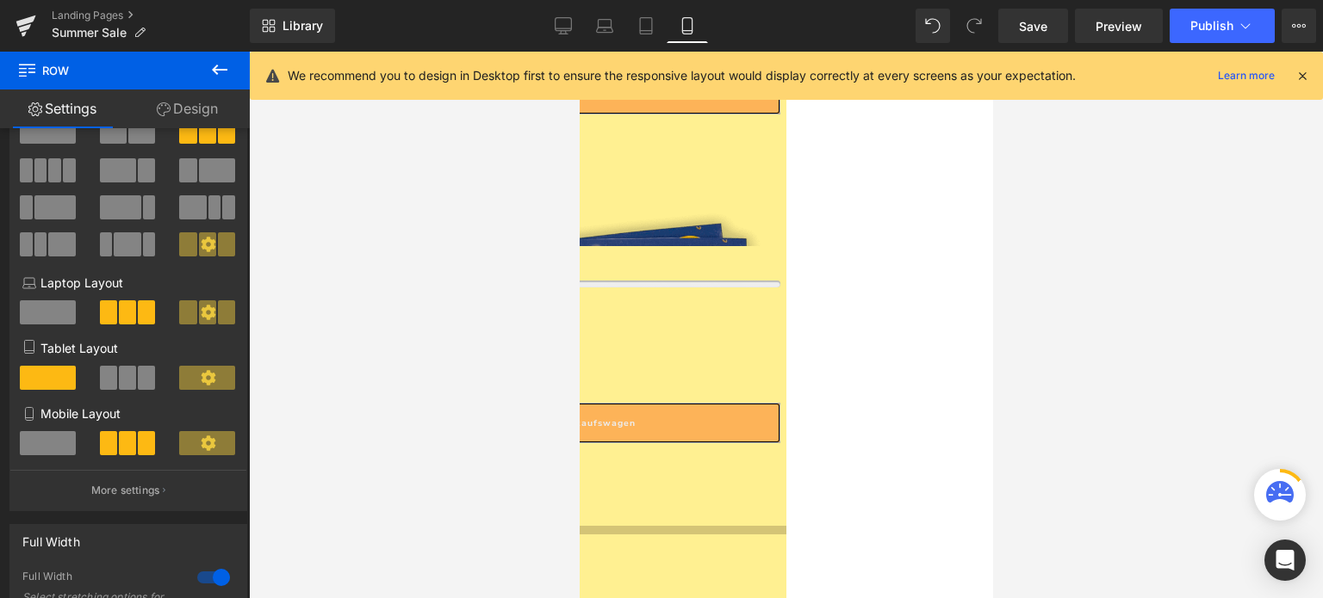
scroll to position [1722, 0]
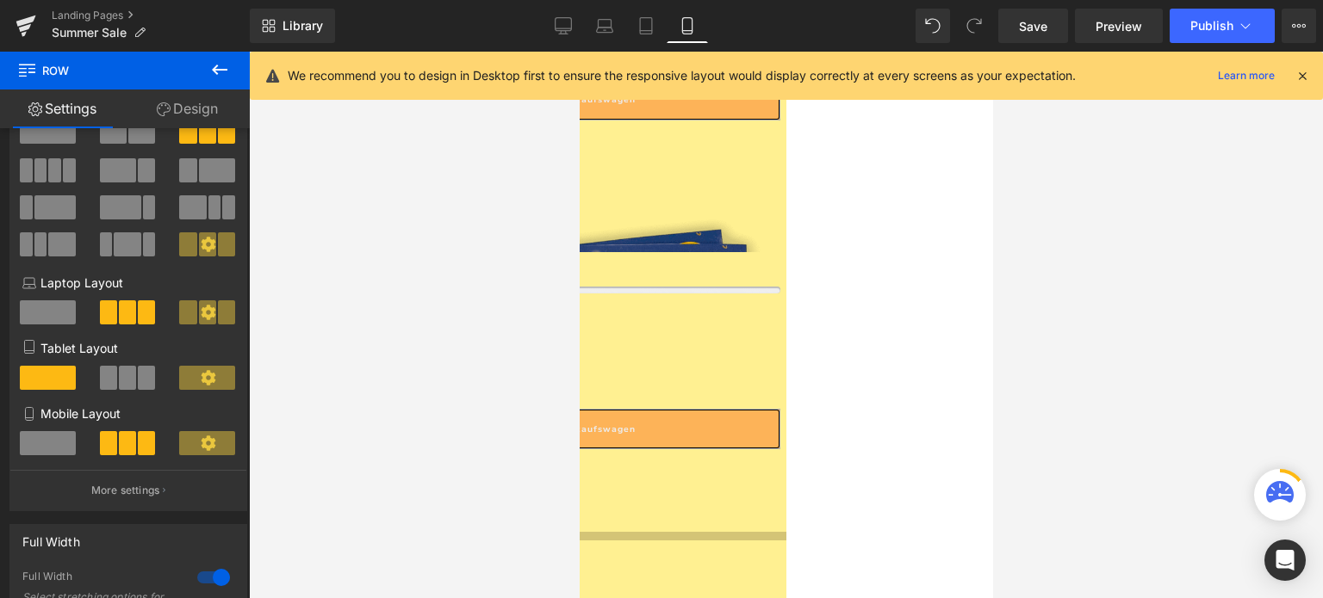
click at [579, 52] on span "Row" at bounding box center [579, 52] width 0 height 0
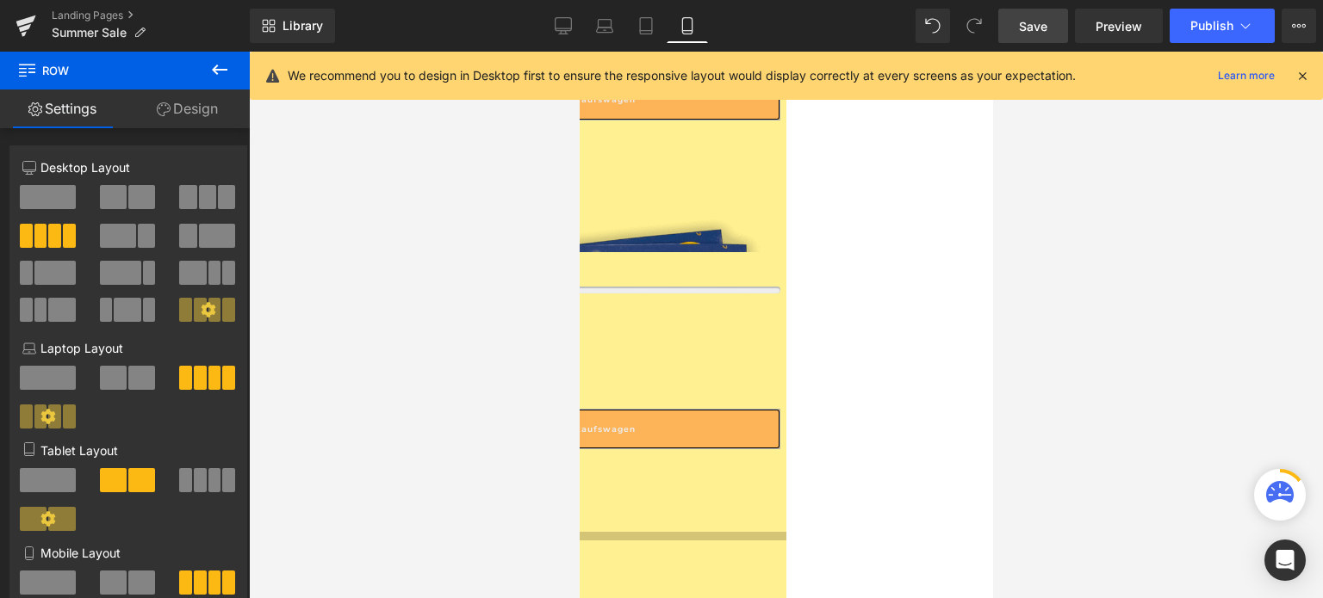
click at [1039, 20] on span "Save" at bounding box center [1033, 26] width 28 height 18
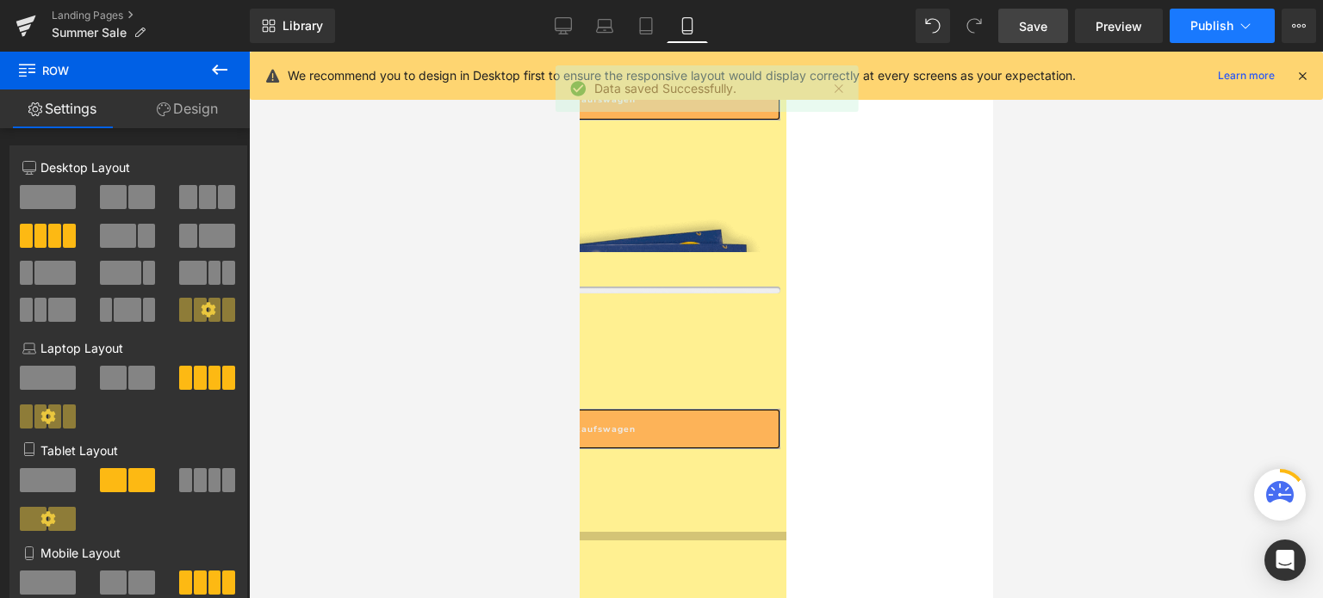
click at [1250, 27] on icon at bounding box center [1245, 25] width 17 height 17
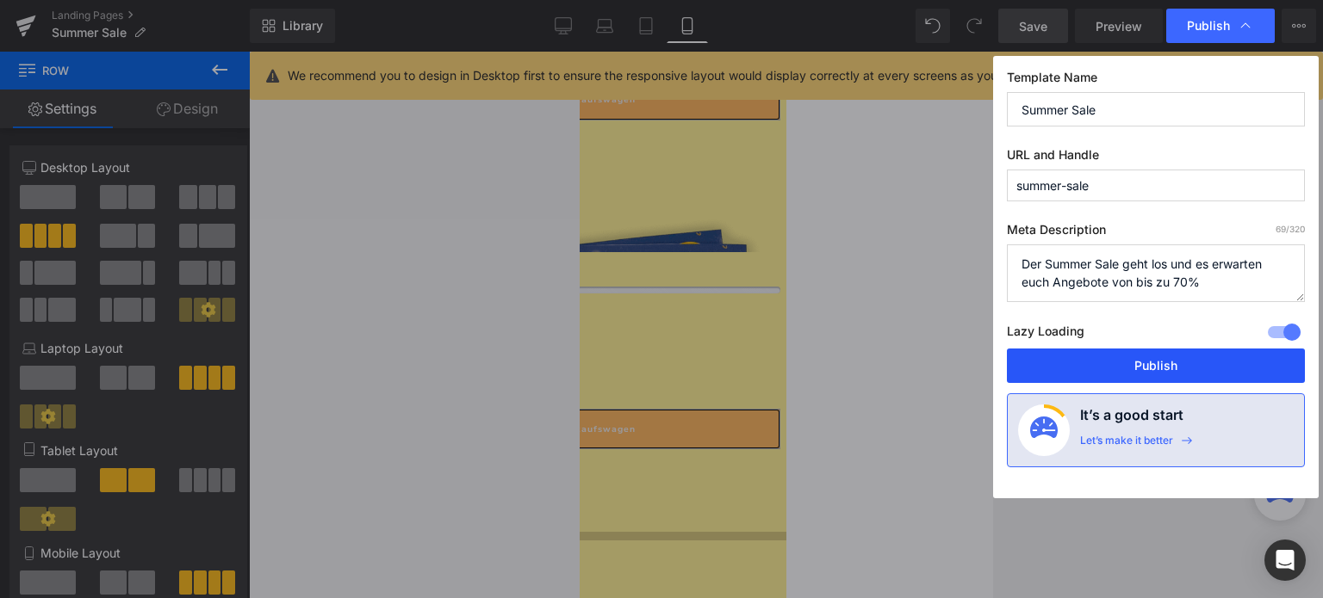
click at [1188, 369] on button "Publish" at bounding box center [1156, 366] width 298 height 34
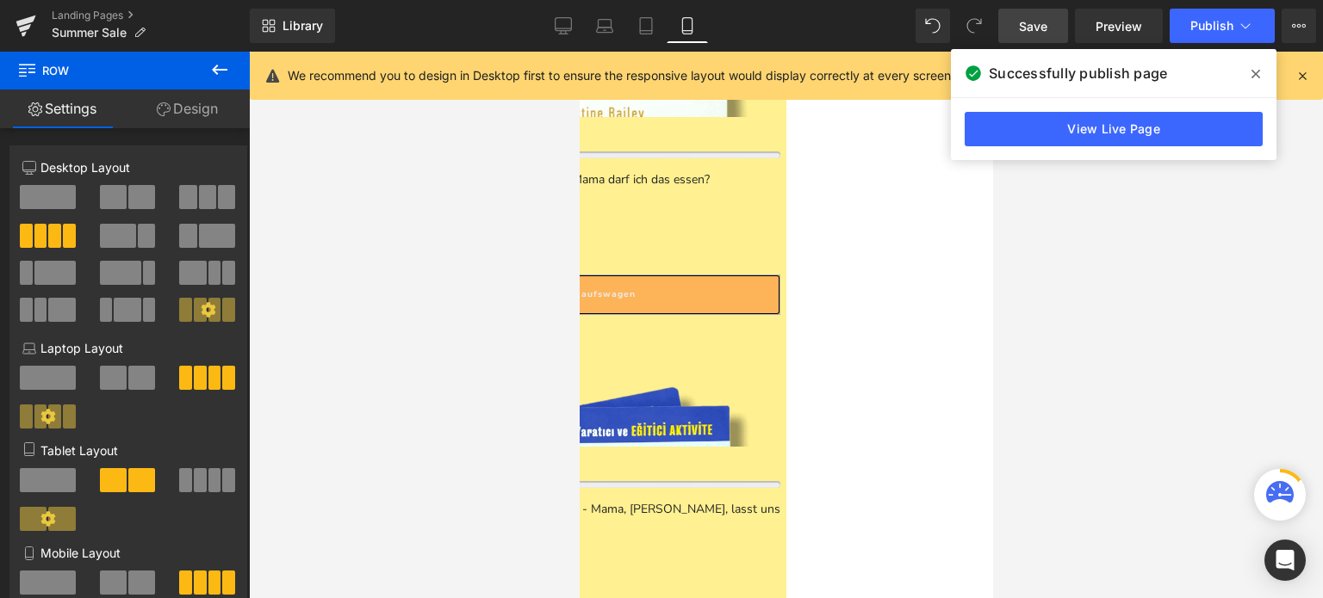
scroll to position [868, 0]
click at [579, 52] on span "Button" at bounding box center [579, 52] width 0 height 0
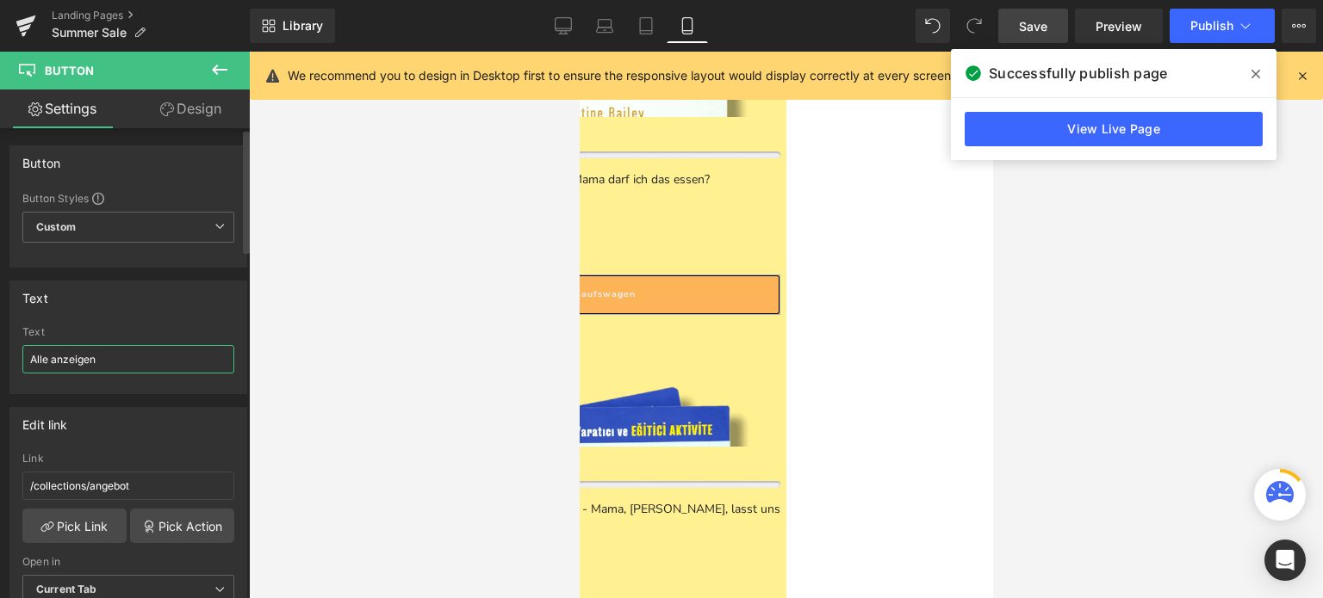
click at [41, 360] on input "Alle anzeigen" at bounding box center [128, 359] width 212 height 28
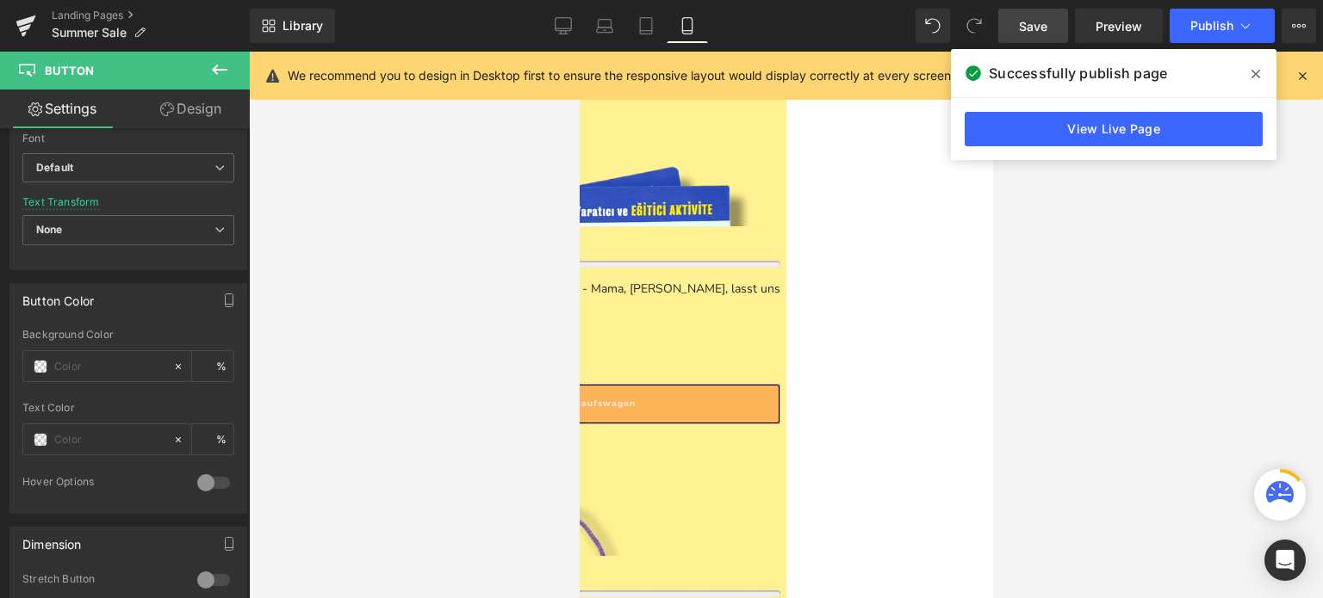
scroll to position [1088, 0]
click at [579, 52] on span "Button" at bounding box center [579, 52] width 0 height 0
click at [42, 360] on span at bounding box center [41, 367] width 14 height 14
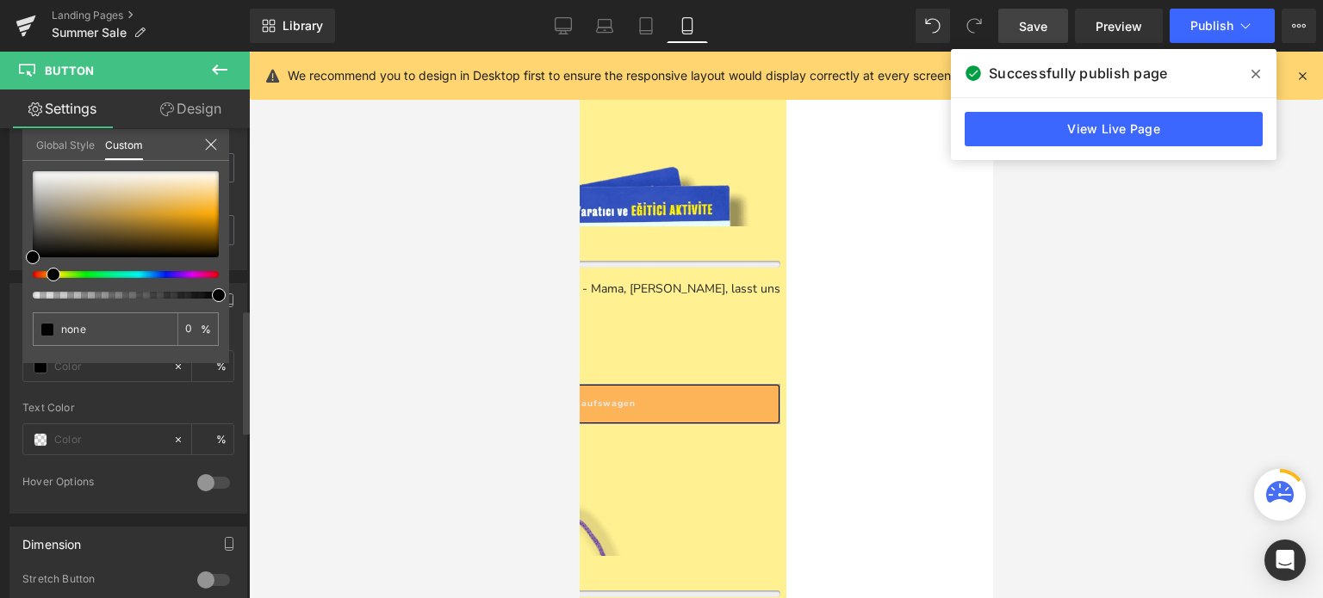
click at [46, 274] on div at bounding box center [119, 274] width 186 height 7
click at [53, 274] on span at bounding box center [53, 275] width 14 height 14
drag, startPoint x: 59, startPoint y: 275, endPoint x: 47, endPoint y: 271, distance: 11.7
click at [47, 271] on span at bounding box center [49, 275] width 14 height 14
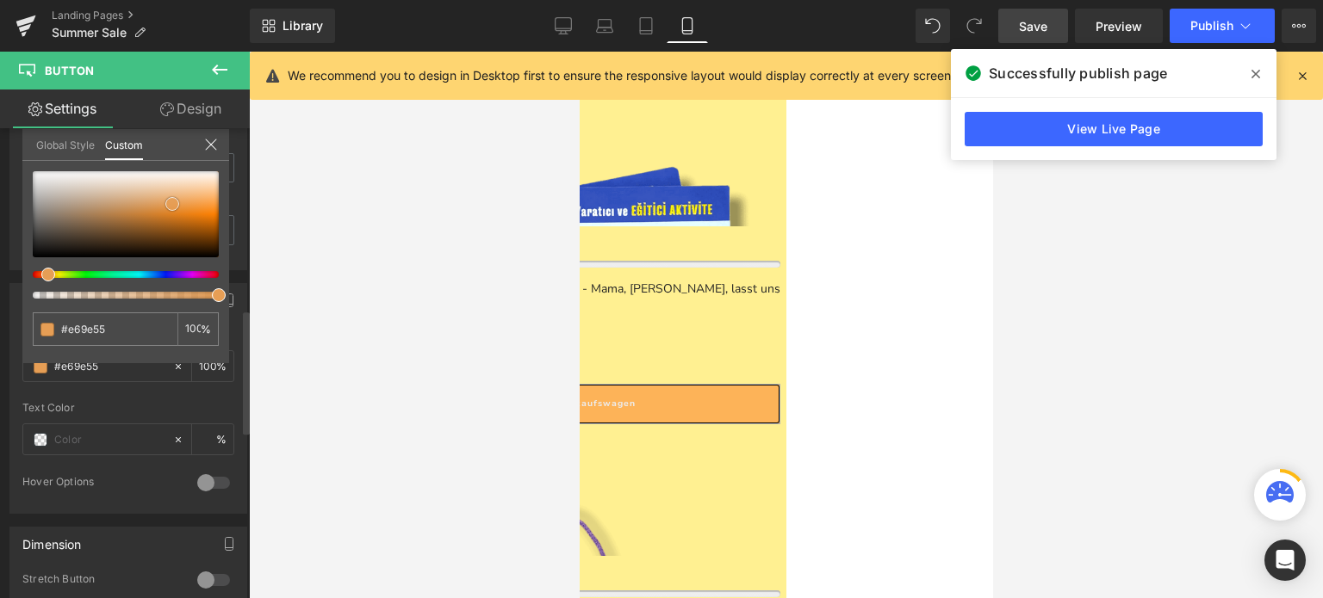
click at [172, 203] on div at bounding box center [126, 214] width 186 height 86
click at [201, 209] on div at bounding box center [126, 214] width 186 height 86
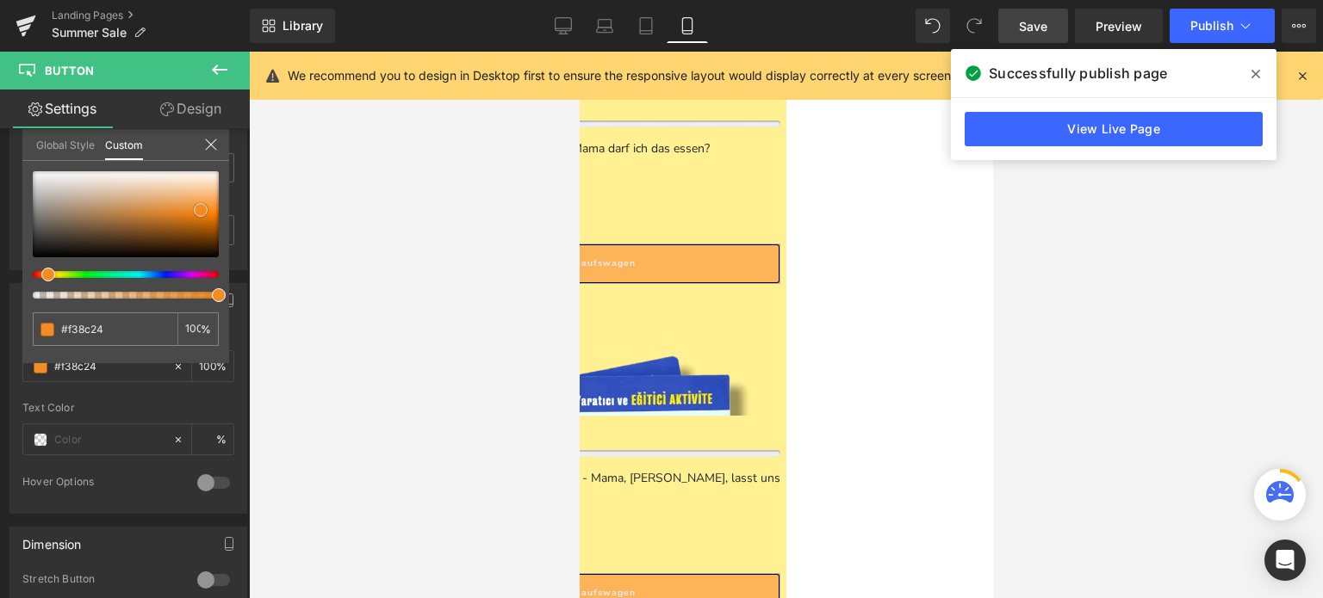
scroll to position [896, 0]
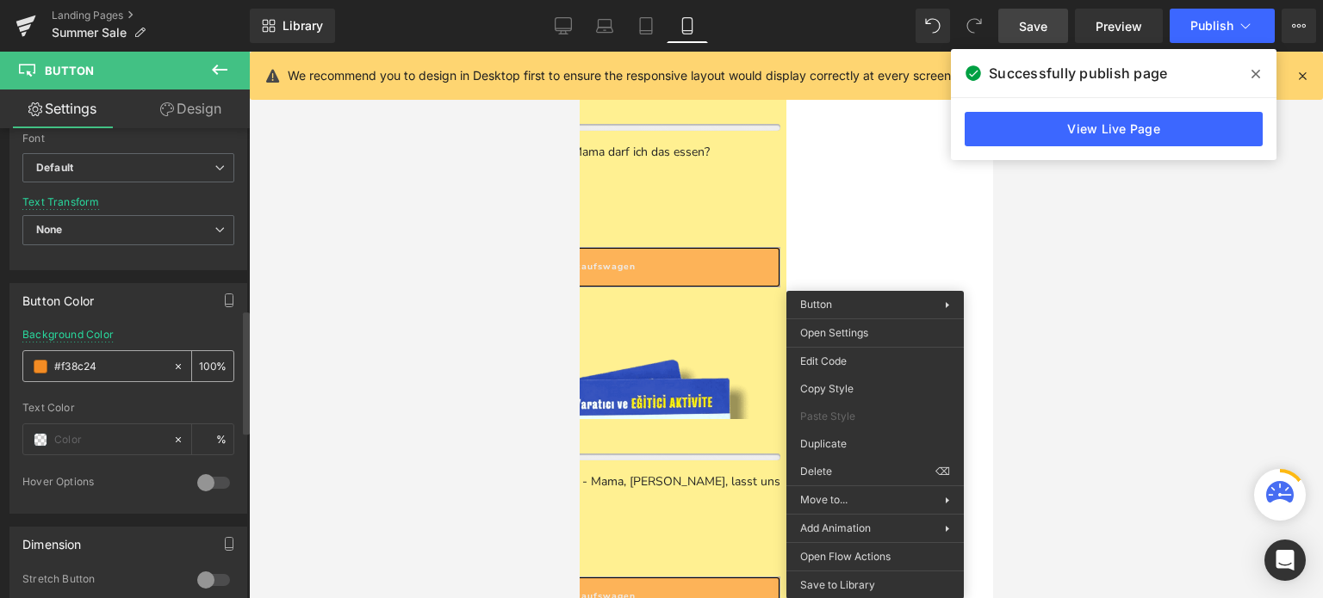
click at [46, 367] on div "#f38c24" at bounding box center [97, 366] width 149 height 30
click at [89, 359] on input "#f38c24" at bounding box center [109, 366] width 110 height 19
click at [401, 391] on div at bounding box center [786, 325] width 1074 height 547
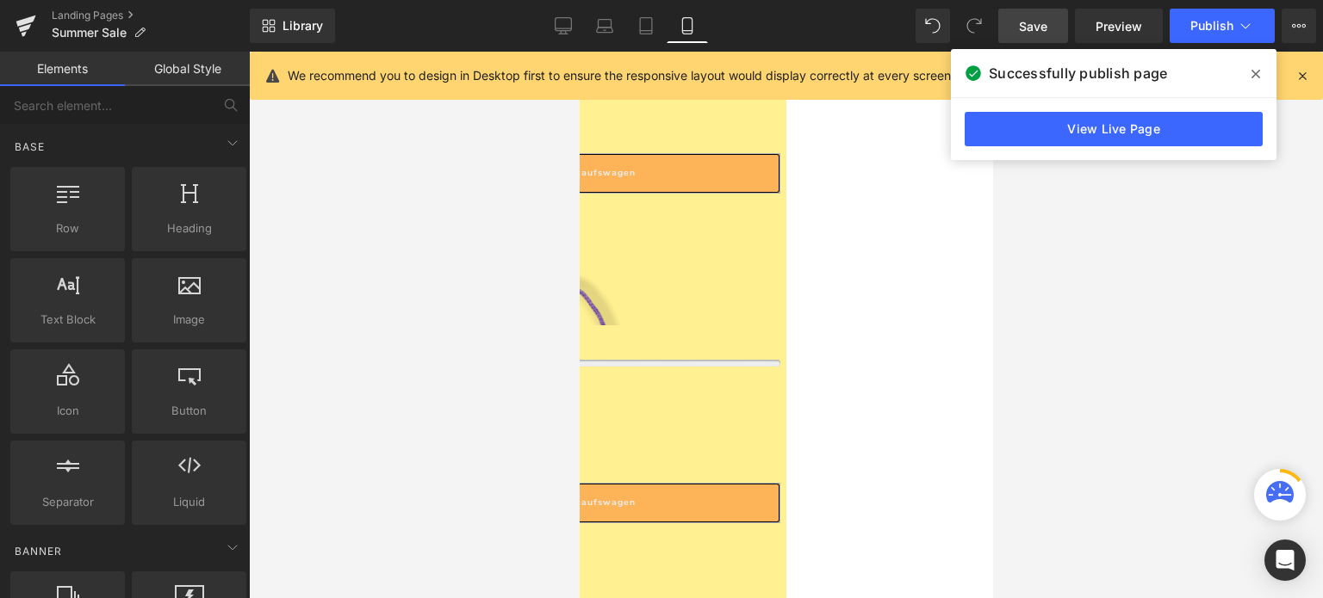
scroll to position [1480, 0]
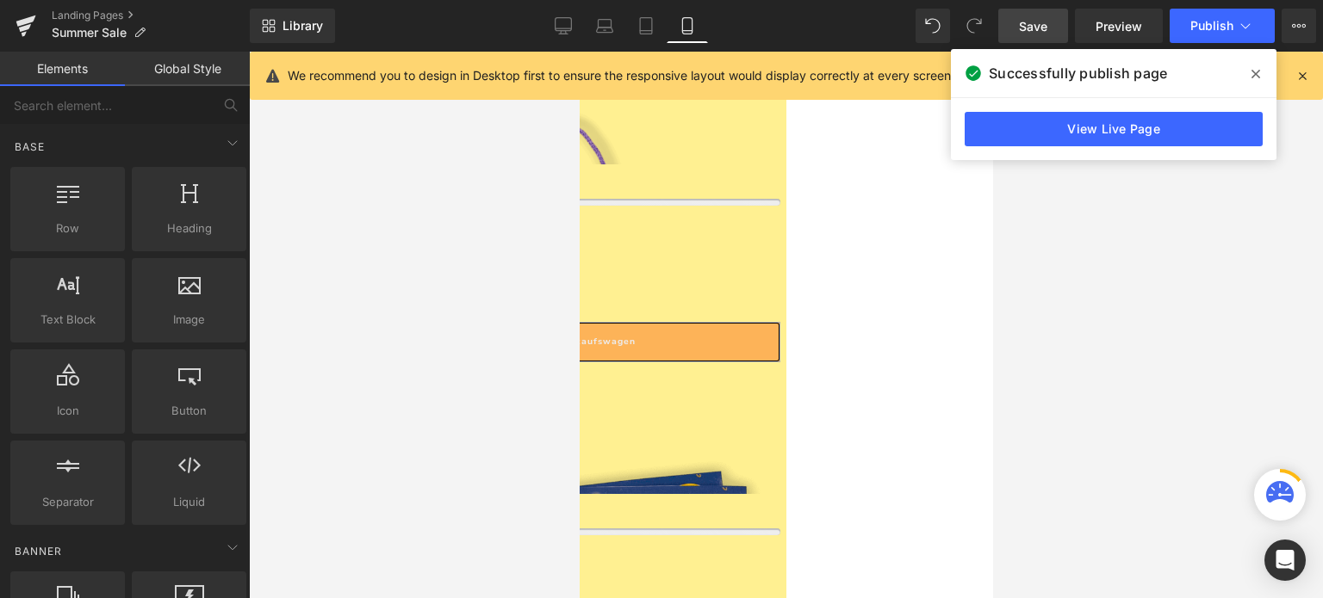
click at [579, 52] on span "Button" at bounding box center [579, 52] width 0 height 0
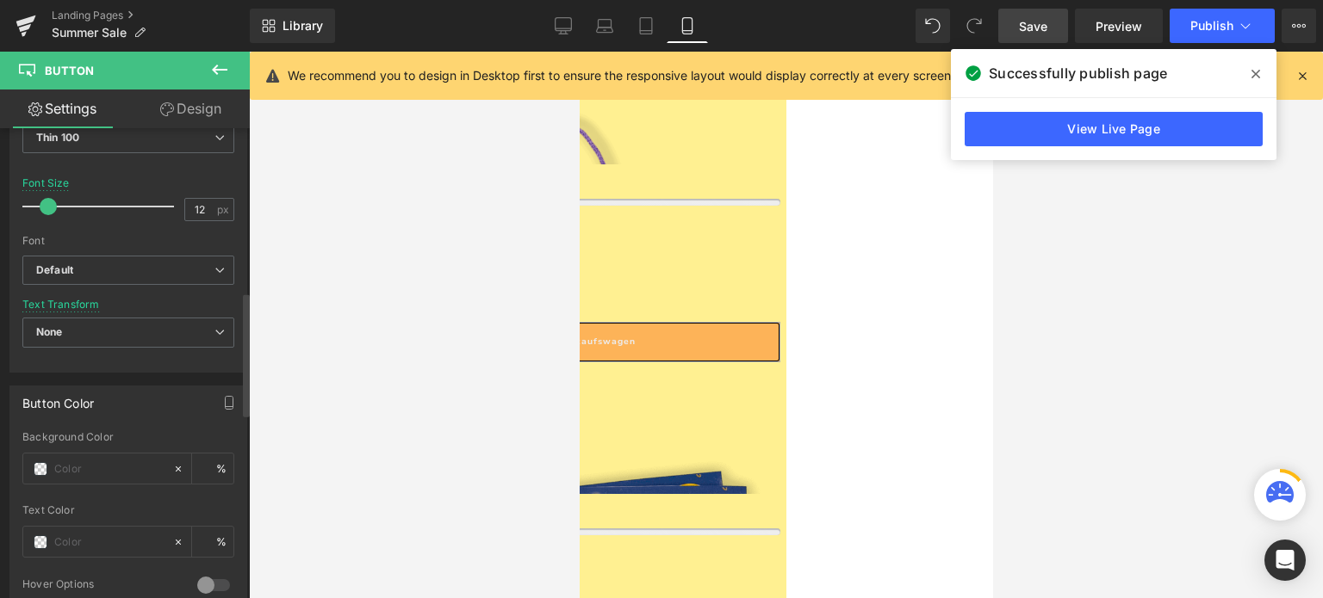
scroll to position [622, 0]
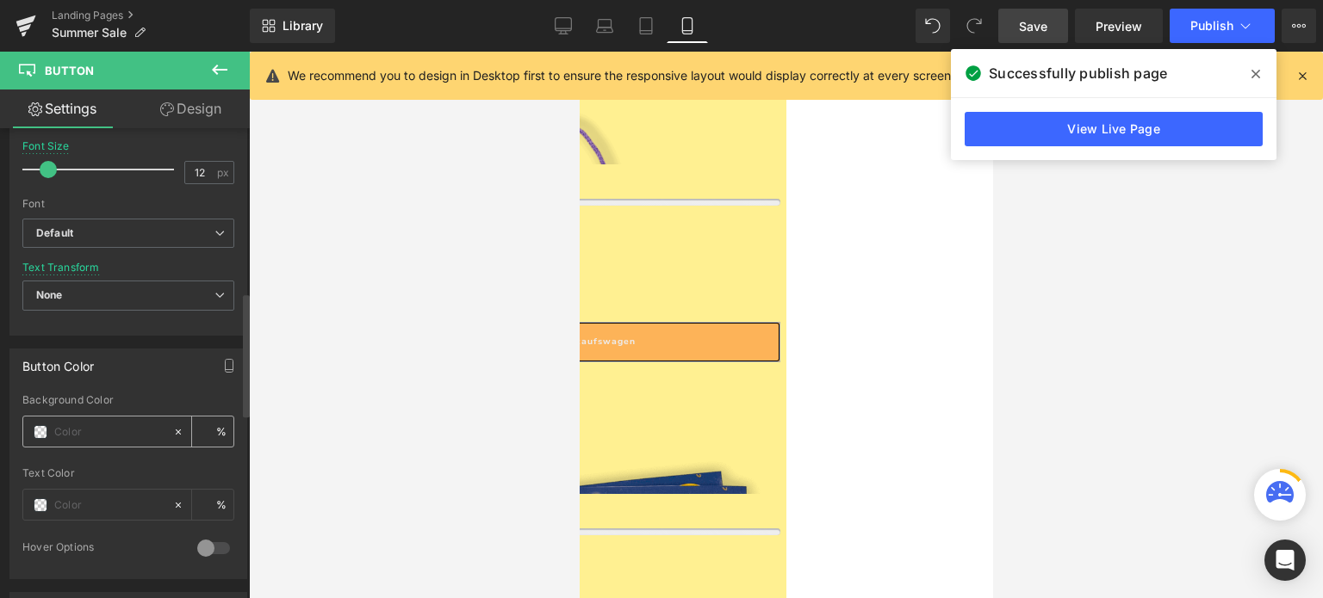
click at [40, 426] on span at bounding box center [41, 432] width 14 height 14
paste input "#f38c24"
click at [438, 447] on div at bounding box center [786, 325] width 1074 height 547
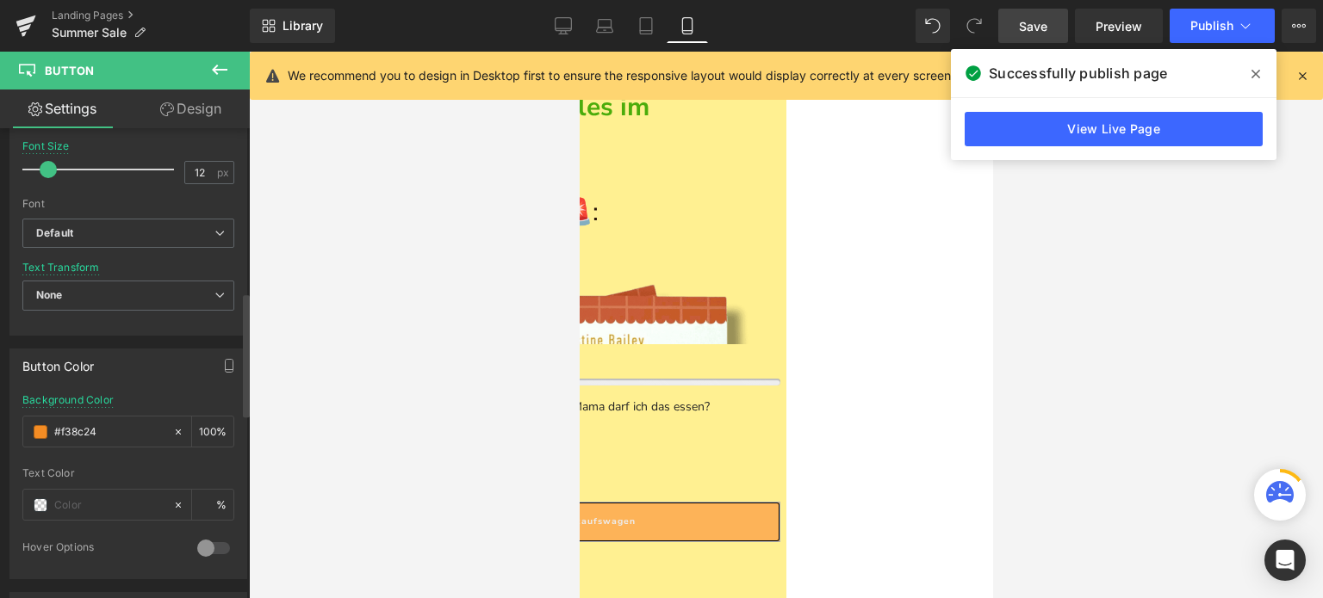
scroll to position [636, 0]
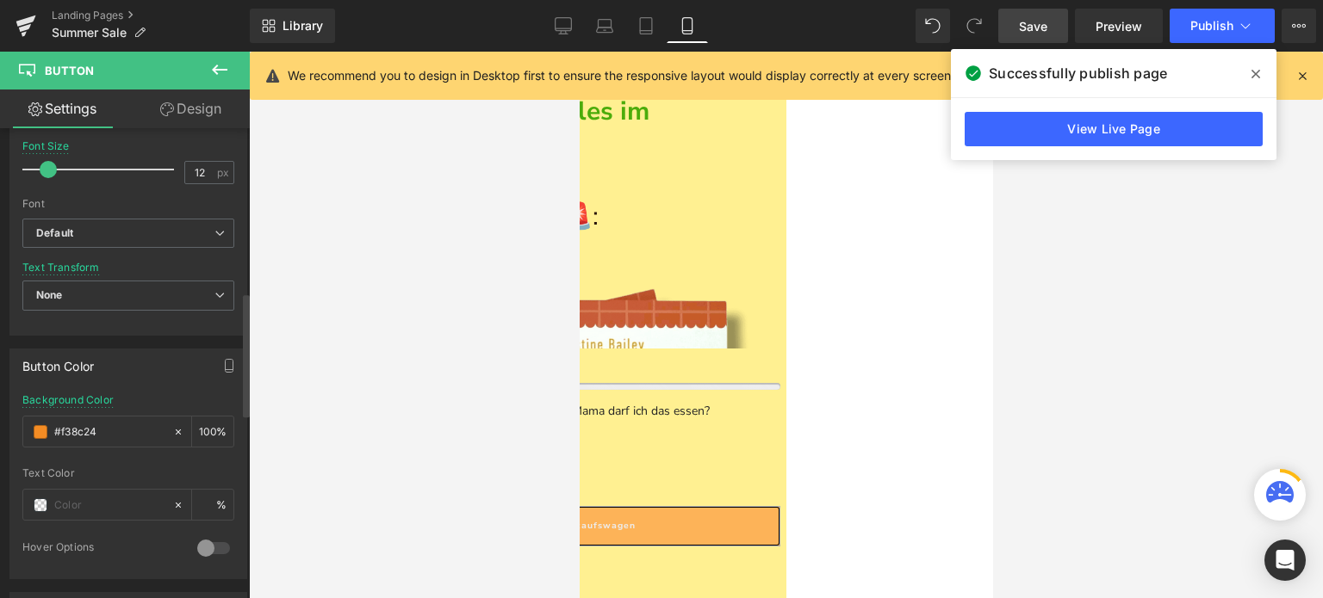
click at [579, 52] on span "Product List" at bounding box center [579, 52] width 0 height 0
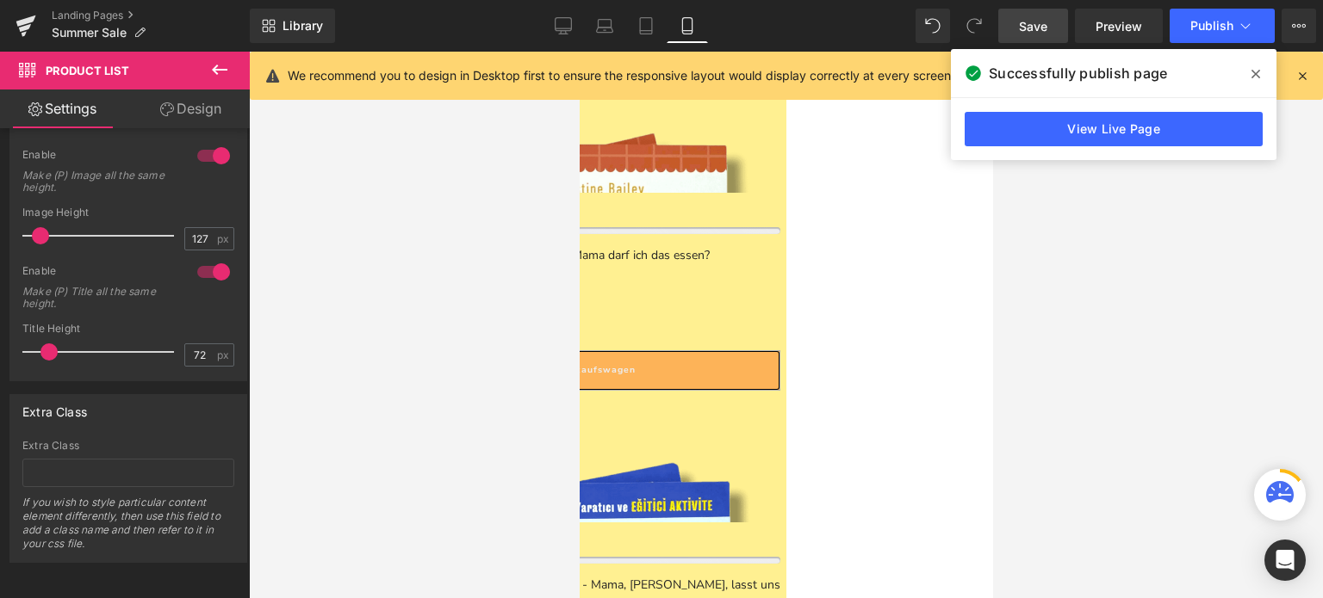
scroll to position [792, 0]
click at [579, 52] on span "(P) Cart Button" at bounding box center [579, 52] width 0 height 0
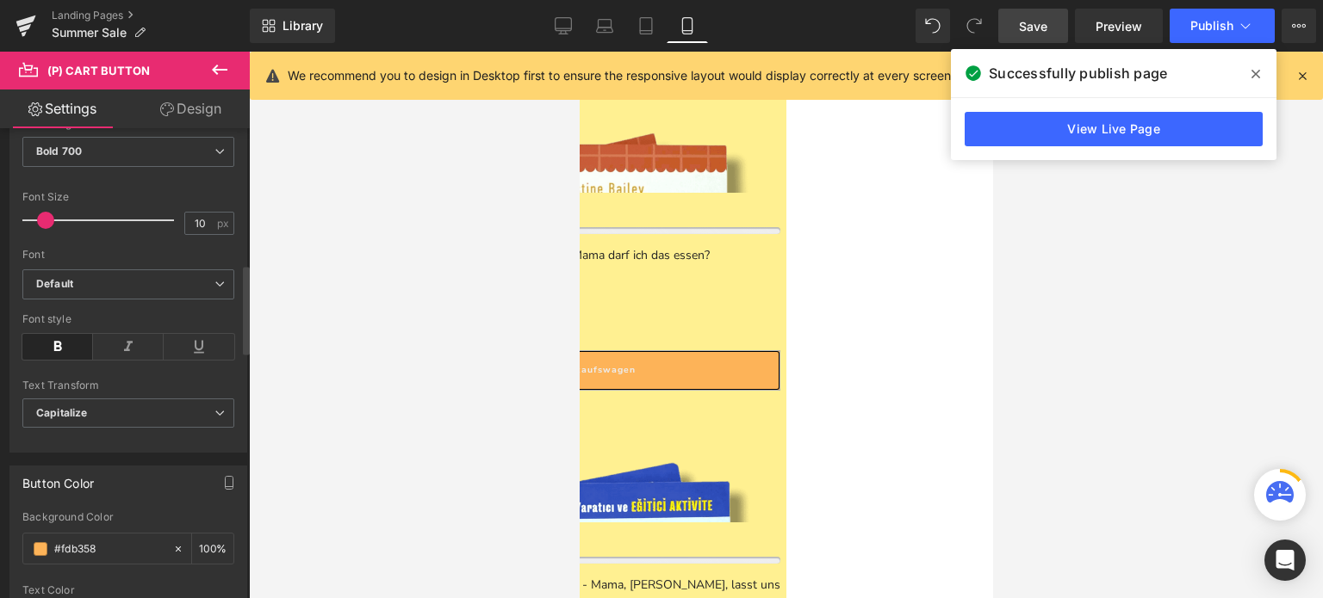
scroll to position [734, 0]
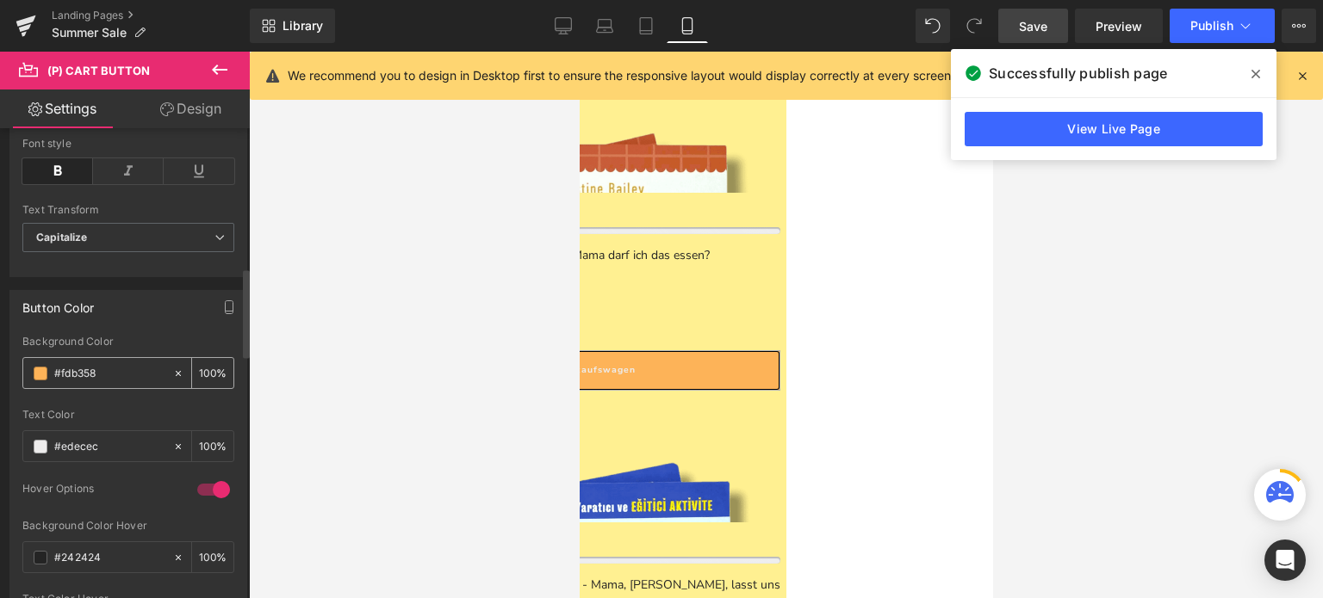
click at [87, 371] on input "#fdb358" at bounding box center [109, 373] width 110 height 19
paste input "38c24"
click at [456, 440] on div at bounding box center [786, 325] width 1074 height 547
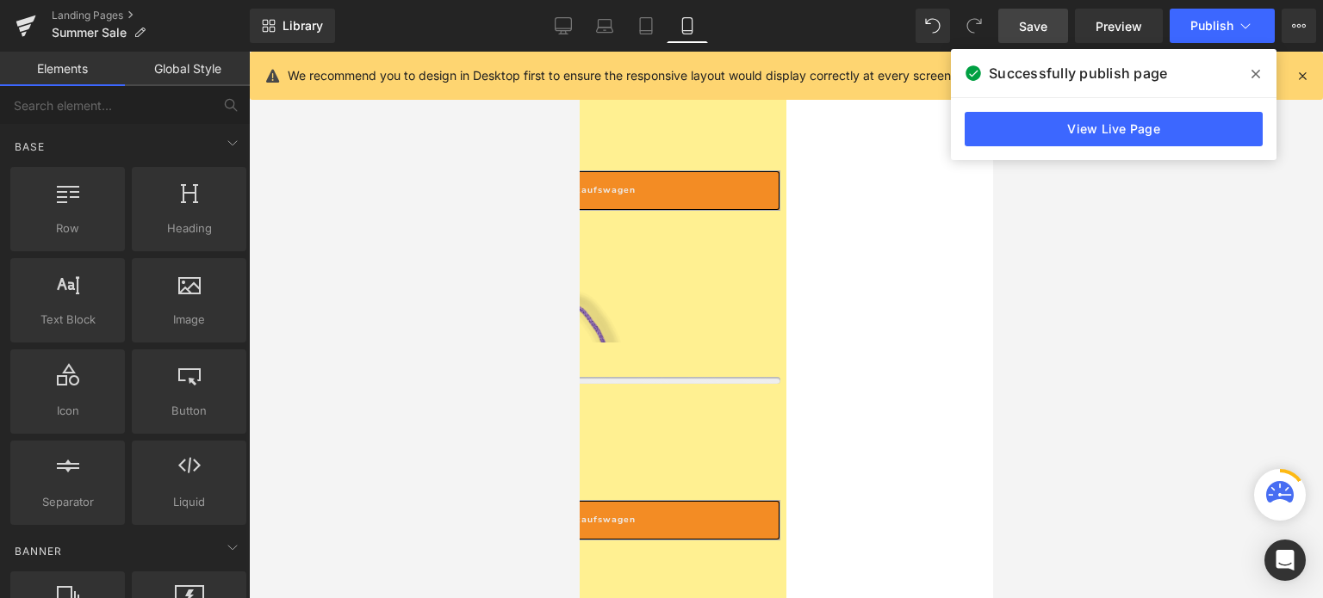
scroll to position [1305, 0]
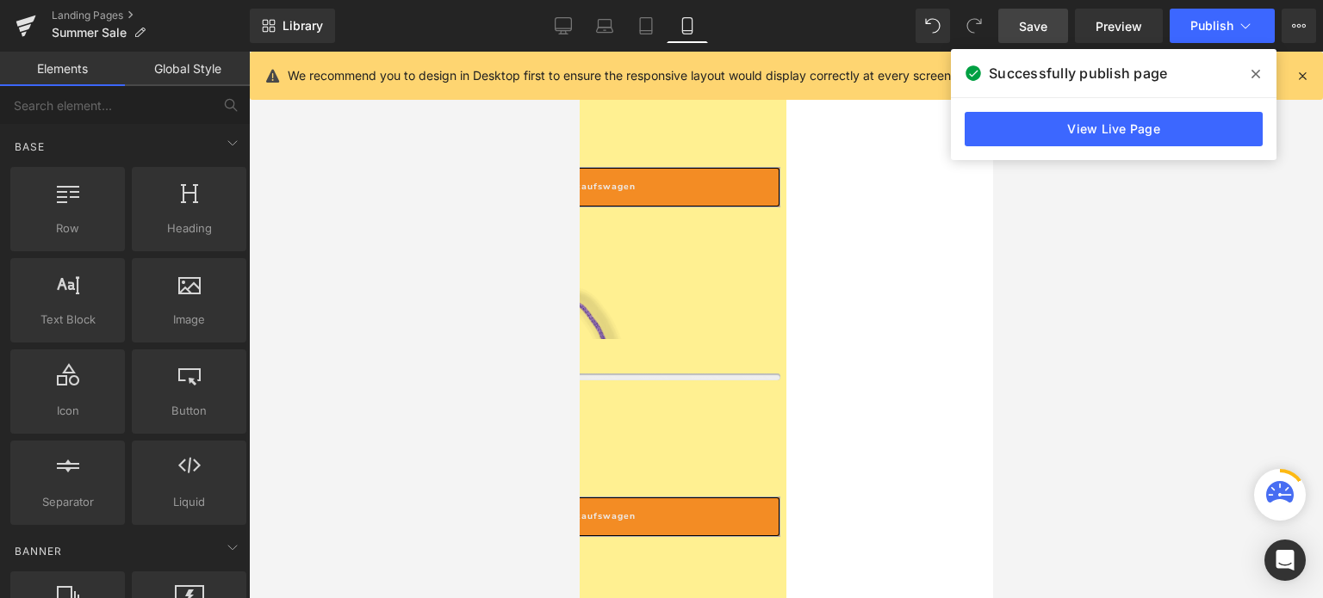
drag, startPoint x: 619, startPoint y: 431, endPoint x: 745, endPoint y: 474, distance: 132.9
click at [579, 52] on span "(P) Cart Button" at bounding box center [579, 52] width 0 height 0
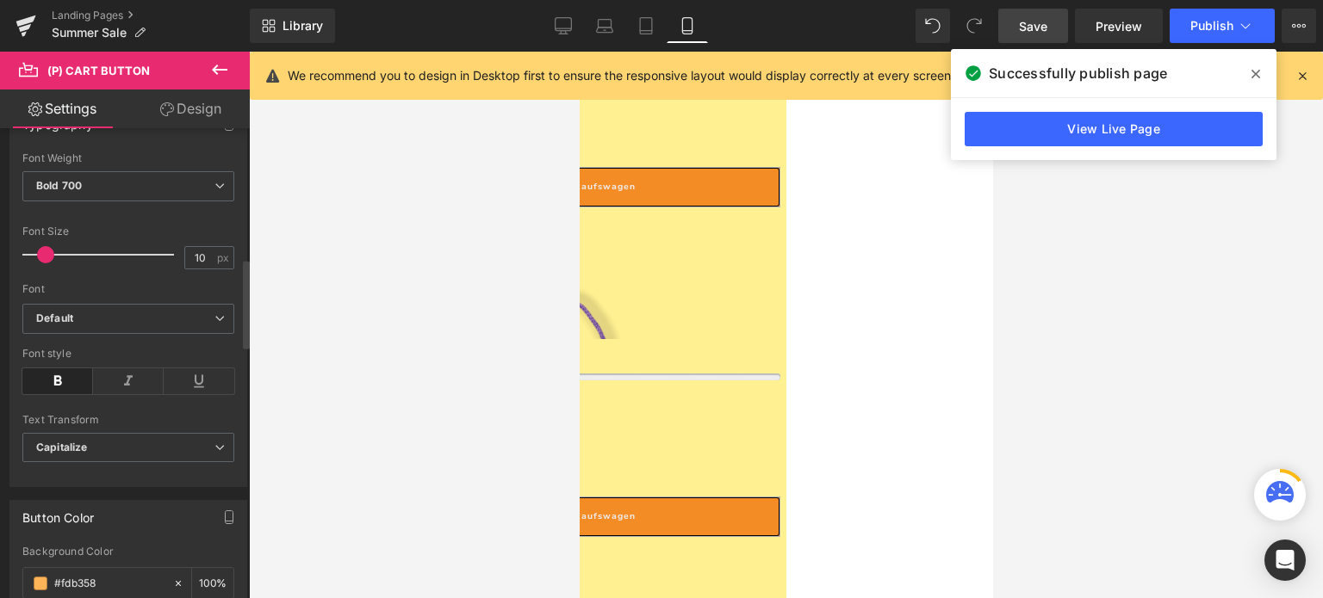
scroll to position [684, 0]
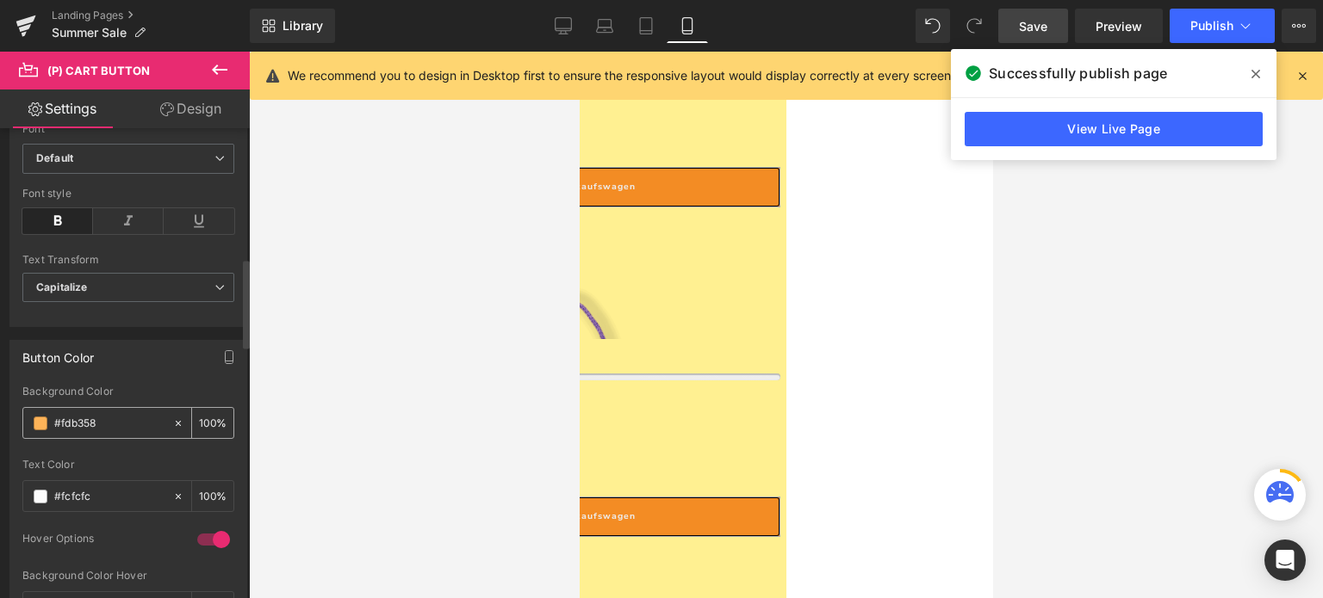
click at [95, 427] on input "#fdb358" at bounding box center [109, 423] width 110 height 19
paste input "38c24"
click at [468, 400] on div at bounding box center [786, 325] width 1074 height 547
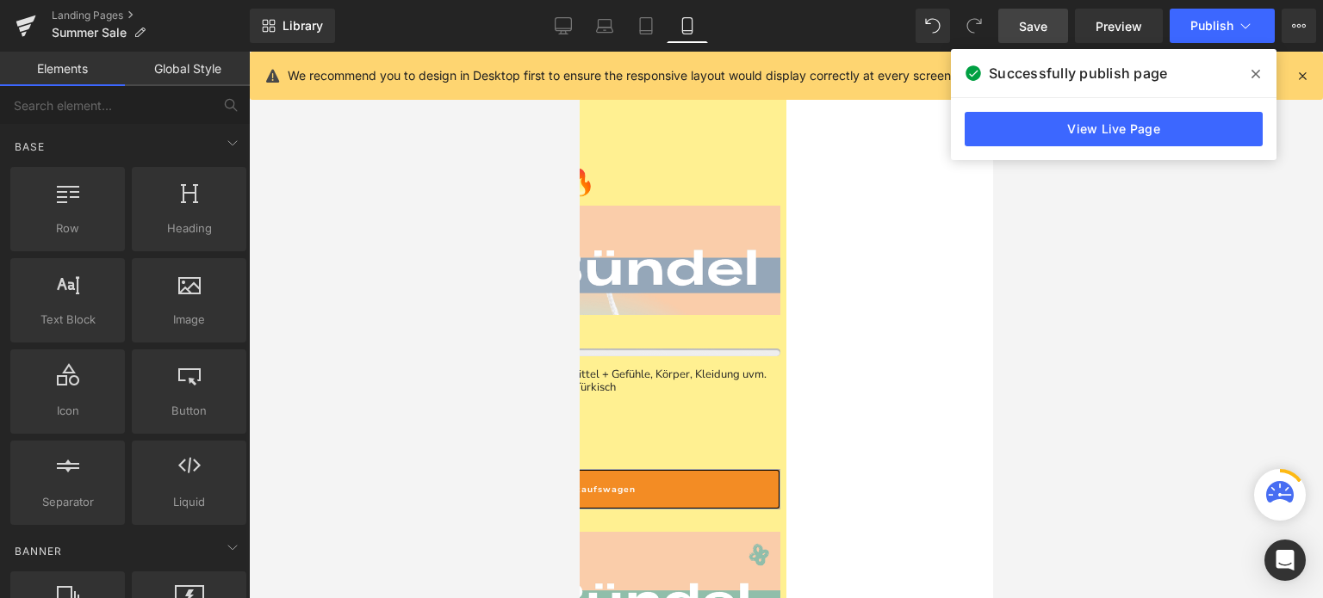
scroll to position [2204, 0]
click at [579, 52] on span "(P) Cart Button" at bounding box center [579, 52] width 0 height 0
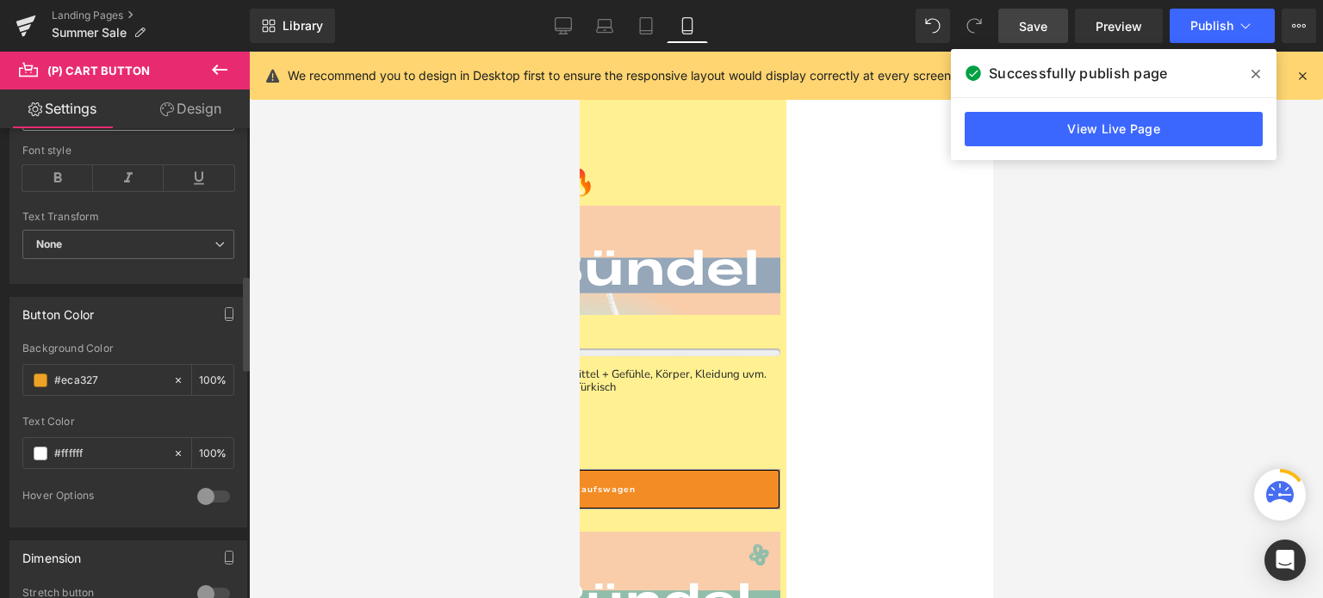
scroll to position [727, 0]
click at [81, 381] on input "#eca327" at bounding box center [109, 380] width 110 height 19
paste input "f38c24"
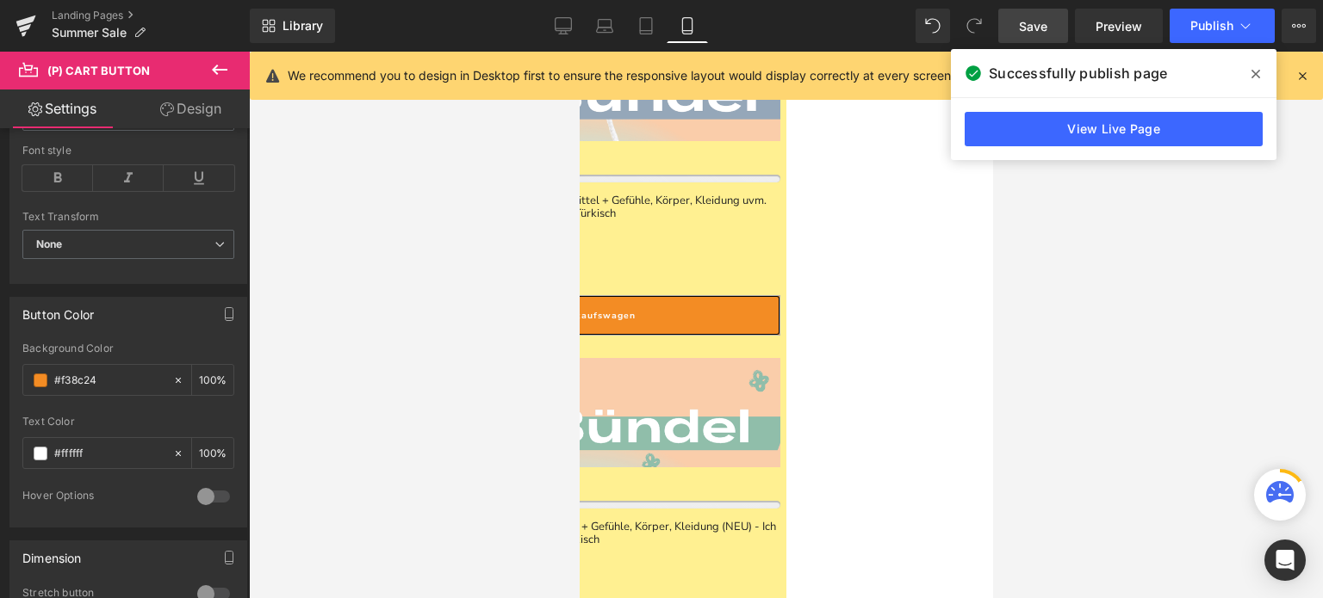
scroll to position [2397, 0]
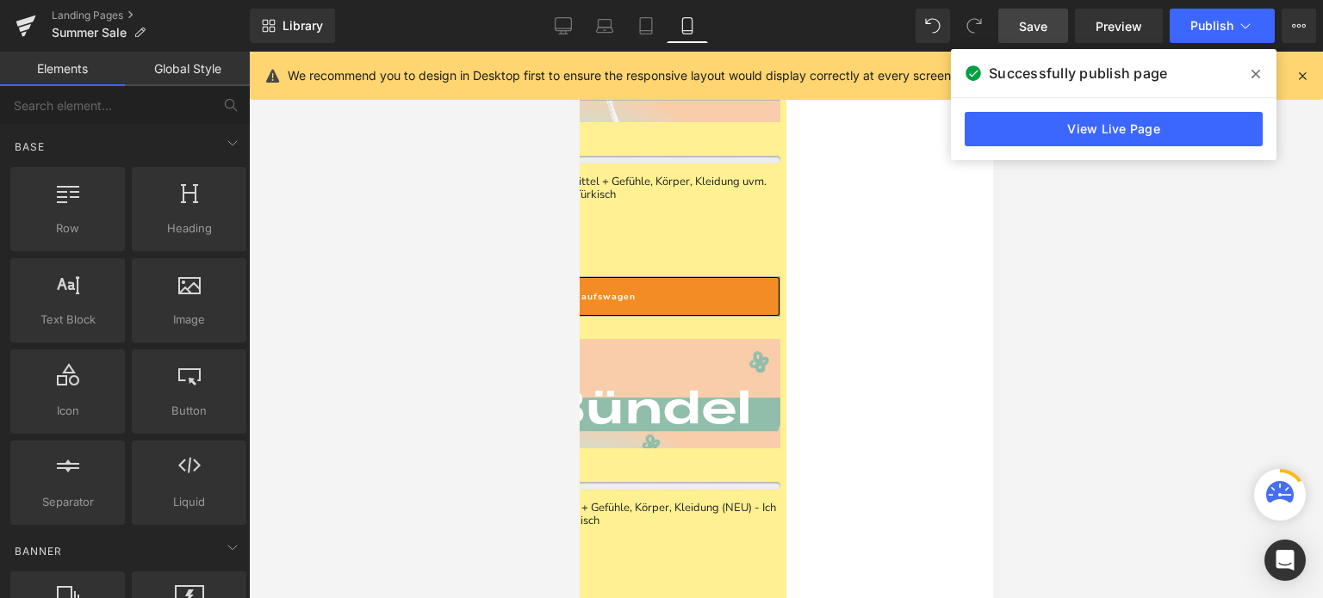
click at [511, 347] on div at bounding box center [786, 325] width 1074 height 547
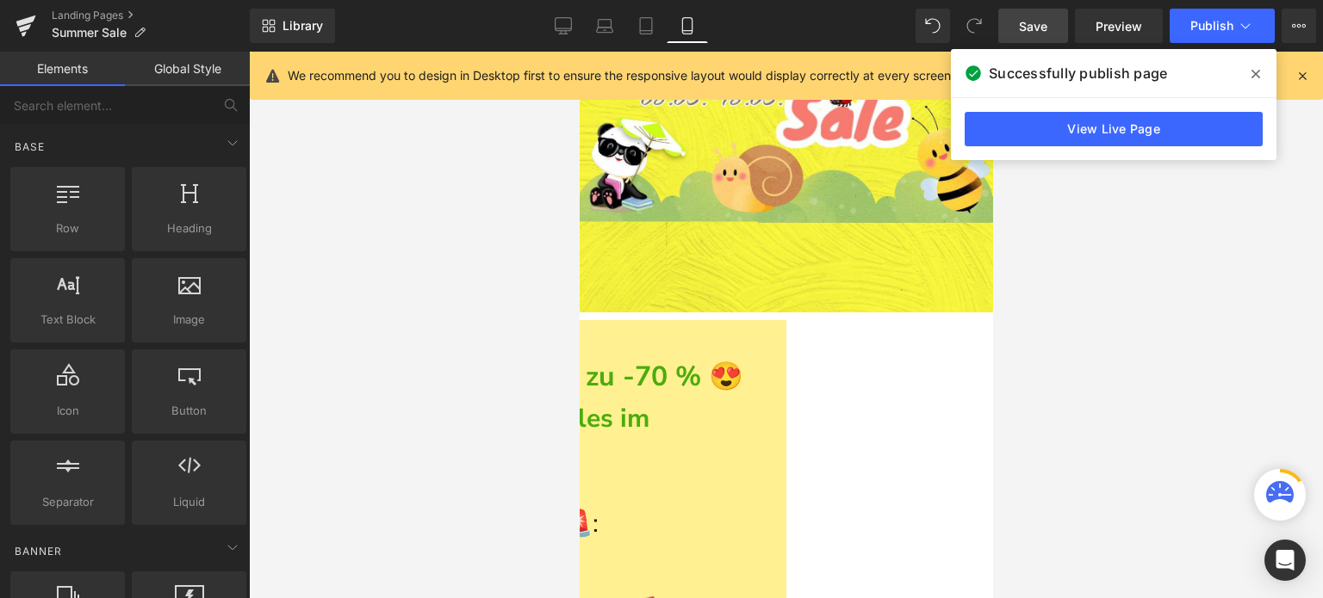
scroll to position [326, 0]
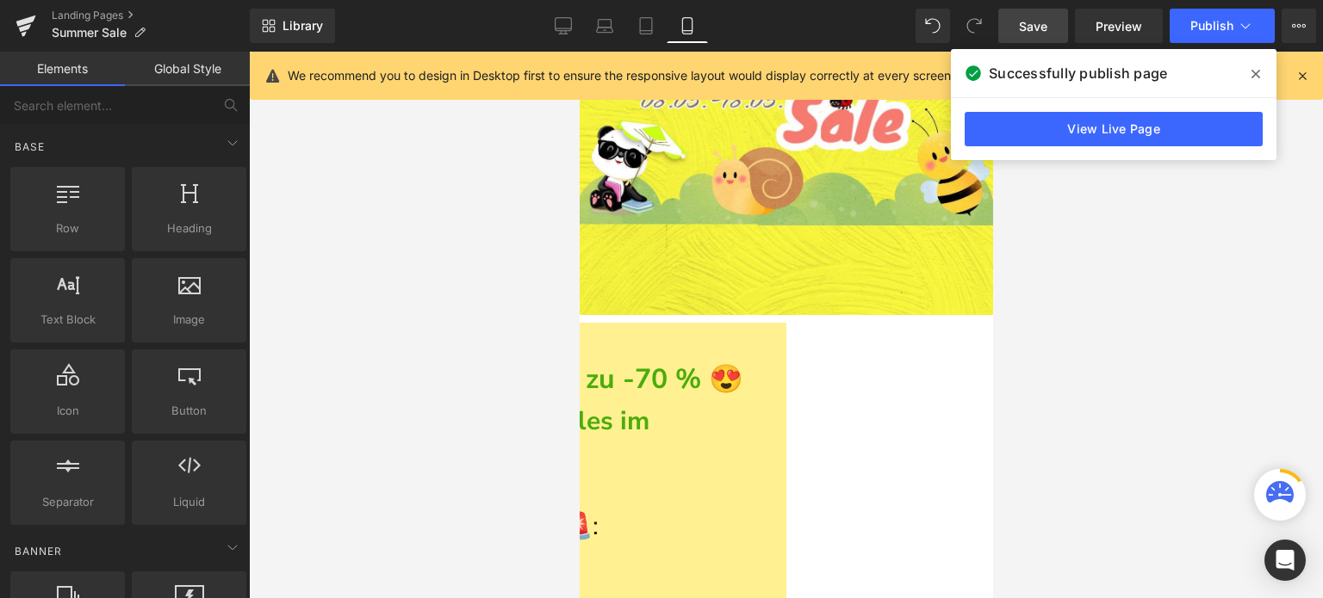
click at [1033, 15] on link "Save" at bounding box center [1033, 26] width 70 height 34
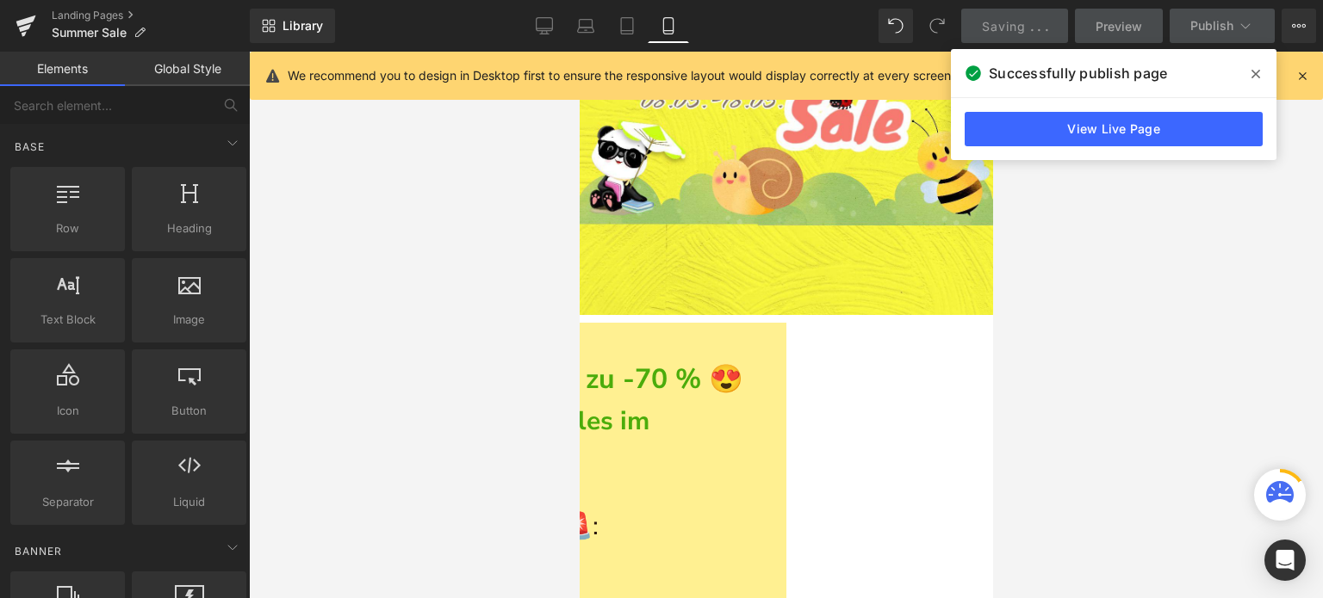
scroll to position [324, 0]
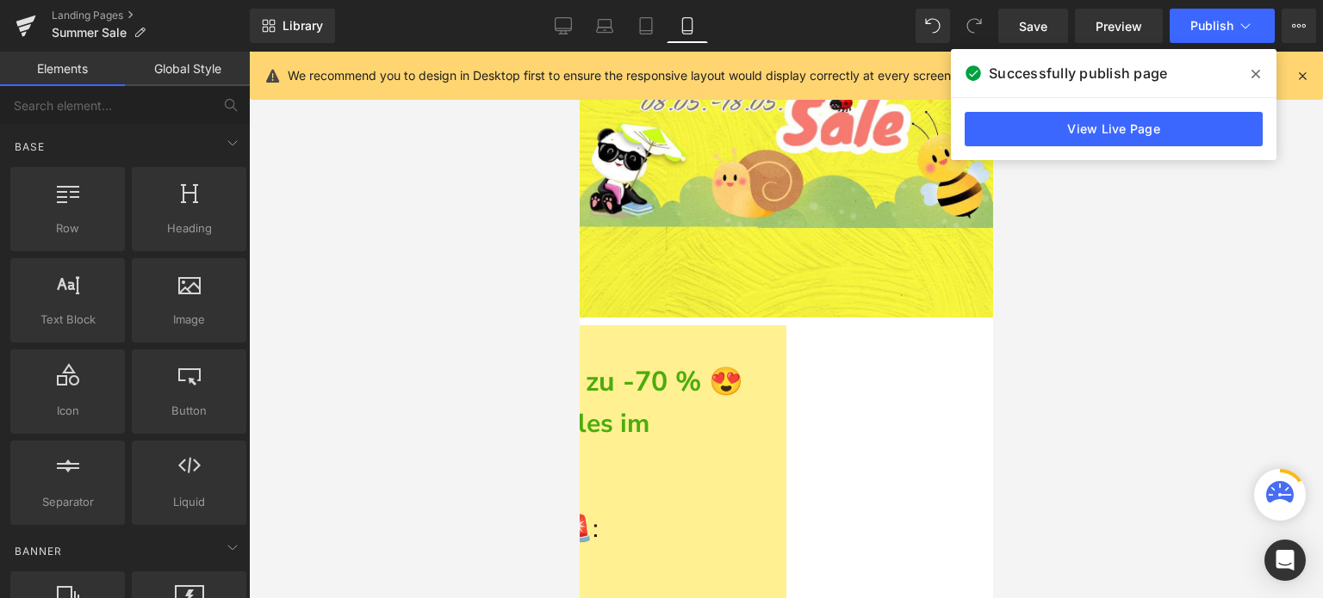
click at [1258, 65] on span at bounding box center [1256, 74] width 28 height 28
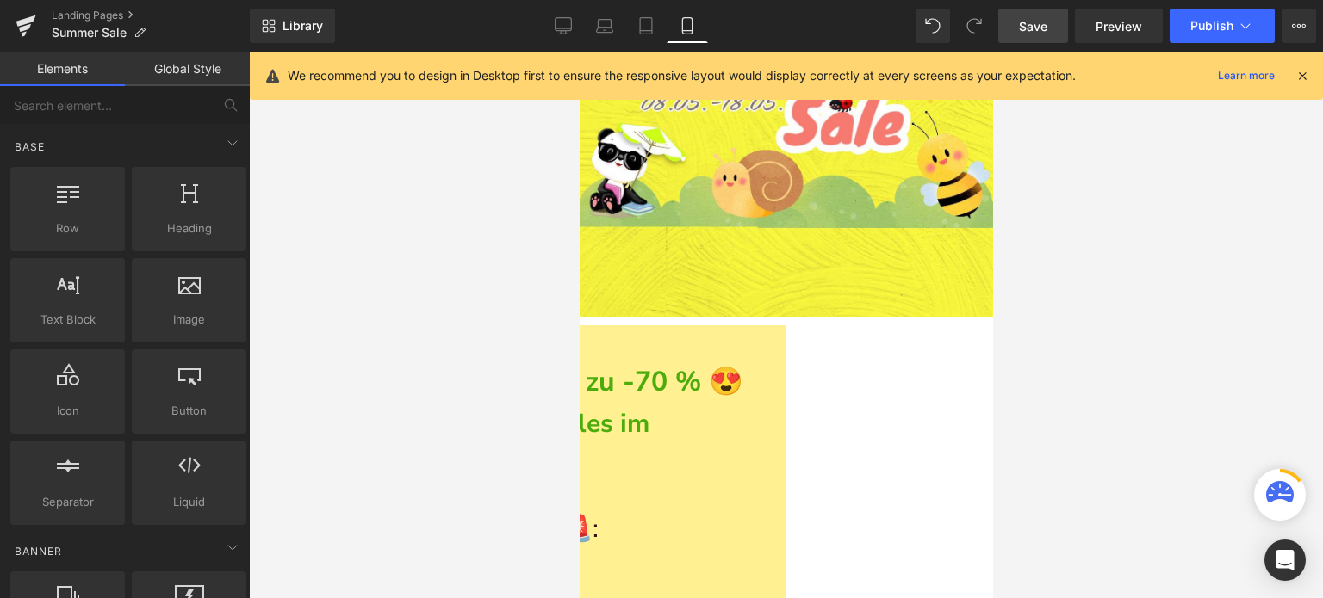
click at [1046, 34] on span "Save" at bounding box center [1033, 26] width 28 height 18
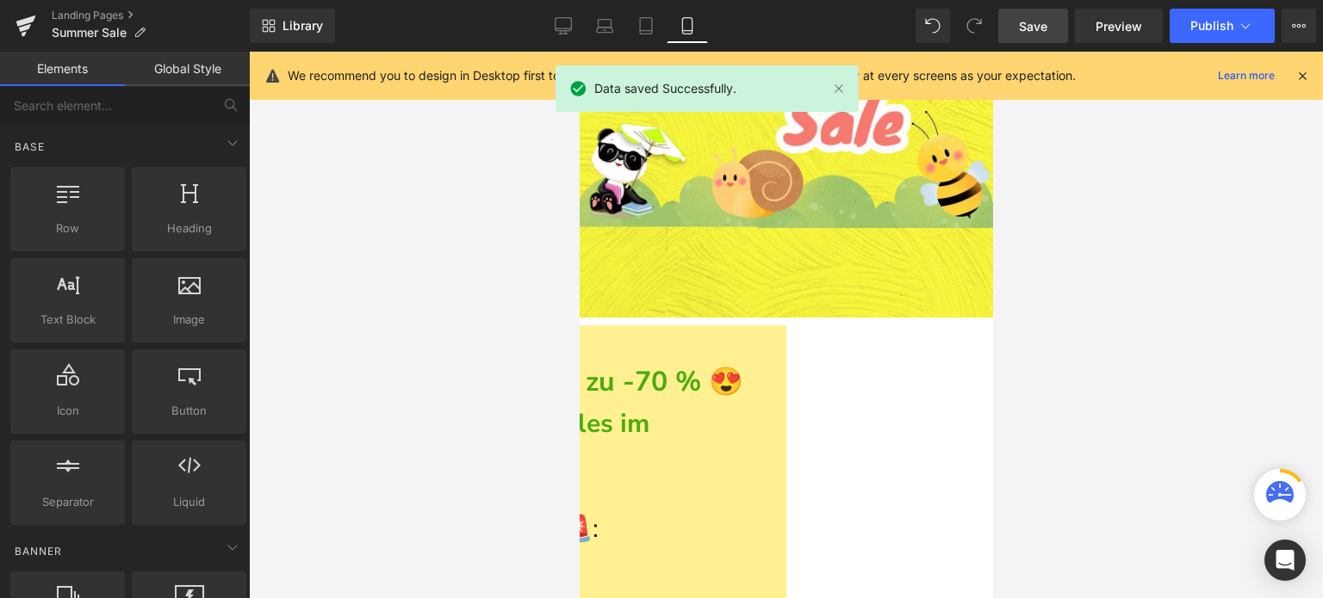
click at [1303, 75] on icon at bounding box center [1301, 75] width 15 height 15
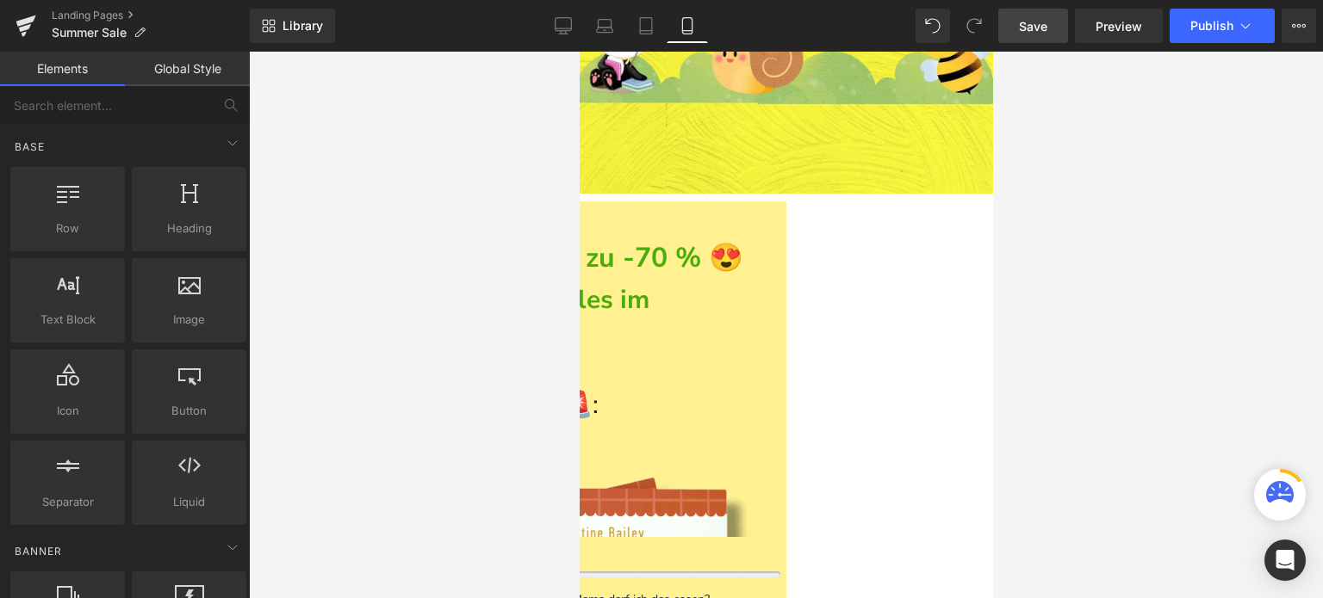
scroll to position [448, 0]
click at [648, 282] on b "und - 15% auf Alles im Warenkorb 😍" at bounding box center [510, 320] width 276 height 77
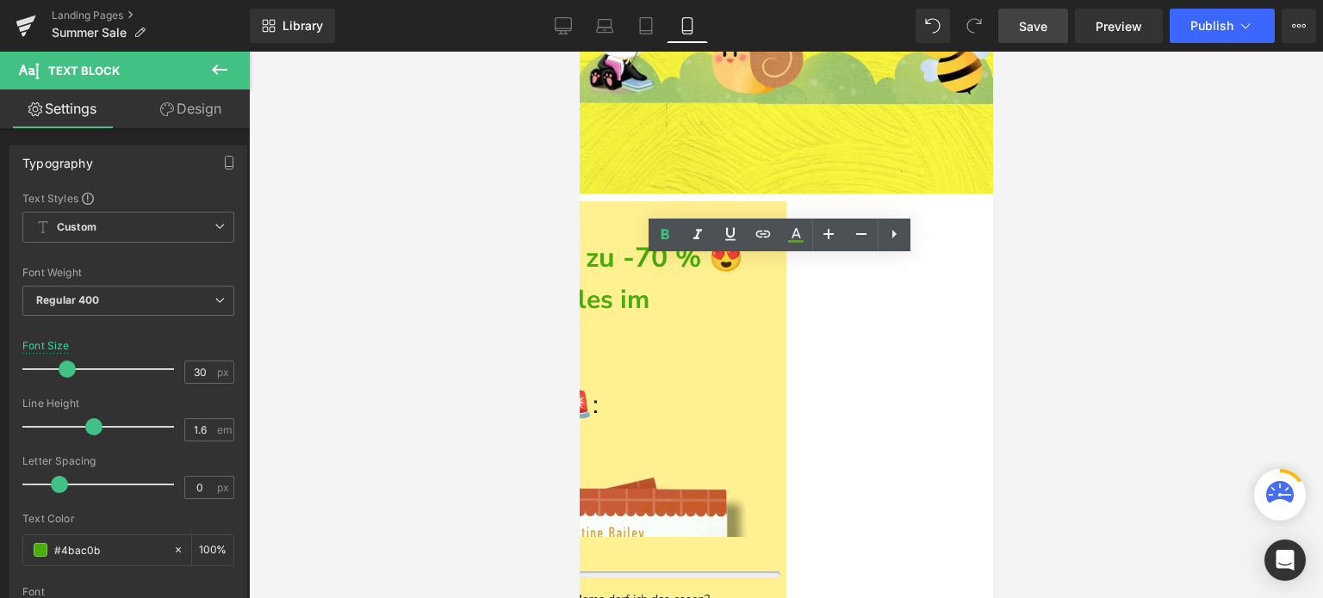
click at [648, 282] on b "und - 15% auf Alles im Warenkorb 😍" at bounding box center [510, 320] width 276 height 77
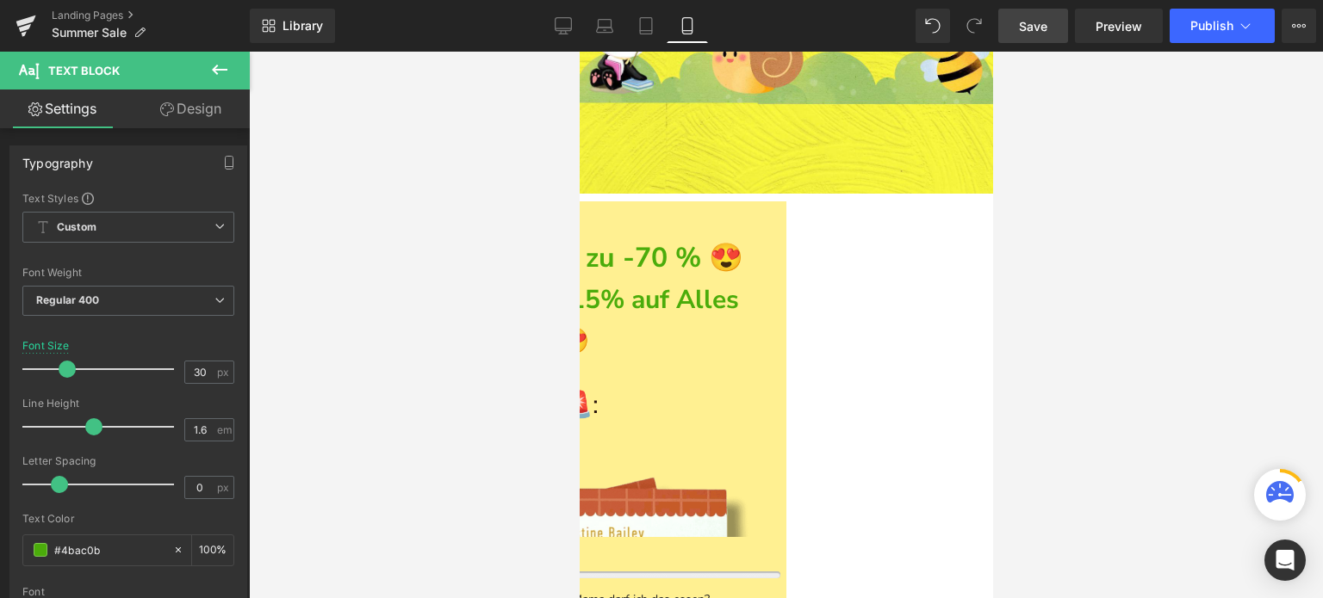
click at [745, 288] on b "und zusätzlich - 15% auf Alles im Warenkorb 😍" at bounding box center [558, 320] width 373 height 77
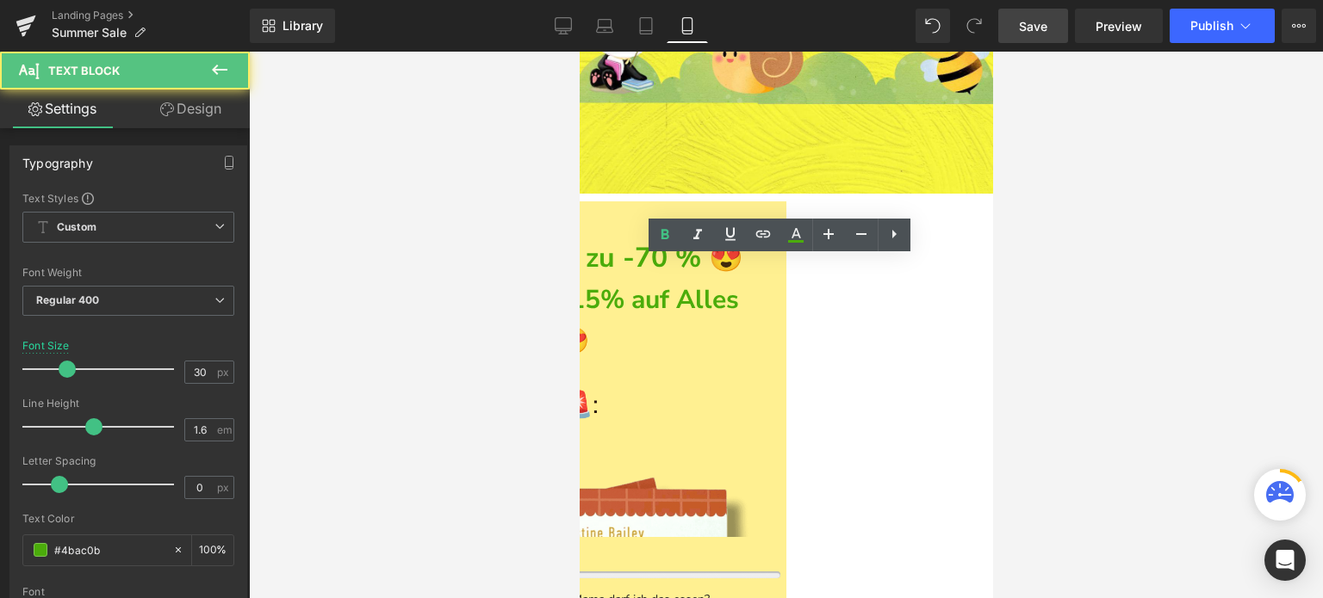
click at [745, 288] on b "und zusätzlich - 15% auf Alles im Warenkorb 😍" at bounding box center [558, 320] width 373 height 77
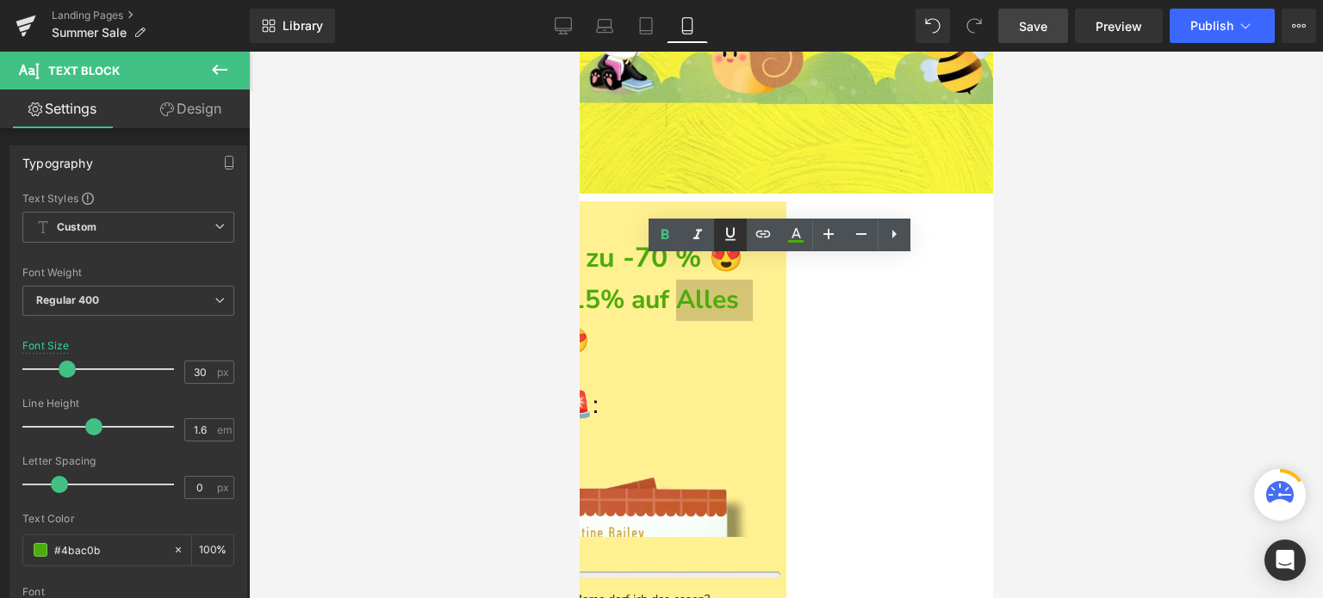
click at [728, 239] on icon at bounding box center [730, 234] width 21 height 21
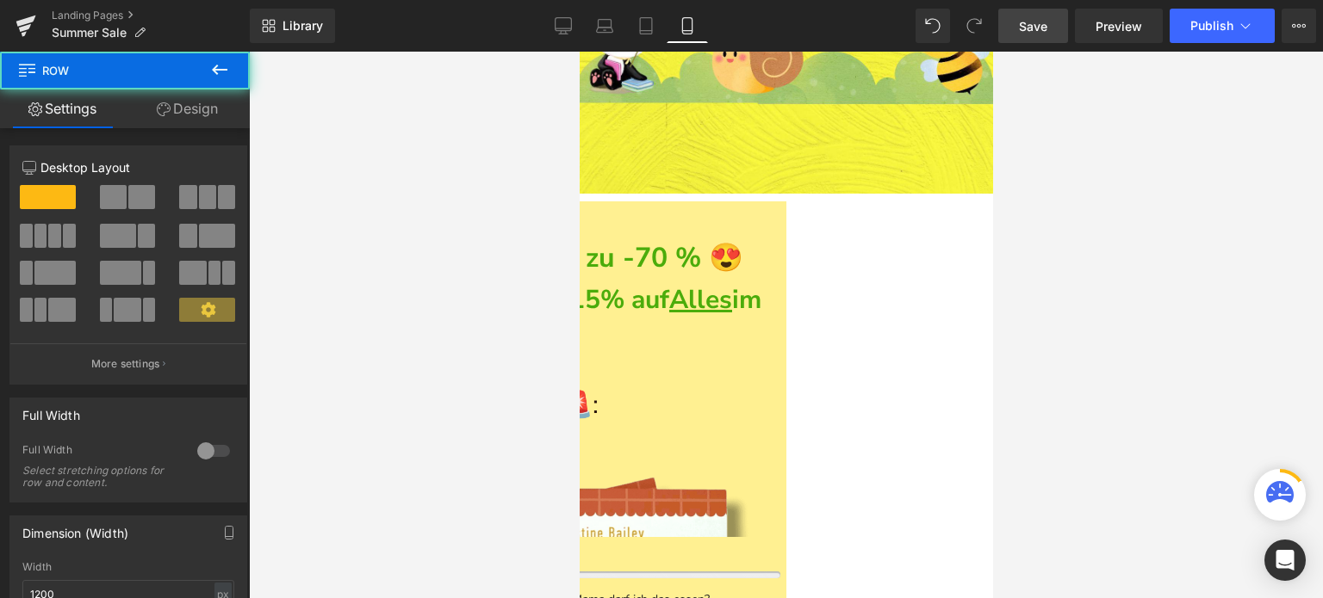
click at [1086, 340] on div at bounding box center [786, 325] width 1074 height 547
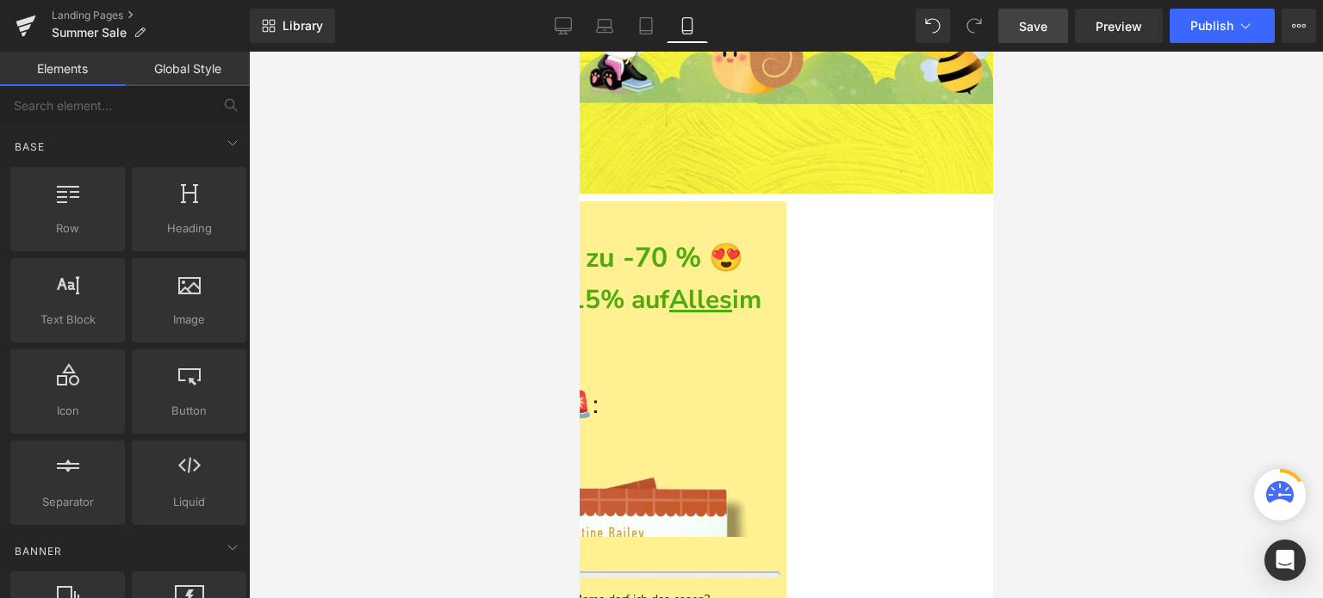
click at [731, 282] on u "Alles" at bounding box center [699, 299] width 63 height 35
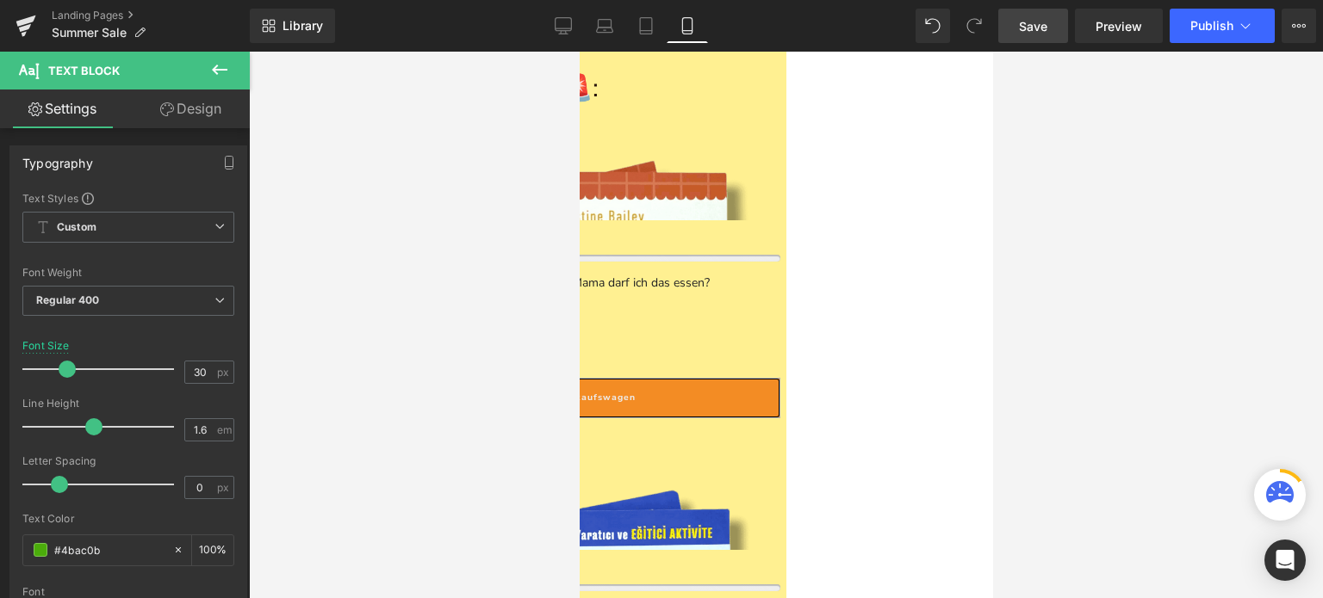
scroll to position [1059, 0]
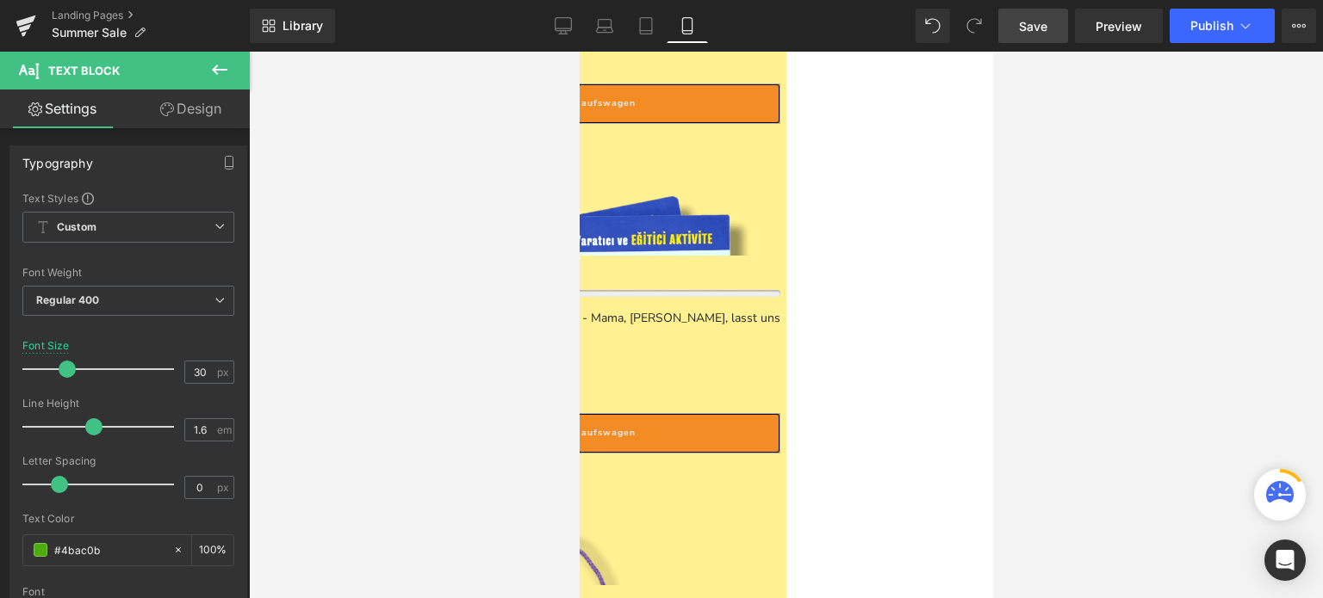
click at [1037, 24] on span "Save" at bounding box center [1033, 26] width 28 height 18
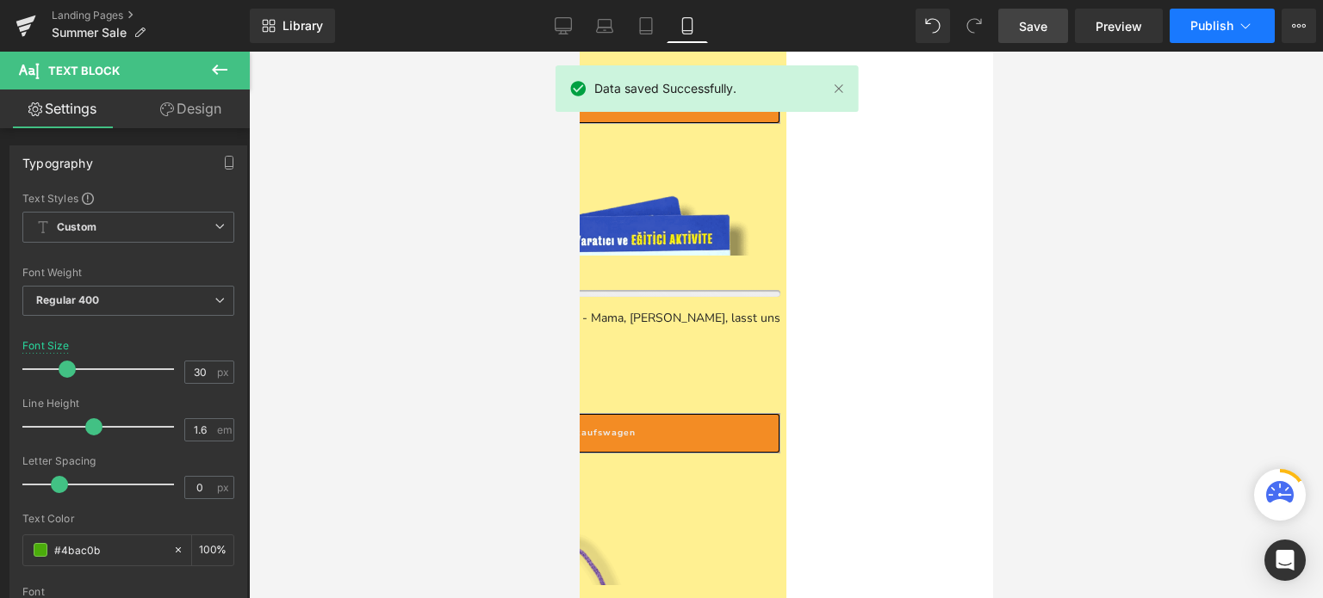
click at [1243, 36] on button "Publish" at bounding box center [1221, 26] width 105 height 34
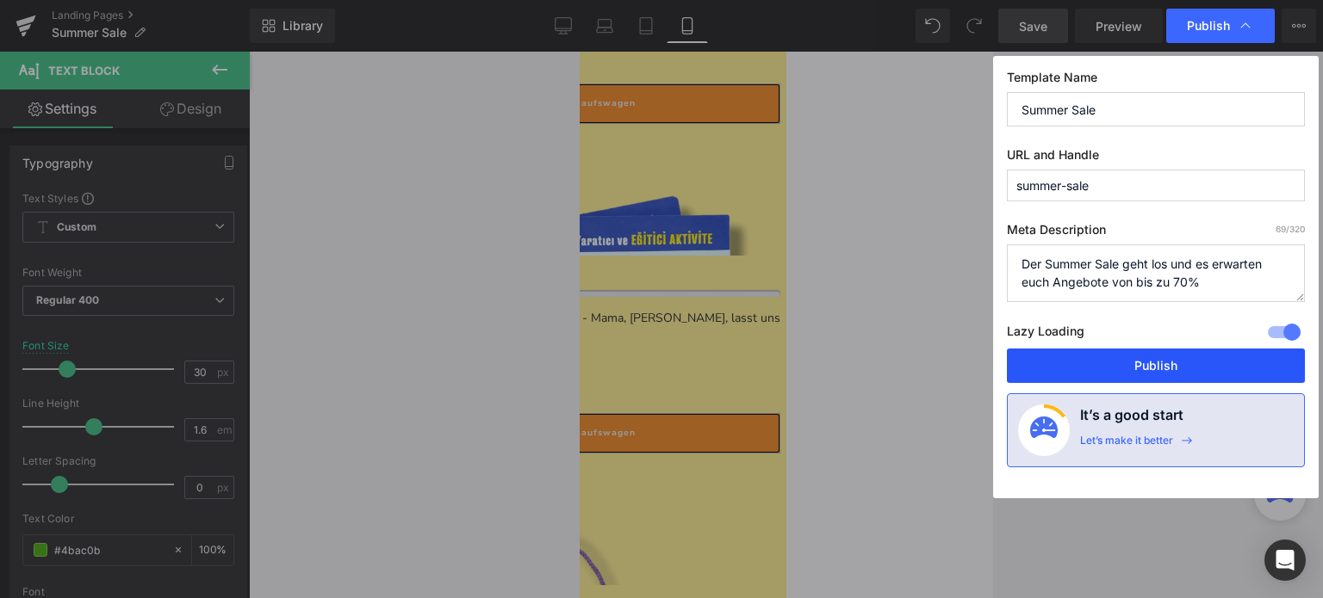
click at [1201, 365] on button "Publish" at bounding box center [1156, 366] width 298 height 34
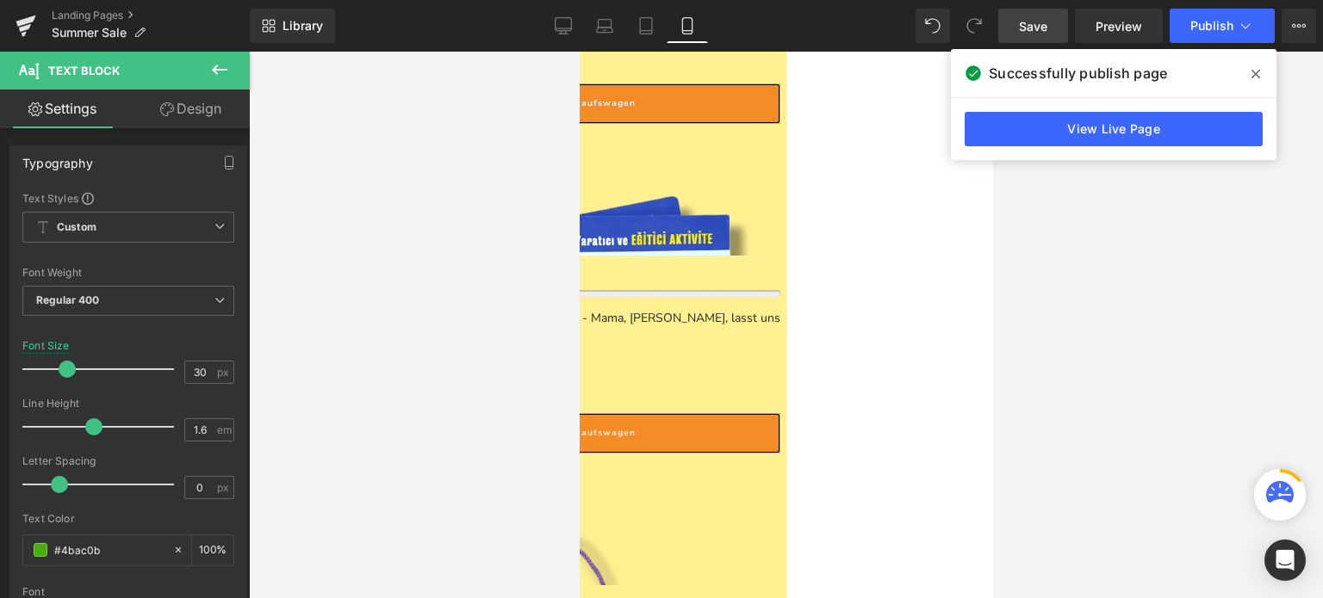
click at [1260, 74] on span at bounding box center [1256, 74] width 28 height 28
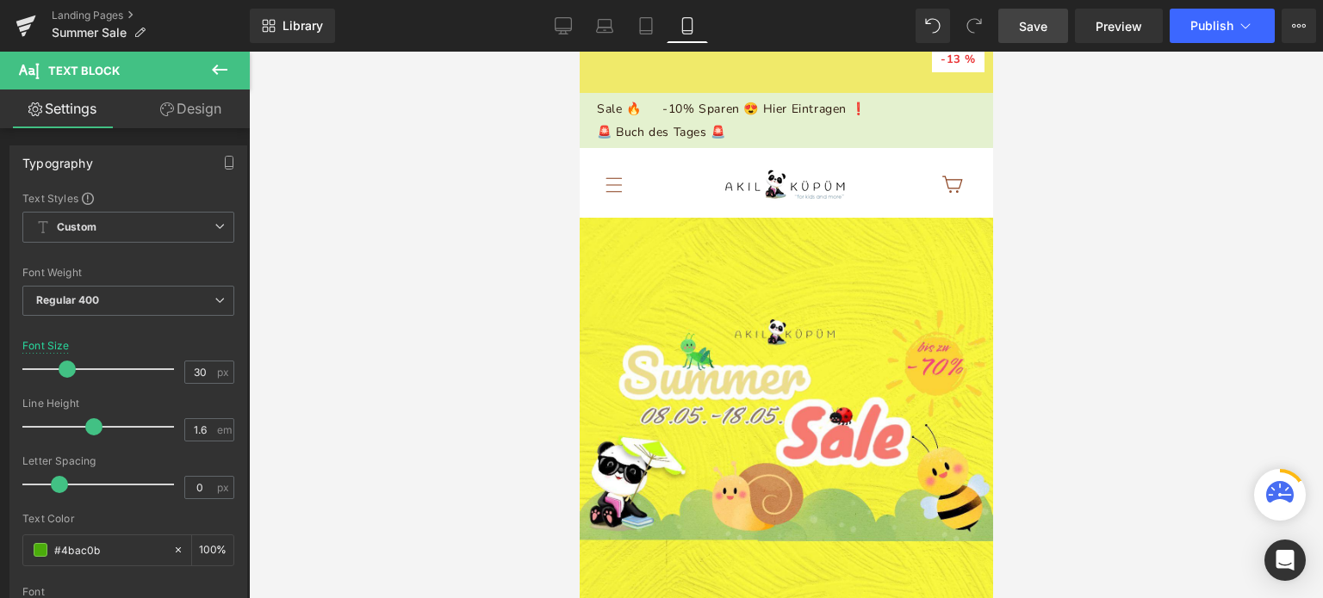
scroll to position [0, 0]
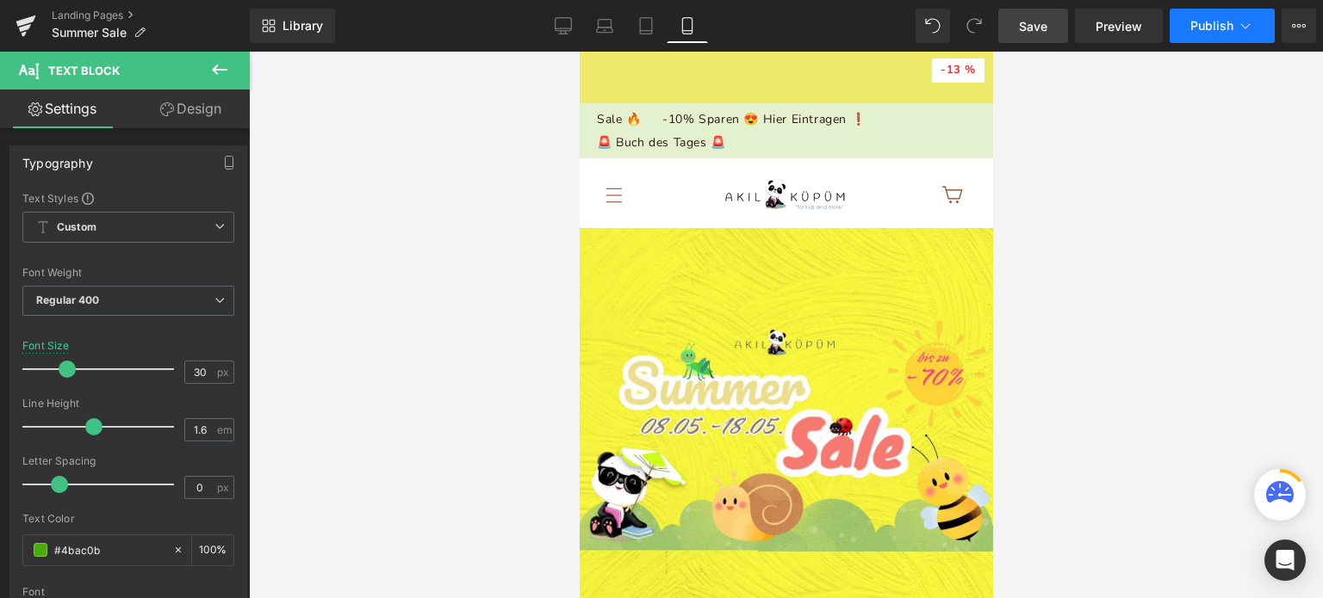
click at [1255, 40] on button "Publish" at bounding box center [1221, 26] width 105 height 34
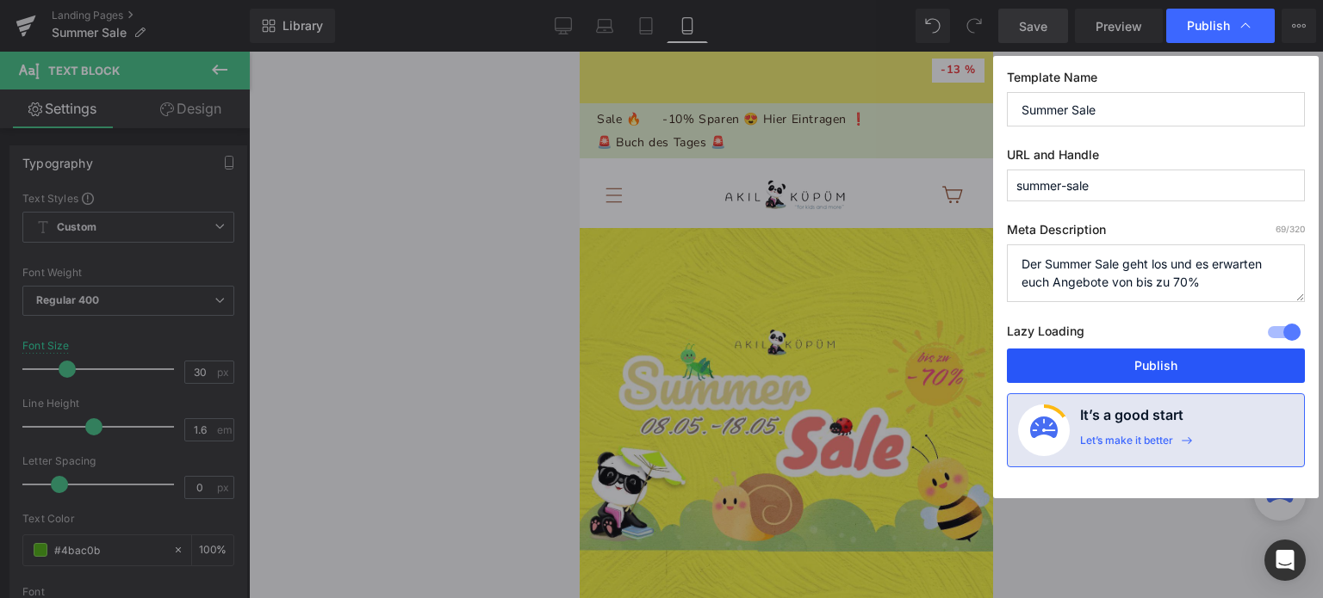
click at [1144, 374] on button "Publish" at bounding box center [1156, 366] width 298 height 34
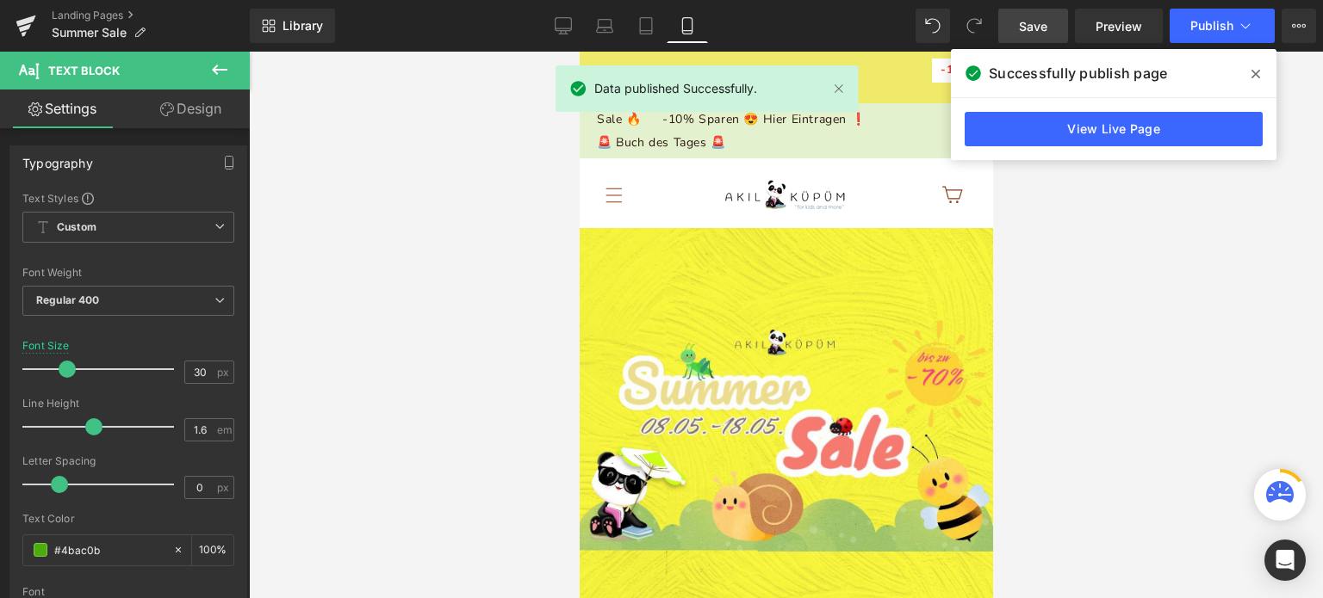
click at [1250, 75] on span at bounding box center [1256, 74] width 28 height 28
